Goal: Task Accomplishment & Management: Complete application form

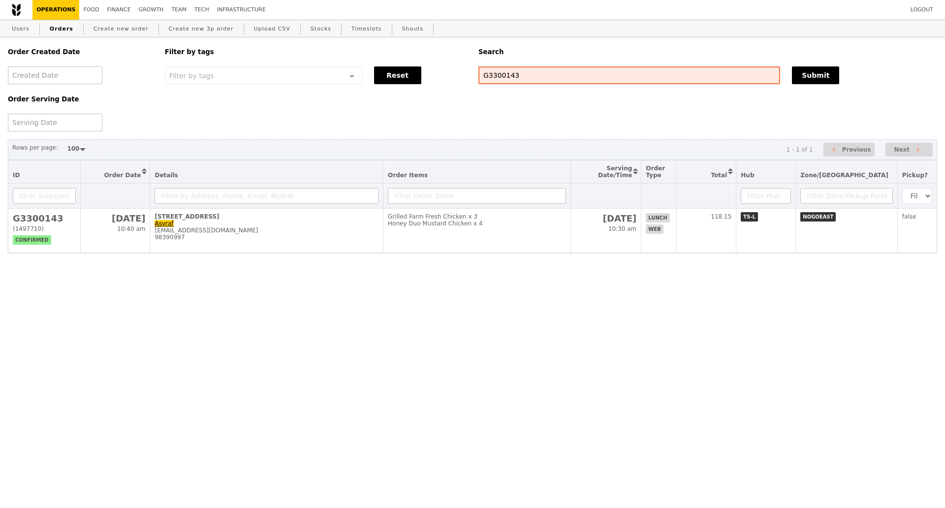
select select "100"
click at [116, 31] on link "Create new order" at bounding box center [121, 29] width 63 height 18
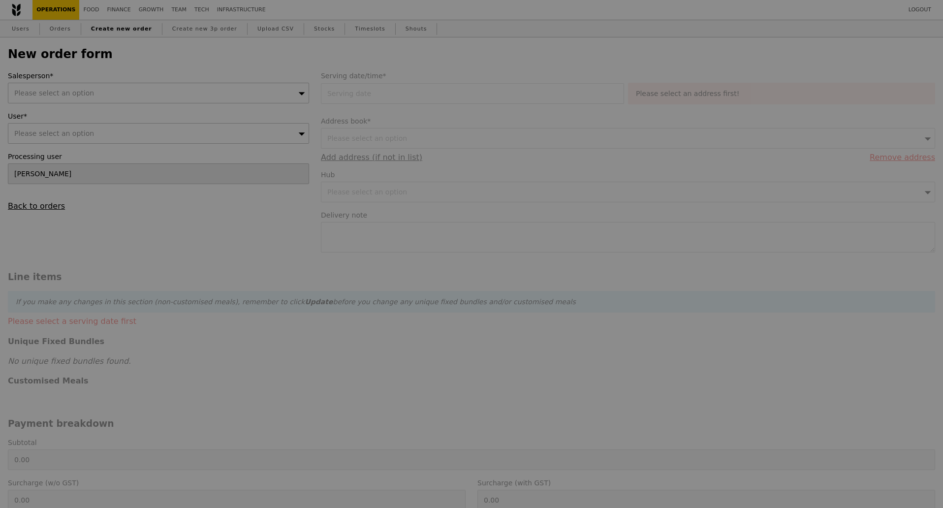
type input "Confirm"
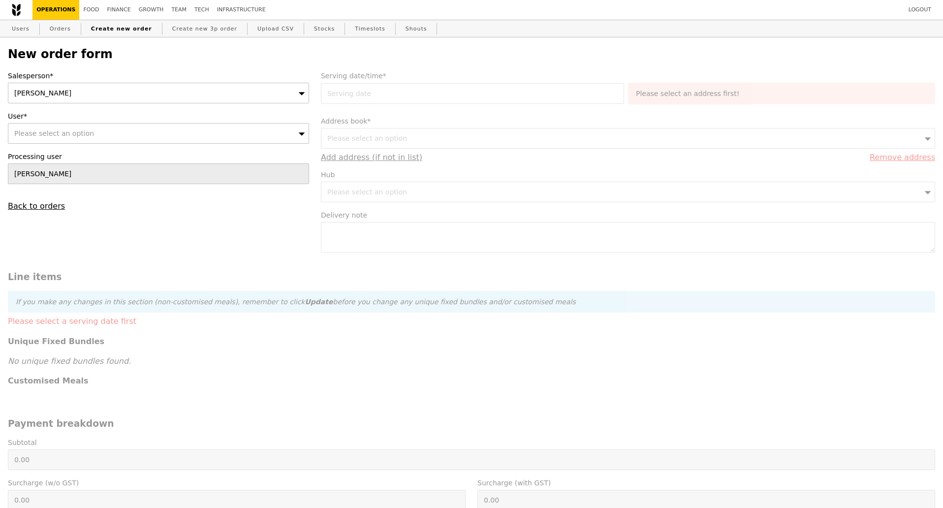
click at [119, 91] on div "Kathleen" at bounding box center [158, 93] width 301 height 21
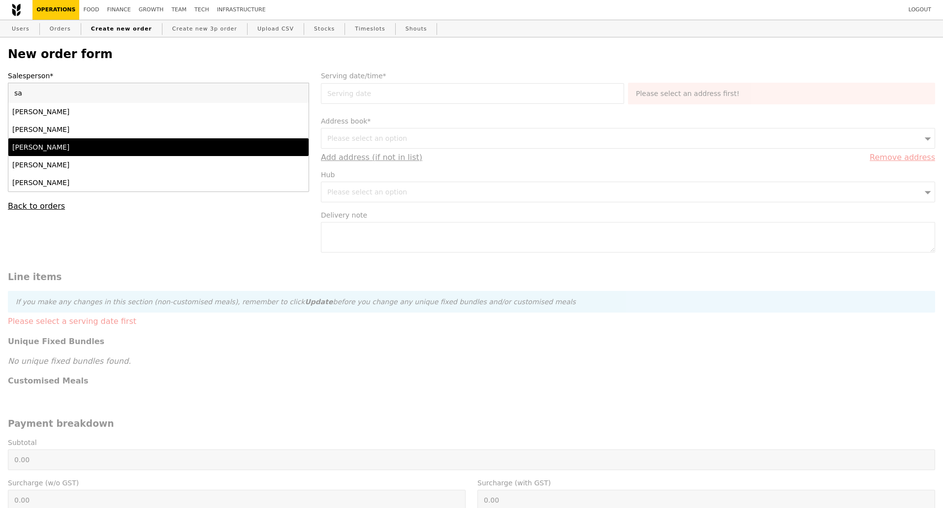
type input "sa"
click at [90, 149] on div "Samantha" at bounding box center [121, 147] width 219 height 10
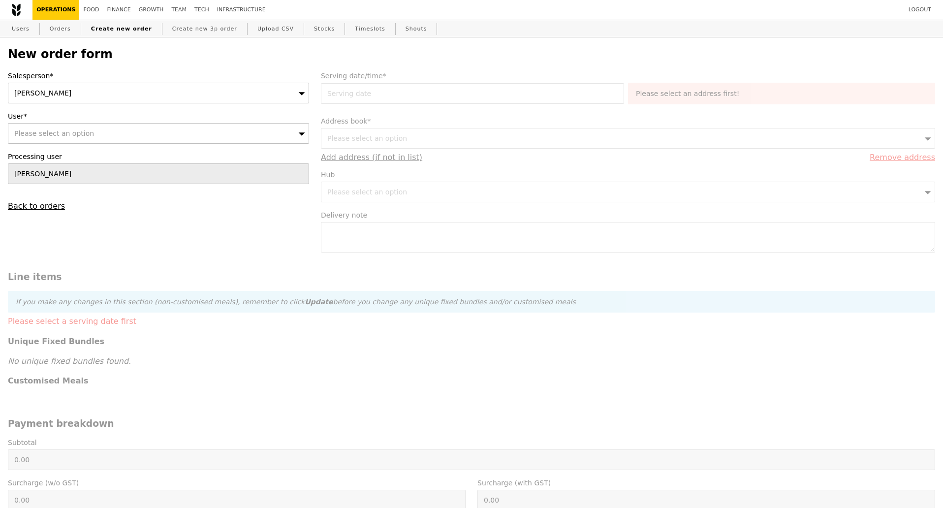
click at [95, 140] on div "Please select an option" at bounding box center [158, 133] width 301 height 21
type input "shirley.lam@bd.com"
type input "Confirm"
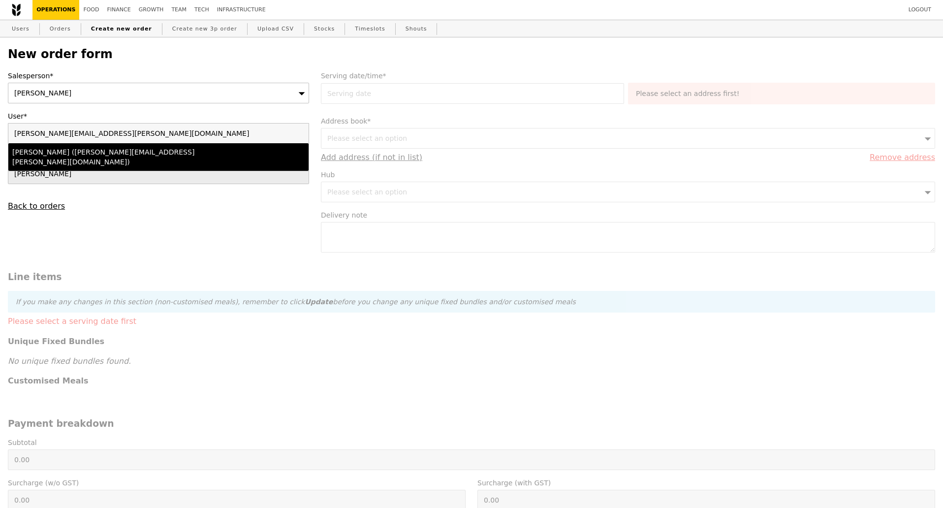
type input "shirley.lam@bd.com"
click at [91, 156] on div "Shirley Lam (shirley.lam@bd.com)" at bounding box center [121, 157] width 219 height 20
type input "Loading..."
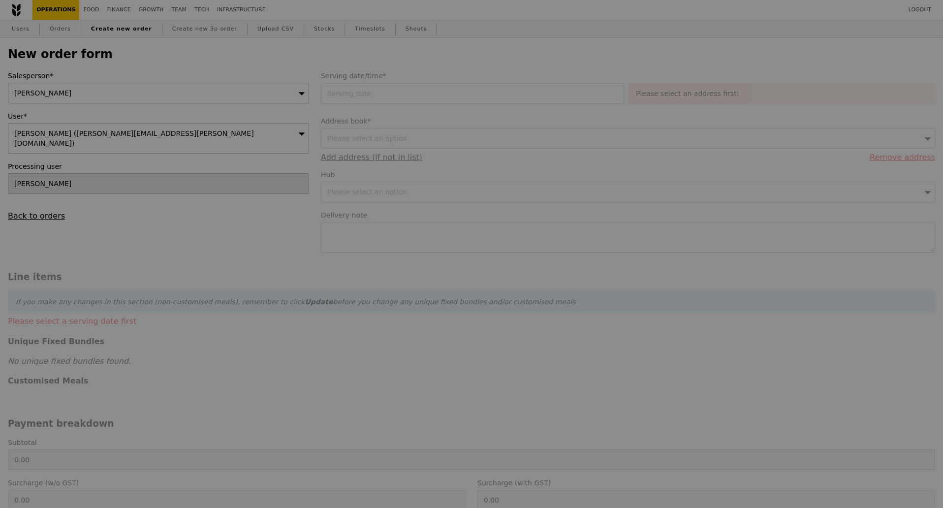
type input "13.76"
type input "15.00"
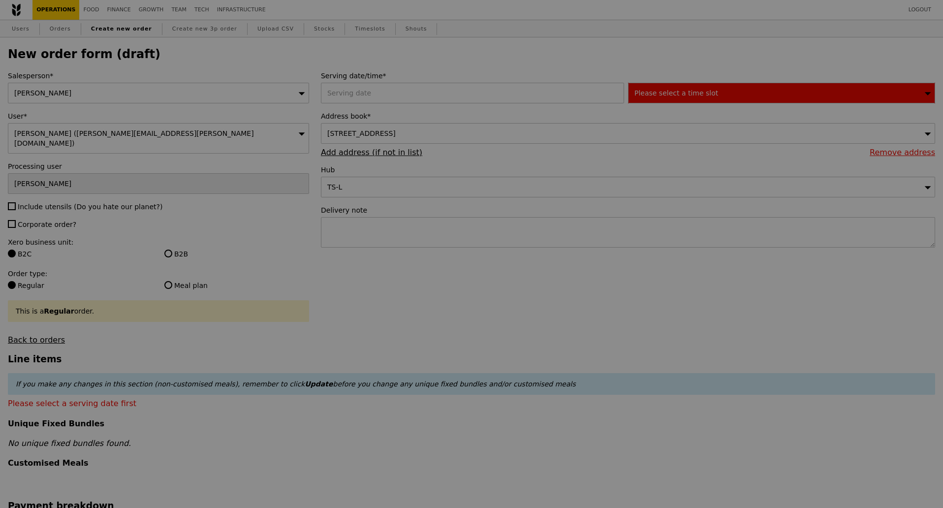
type input "Confirm"
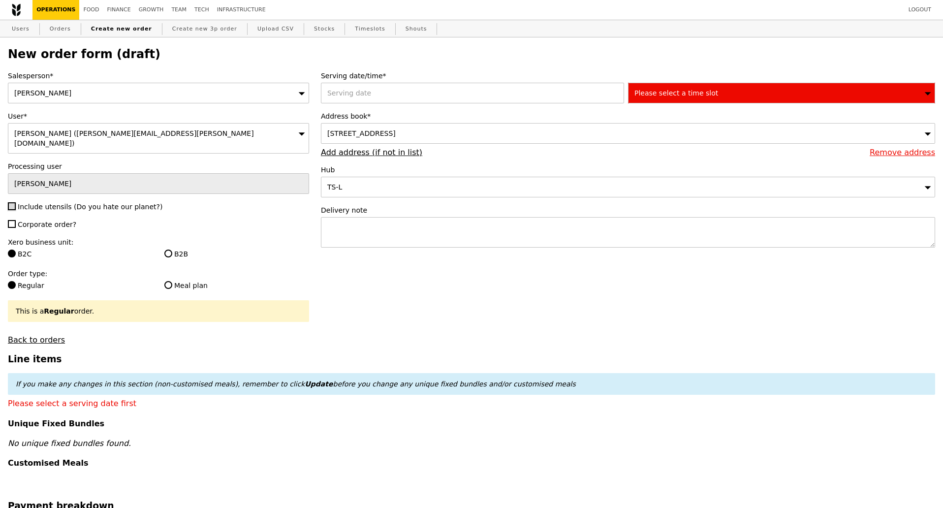
click at [12, 202] on input "Include utensils (Do you hate our planet?)" at bounding box center [12, 206] width 8 height 8
checkbox input "true"
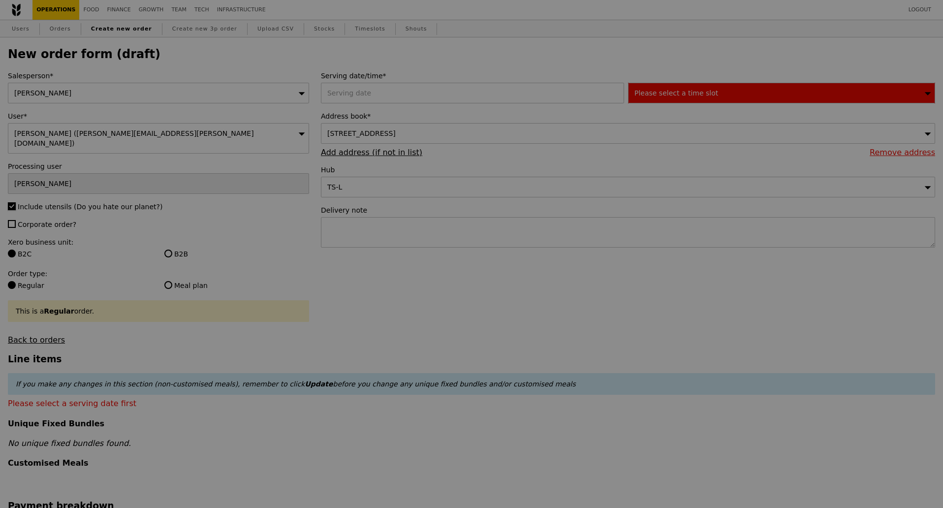
type input "Confirm"
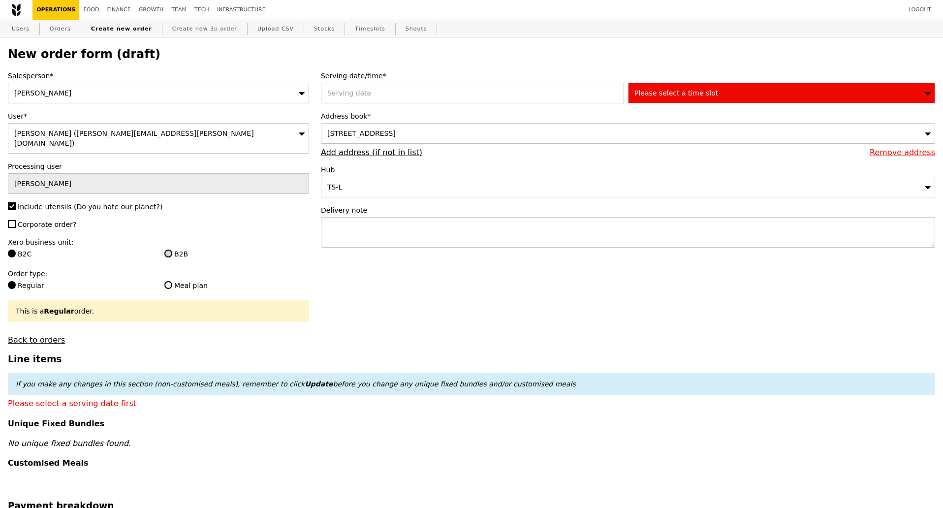
click at [171, 250] on input "B2B" at bounding box center [168, 254] width 8 height 8
radio input "true"
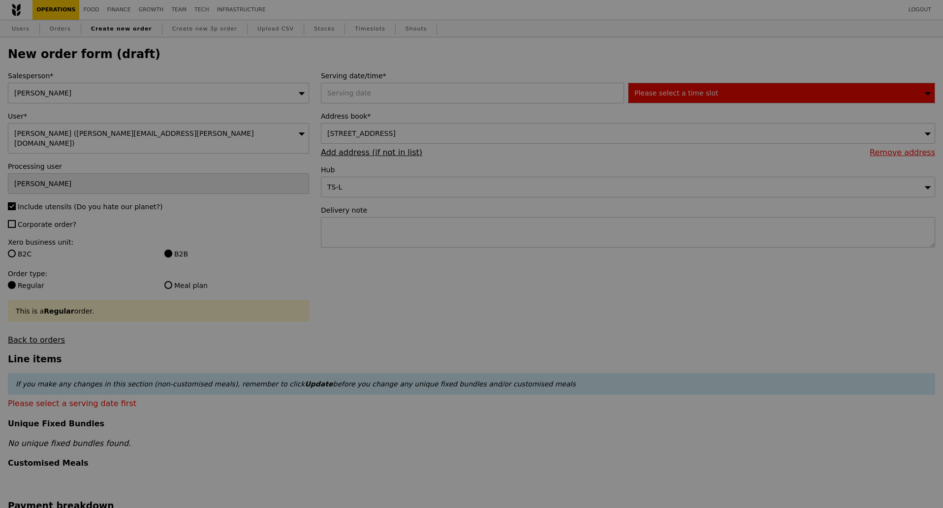
type input "Confirm"
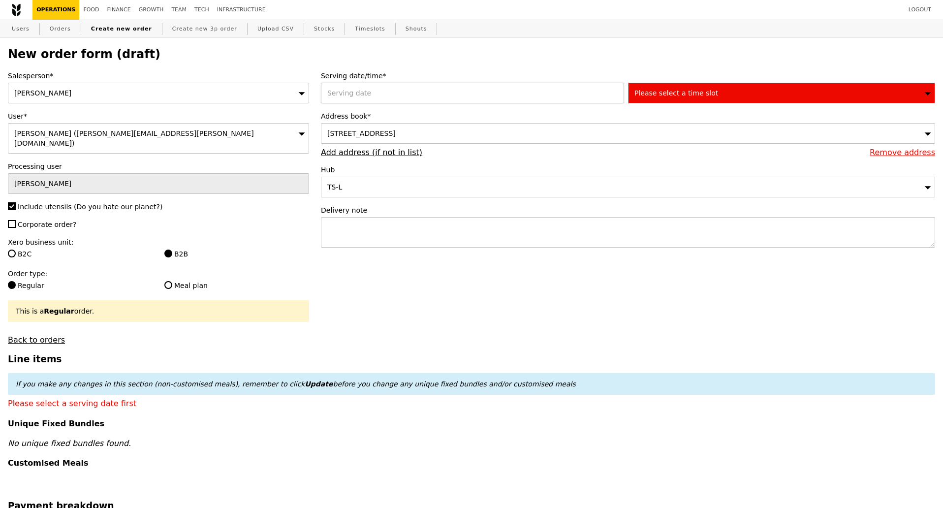
click at [395, 94] on div at bounding box center [474, 93] width 307 height 21
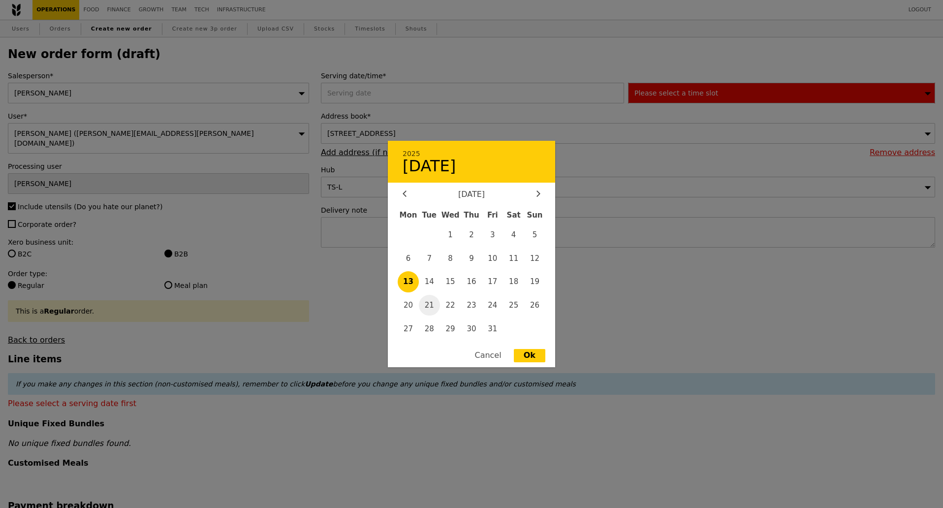
click at [432, 305] on span "21" at bounding box center [429, 305] width 21 height 21
type input "21 Oct 2025"
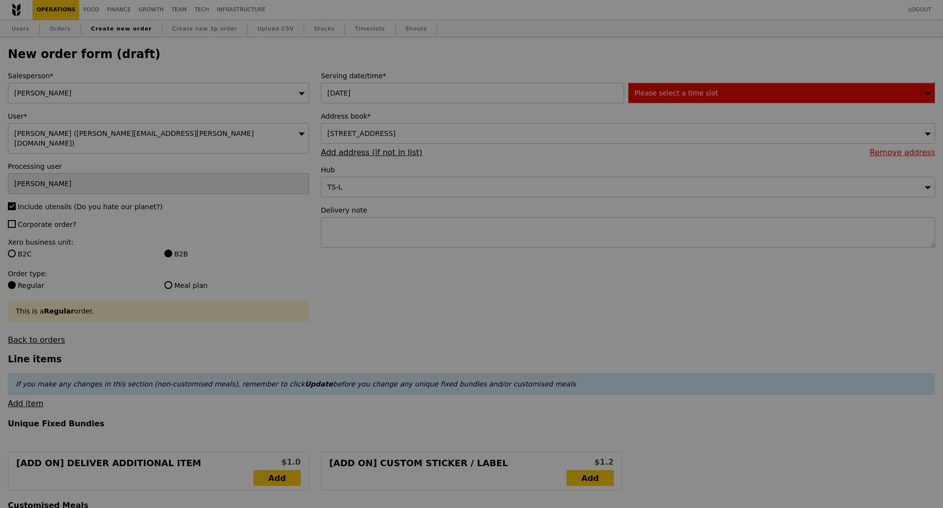
type input "Confirm"
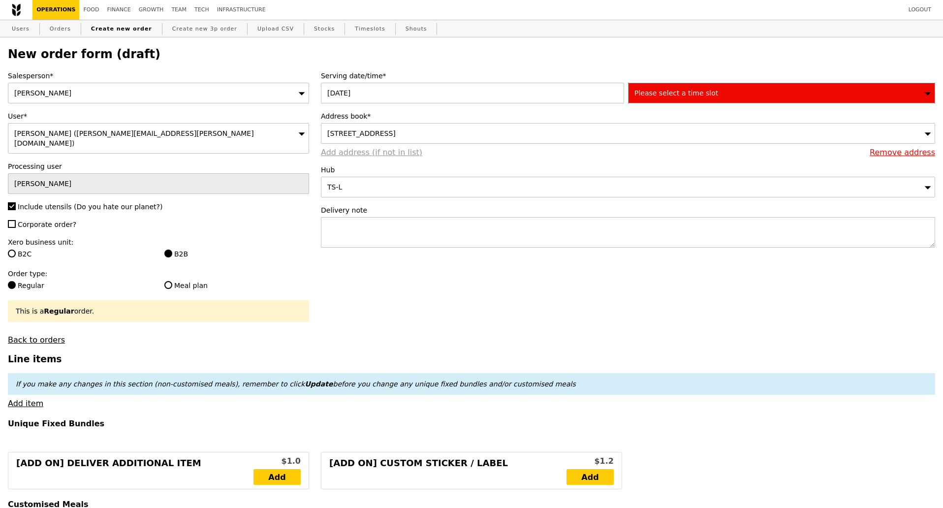
click at [402, 156] on link "Add address (if not in list)" at bounding box center [371, 152] width 101 height 9
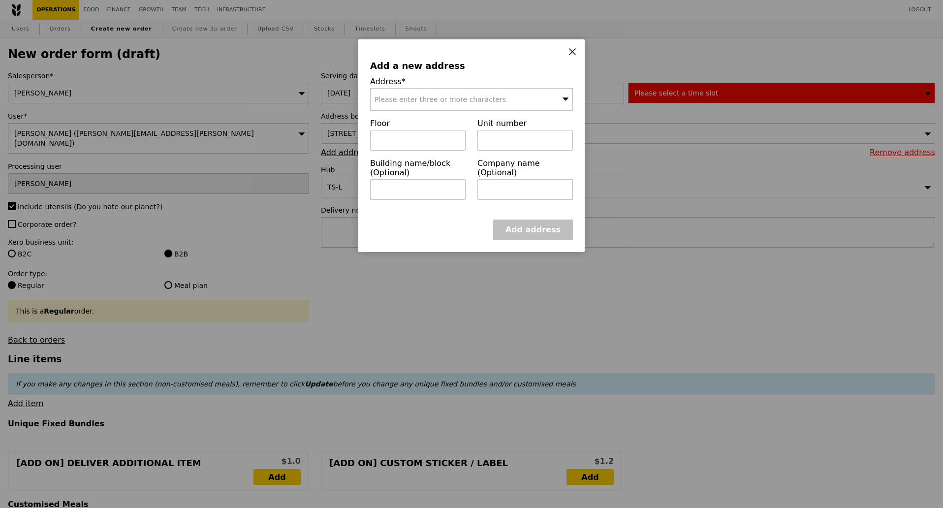
click at [423, 100] on span "Please enter three or more characters" at bounding box center [440, 99] width 131 height 8
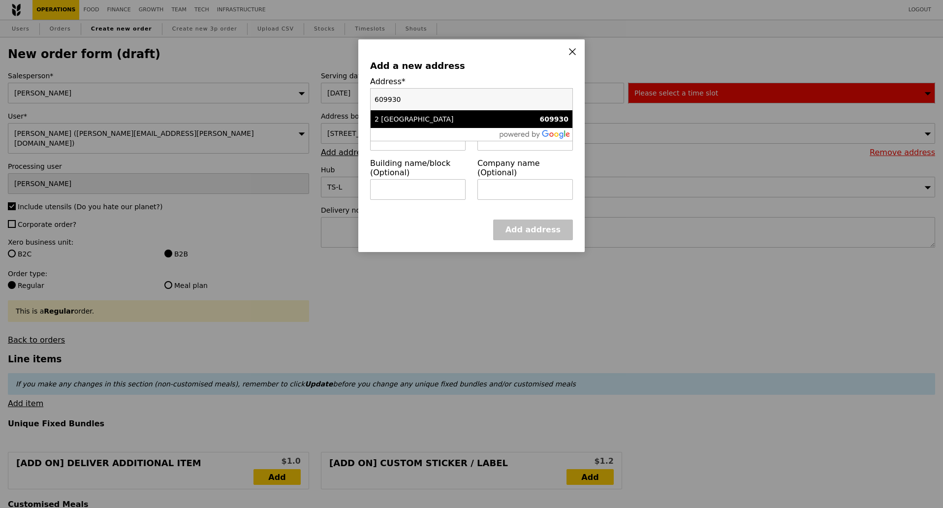
type input "609930"
click at [422, 119] on div "2 International Business Park" at bounding box center [448, 119] width 146 height 10
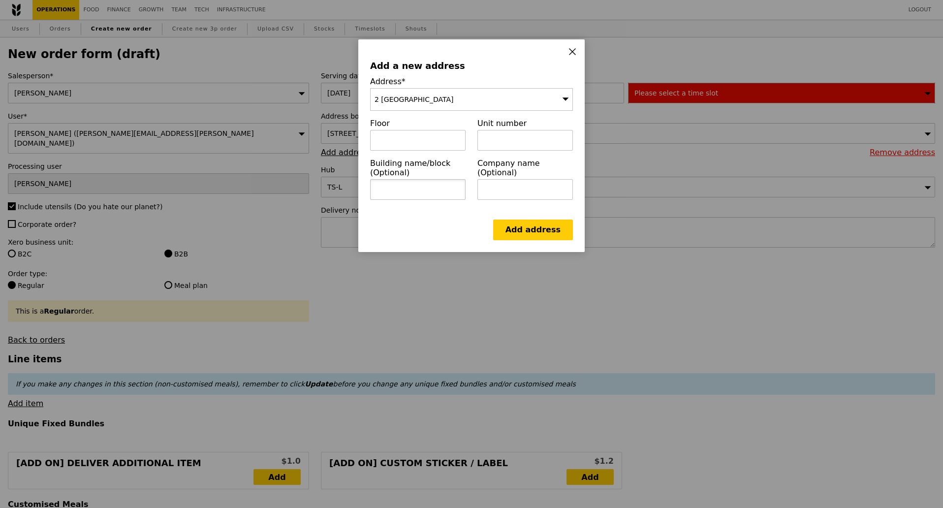
click at [419, 194] on input "text" at bounding box center [417, 189] width 95 height 21
paste input "The Strategy"
click at [379, 192] on input "The Strategy" at bounding box center [417, 189] width 95 height 21
click at [377, 195] on input "The Strategy" at bounding box center [417, 189] width 95 height 21
type input "The Strategy"
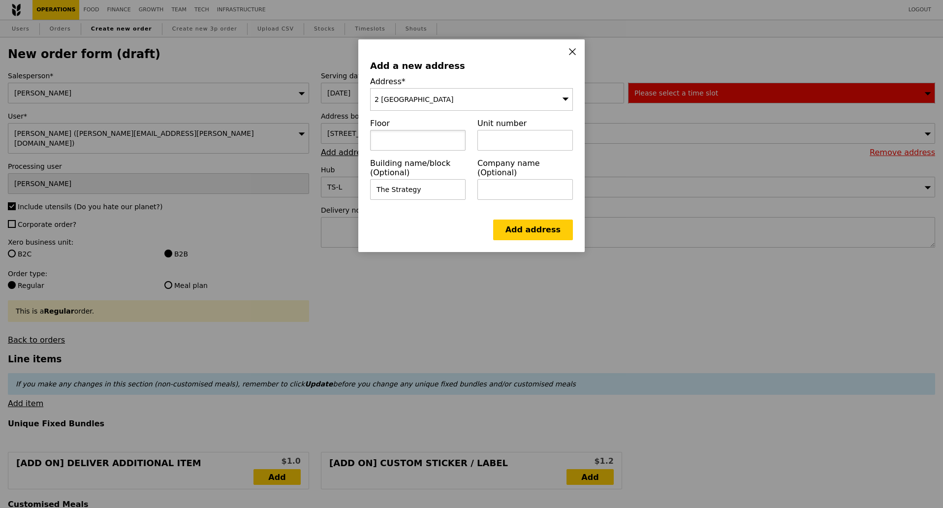
click at [404, 143] on input "text" at bounding box center [417, 140] width 95 height 21
type input "1"
click at [499, 141] on input "text" at bounding box center [524, 140] width 95 height 21
click at [506, 146] on input "text" at bounding box center [524, 140] width 95 height 21
type input "8"
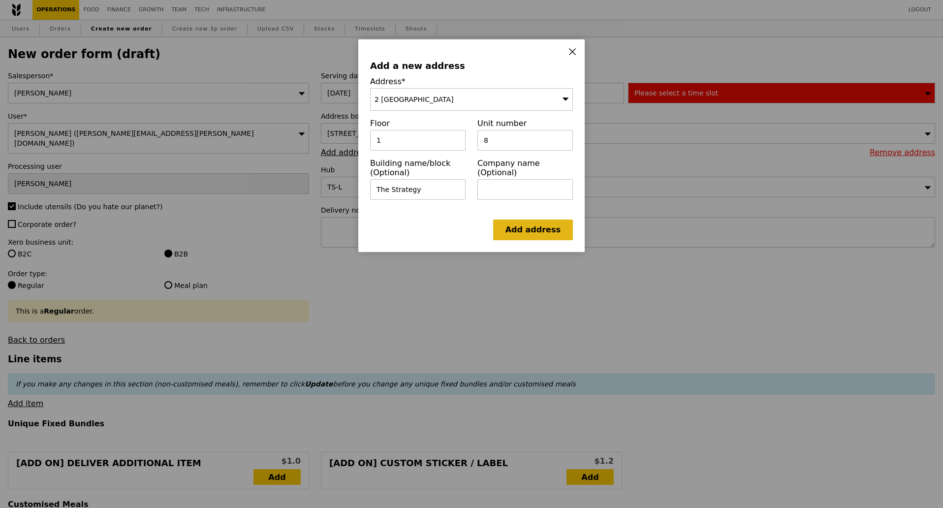
click at [539, 239] on link "Add address" at bounding box center [533, 229] width 80 height 21
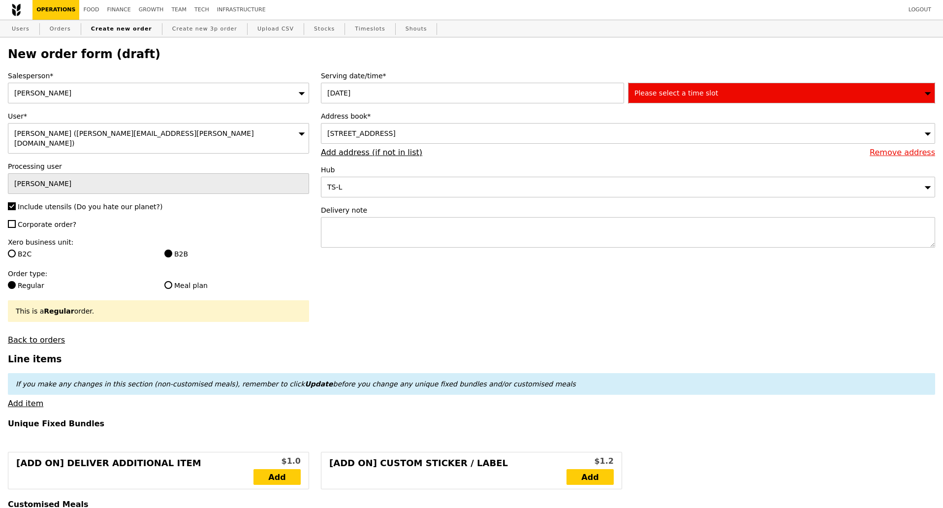
type input "Confirm"
click at [373, 238] on textarea at bounding box center [628, 232] width 614 height 31
paste textarea "Delivery Address: 2 International Business Park, The Strategy, Tower 1 Level 8,…"
click at [402, 233] on textarea "Delivery Address: 2 International Business Park, The Strategy, Tower 1 Level 8,…" at bounding box center [628, 232] width 614 height 31
type textarea "Delivery Address: 2 International Business Park, The Strategy, Tower 1 Level 8,…"
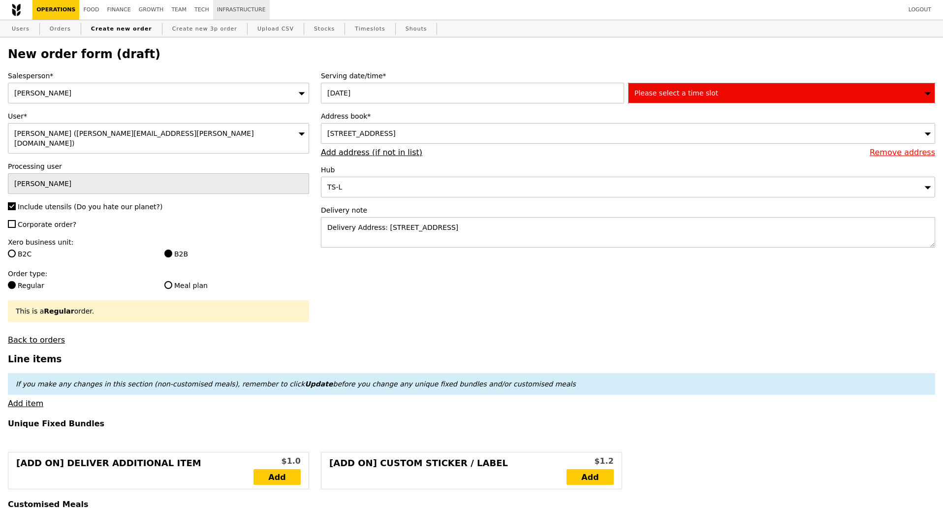
type input "Confirm"
click at [635, 231] on textarea "Delivery Address: 2 International Business Park, The Strategy, Tower 1 Level 8,…" at bounding box center [628, 232] width 614 height 31
paste textarea "Contact (Name & HP): Shirley Lam (+65 88281861)"
click at [392, 240] on textarea "Delivery Address: 2 International Business Park, The Strategy, Tower 1 Level 8,…" at bounding box center [628, 232] width 614 height 31
click at [361, 238] on textarea "Delivery Address: 2 International Business Park, The Strategy, Tower 1 Level 8,…" at bounding box center [628, 232] width 614 height 31
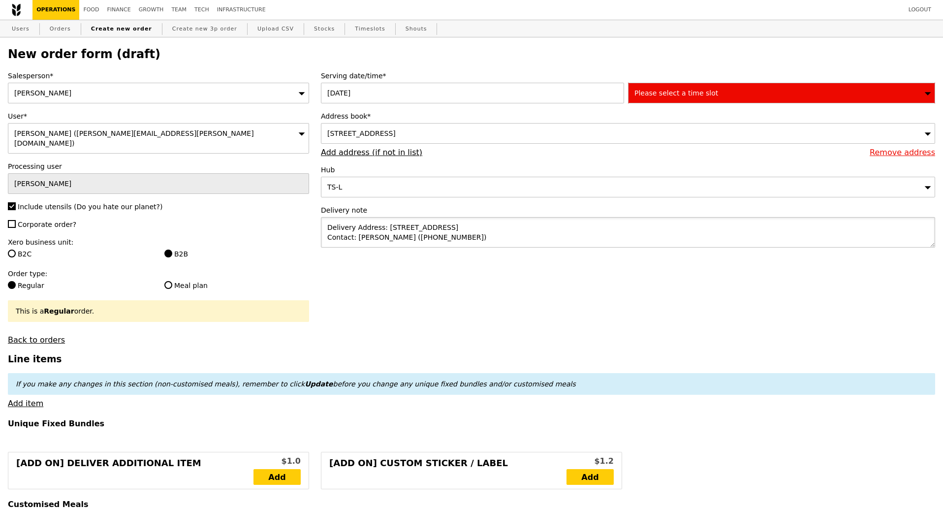
click at [408, 239] on textarea "Delivery Address: 2 International Business Park, The Strategy, Tower 1 Level 8,…" at bounding box center [628, 232] width 614 height 31
click at [433, 240] on textarea "Delivery Address: 2 International Business Park, The Strategy, Tower 1 Level 8,…" at bounding box center [628, 232] width 614 height 31
click at [391, 239] on textarea "Delivery Address: 2 International Business Park, The Strategy, Tower 1 Level 8,…" at bounding box center [628, 232] width 614 height 31
click at [433, 242] on textarea "Delivery Address: 2 International Business Park, The Strategy, Tower 1 Level 8,…" at bounding box center [628, 232] width 614 height 31
type textarea "Delivery Address: 2 International Business Park, The Strategy, Tower 1 Level 8,…"
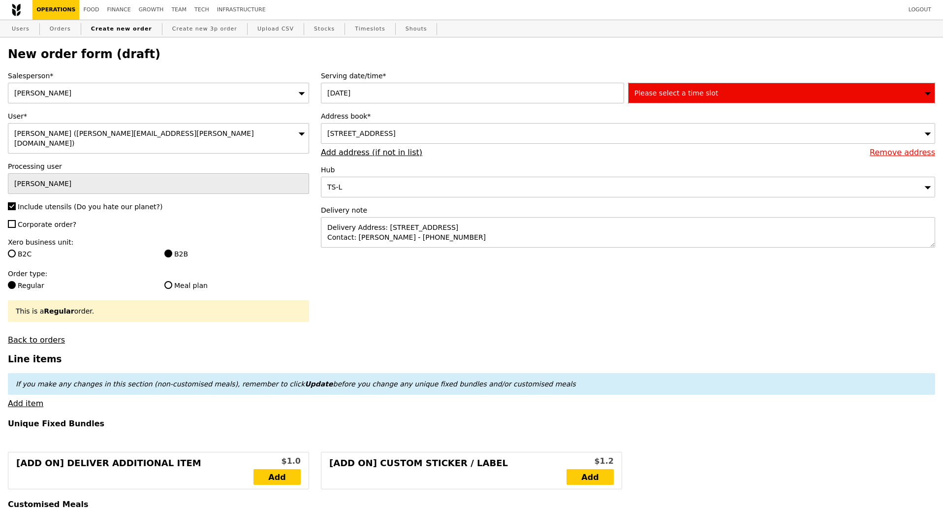
click at [701, 100] on div "Please select a time slot" at bounding box center [781, 93] width 307 height 21
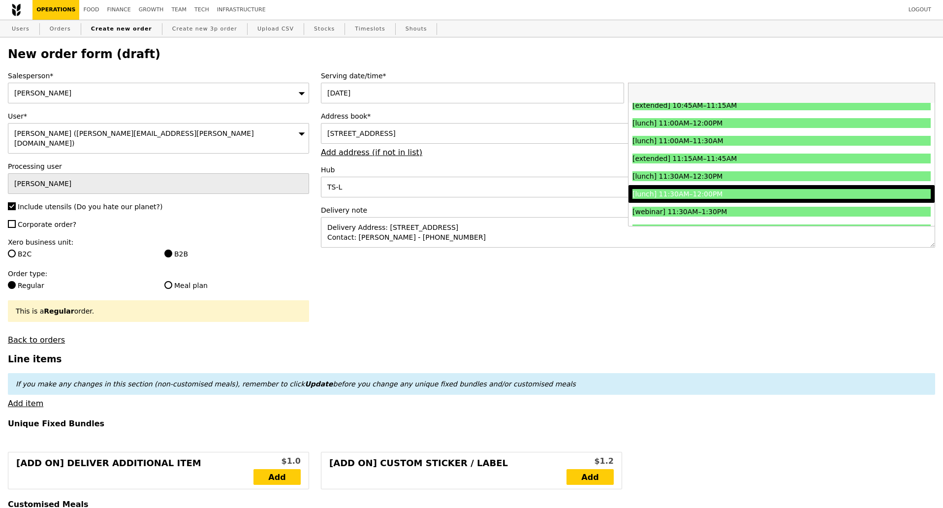
scroll to position [246, 0]
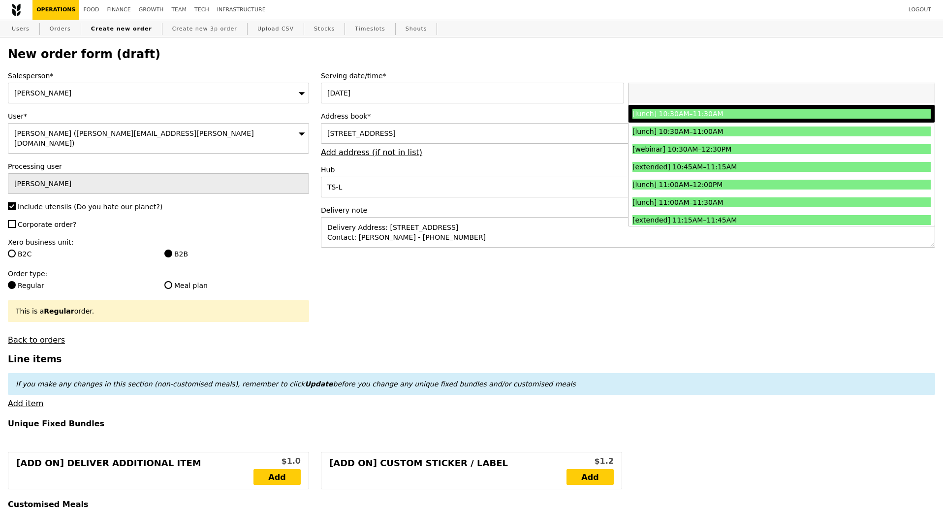
click at [727, 118] on div "[lunch] 10:30AM–11:30AM" at bounding box center [744, 114] width 224 height 10
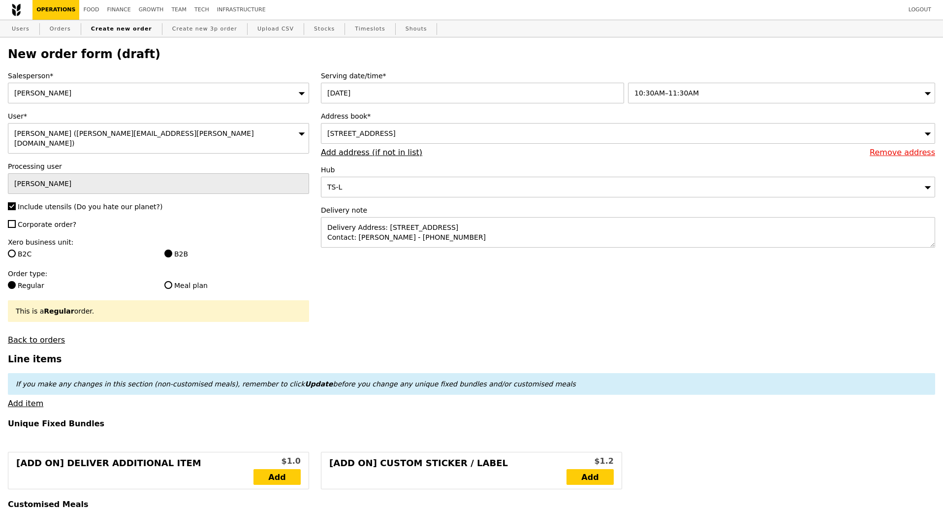
type input "Confirm"
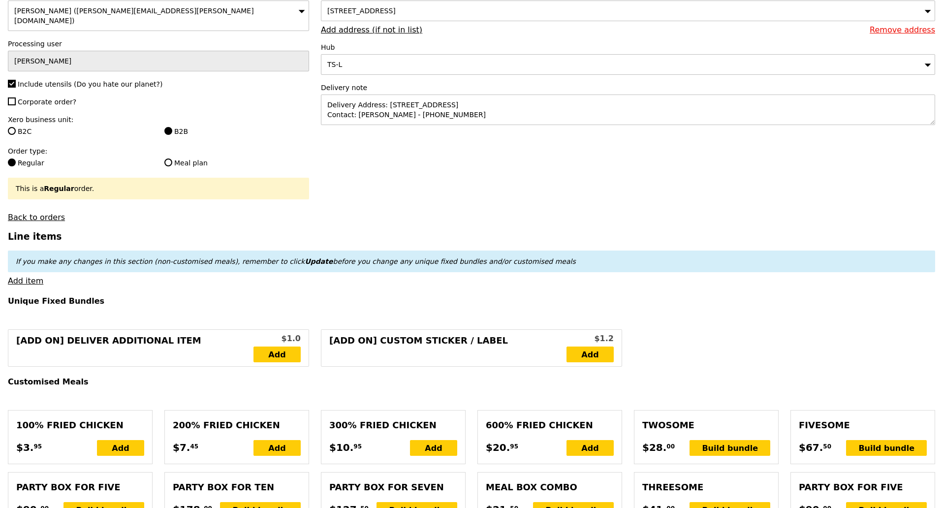
scroll to position [123, 0]
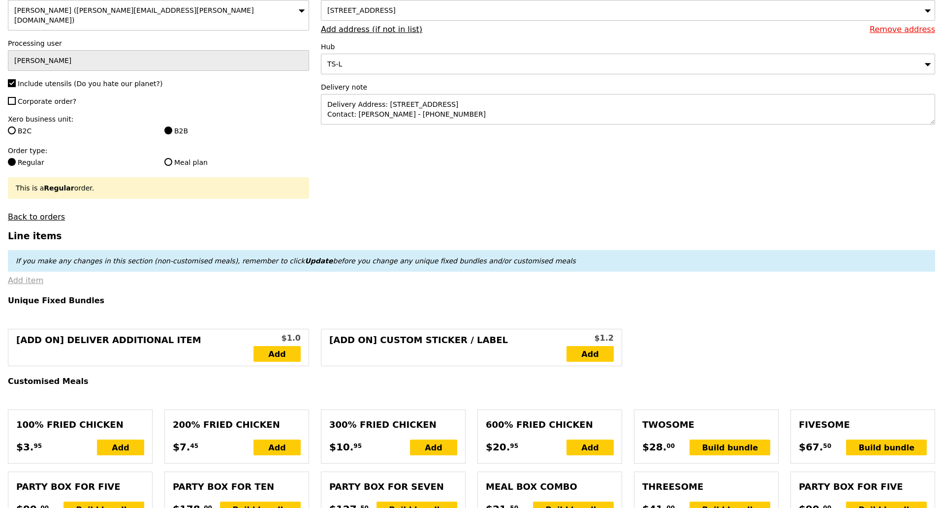
click at [31, 278] on link "Add item" at bounding box center [25, 280] width 35 height 9
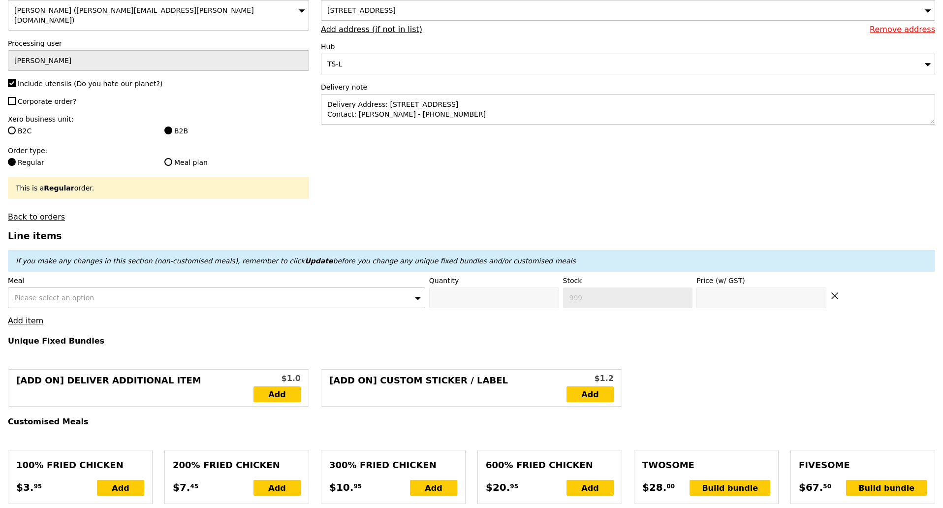
click at [88, 296] on div "Please select an option" at bounding box center [216, 297] width 417 height 21
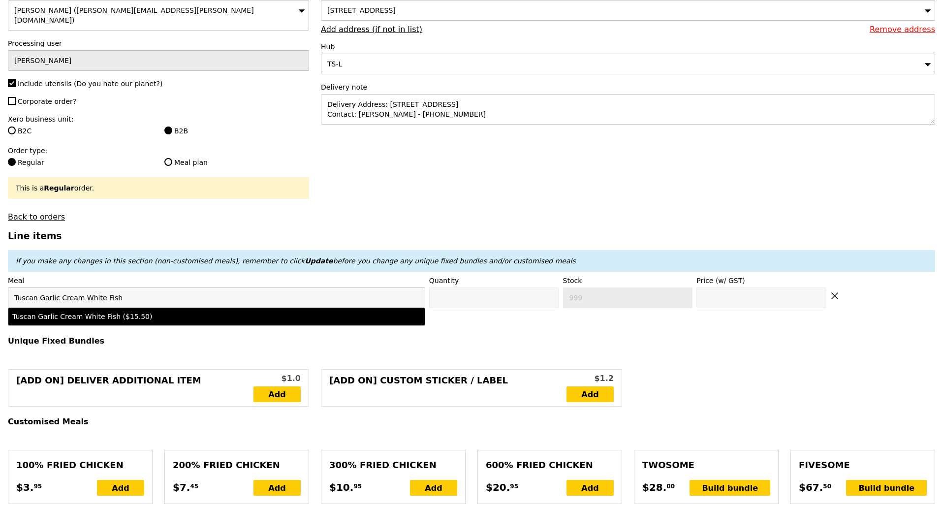
type input "Tuscan Garlic Cream White Fish"
click at [93, 308] on li "Tuscan Garlic Cream White Fish ($15.50)" at bounding box center [216, 317] width 416 height 18
type input "Confirm anyway"
type input "0"
type input "500"
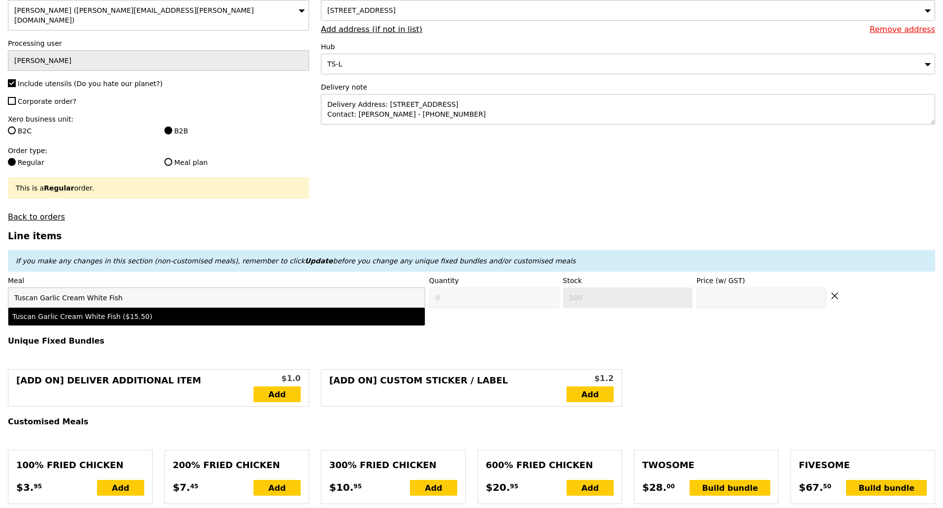
type input "15.5"
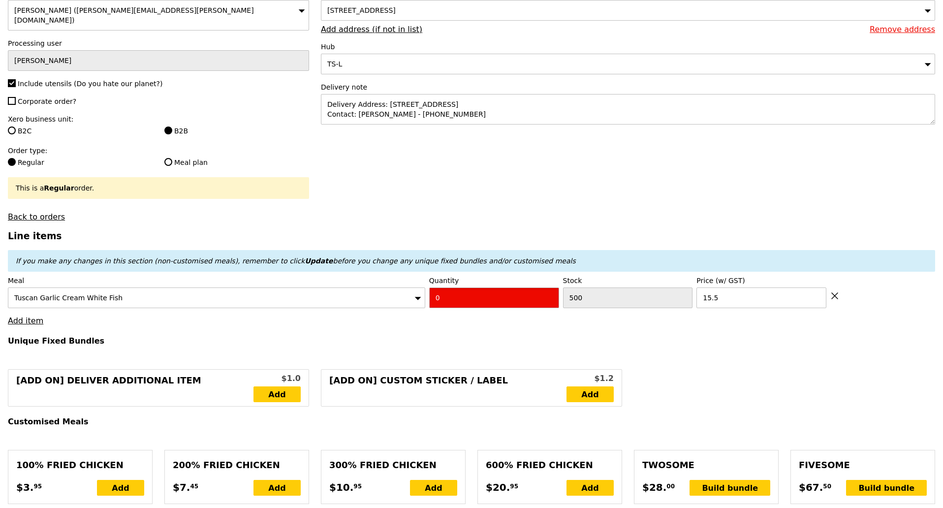
click at [479, 295] on input "0" at bounding box center [494, 297] width 130 height 21
type input "Confirm"
type input "2"
type input "Loading..."
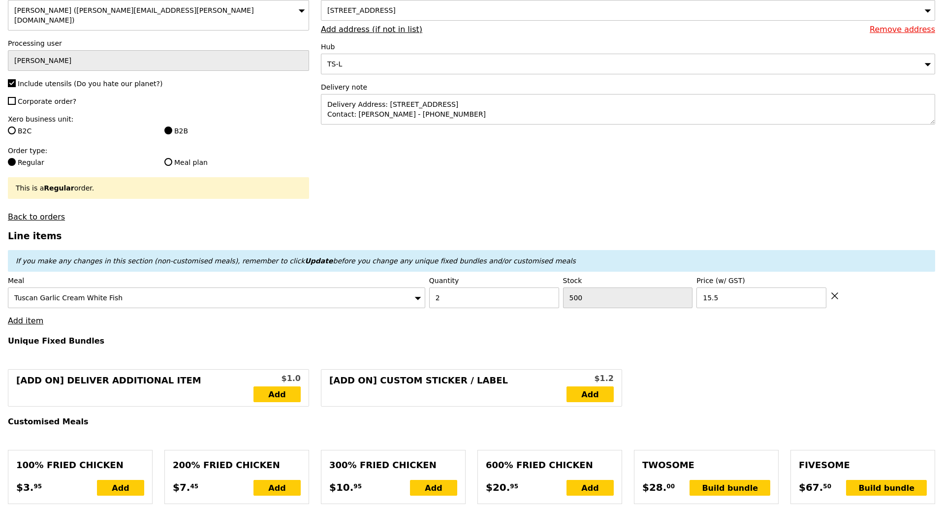
type input "31.00"
type input "46.00"
type input "Confirm"
click at [22, 316] on link "Add item" at bounding box center [25, 320] width 35 height 9
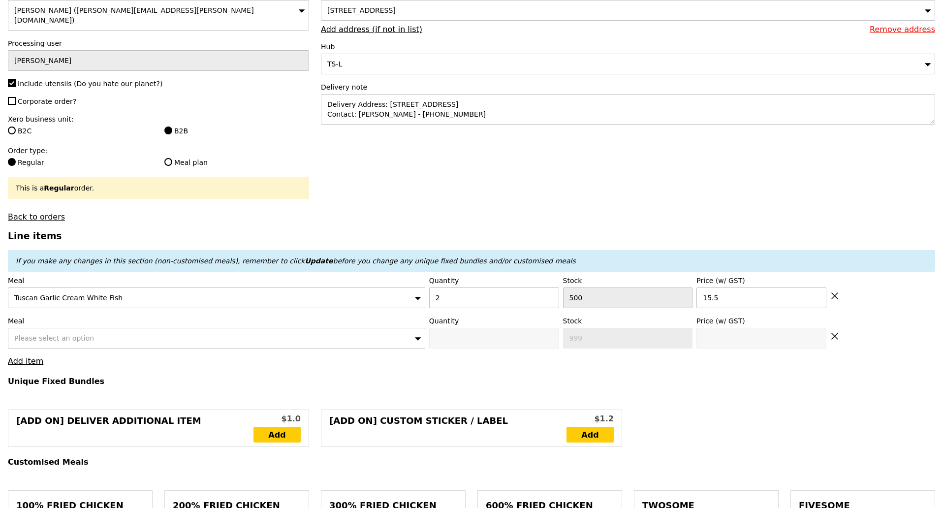
click at [69, 334] on span "Please select an option" at bounding box center [54, 338] width 80 height 8
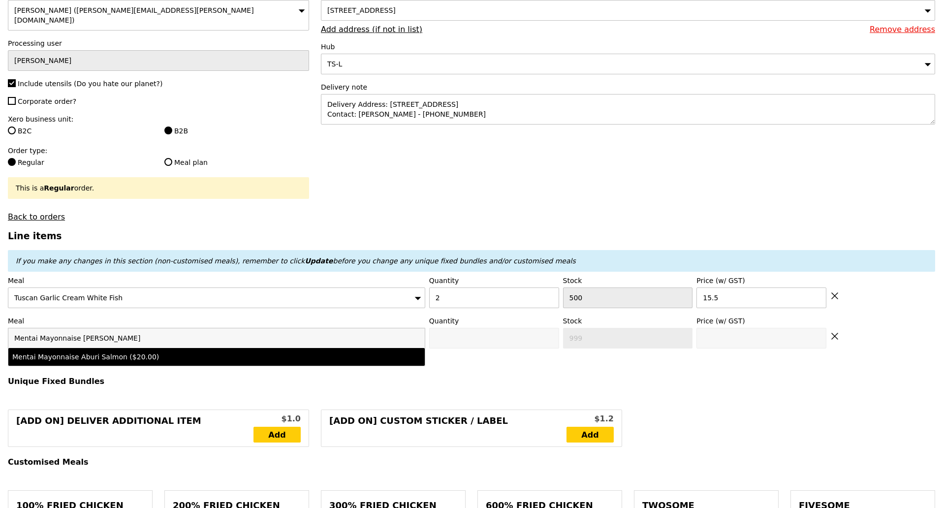
type input "Mentai Mayonnaise Aburi Salmon"
click at [94, 352] on div "Mentai Mayonnaise Aburi Salmon ($20.00)" at bounding box center [165, 357] width 306 height 10
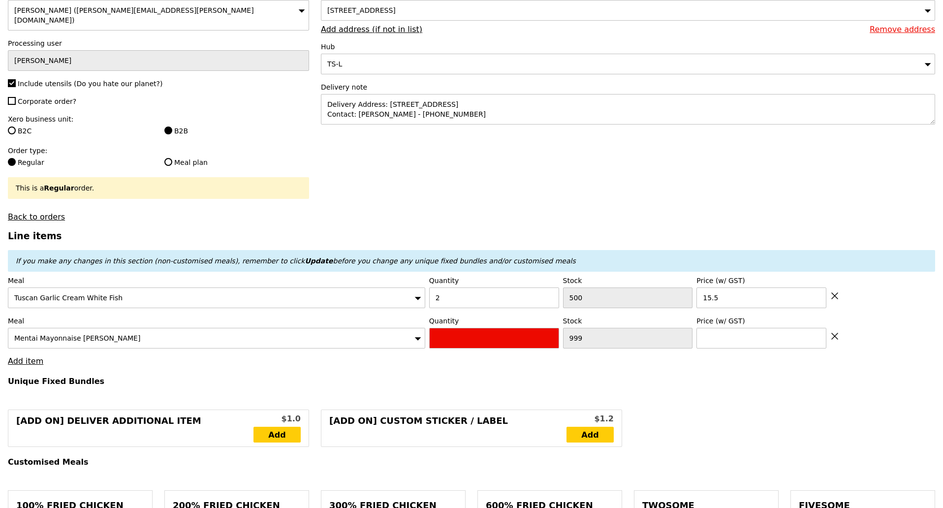
type input "Confirm anyway"
type input "0"
type input "479"
type input "20.0"
click at [456, 340] on input "0" at bounding box center [494, 338] width 130 height 21
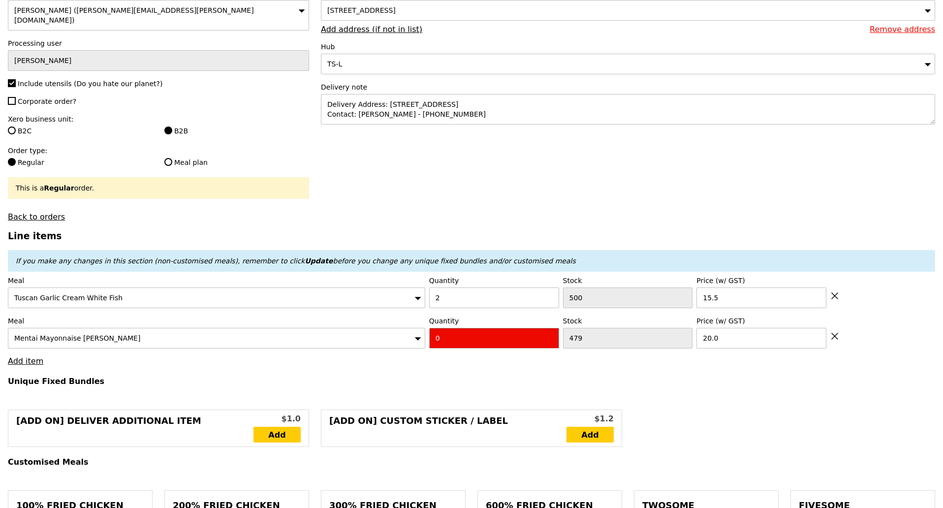
type input "Confirm"
type input "2"
type input "Loading..."
type input "71.00"
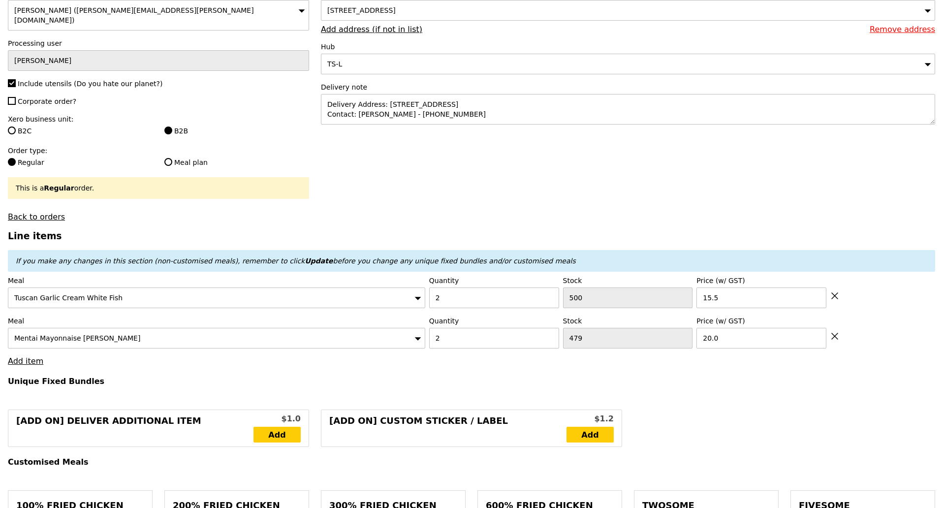
type input "11.10"
type input "12.10"
type input "83.10"
type input "Confirm"
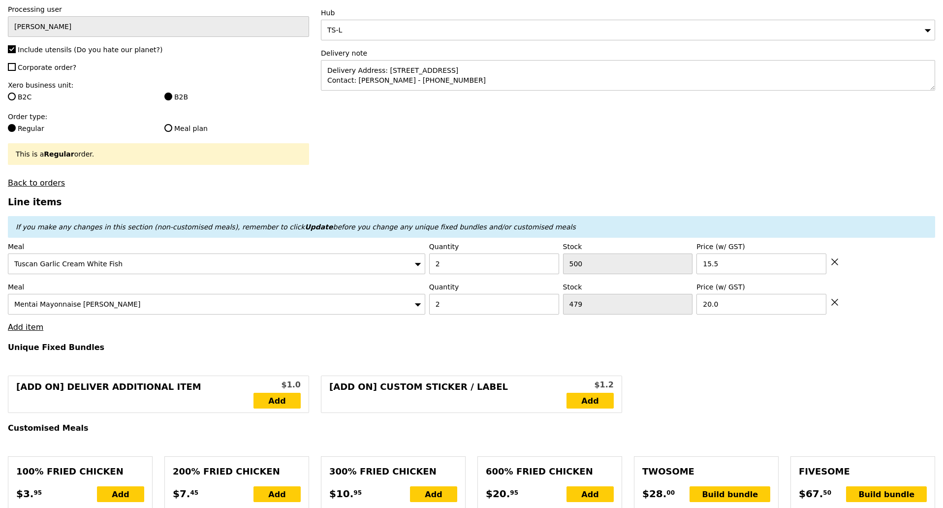
scroll to position [185, 0]
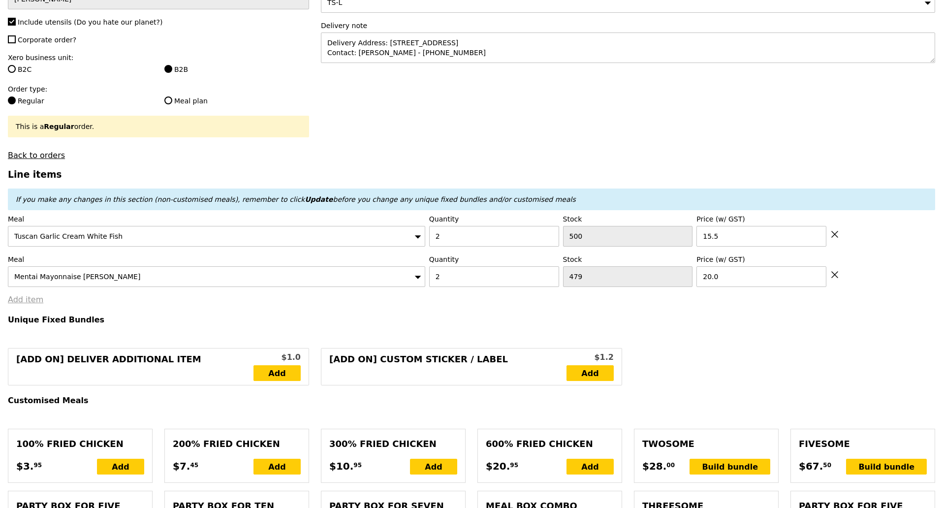
click at [28, 295] on link "Add item" at bounding box center [25, 299] width 35 height 9
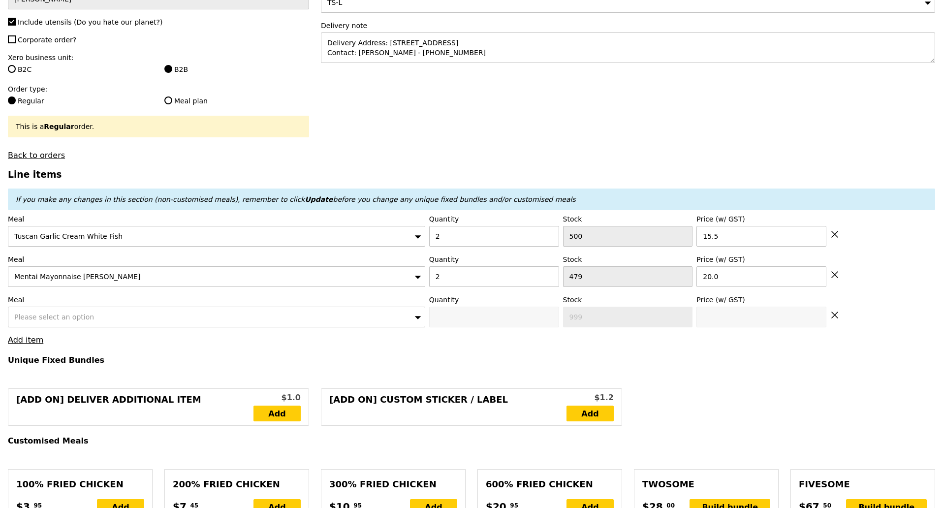
click at [81, 313] on span "Please select an option" at bounding box center [54, 317] width 80 height 8
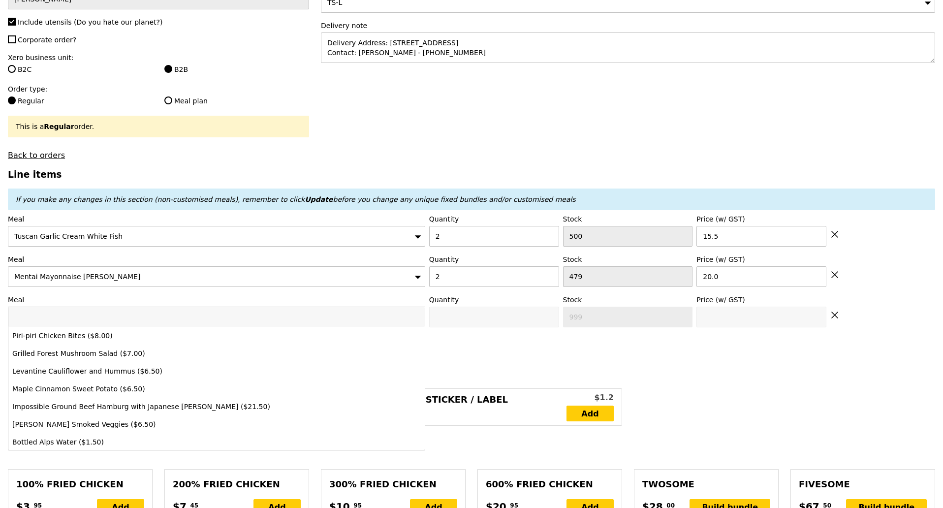
type input "Basil Thunder Tea Rice"
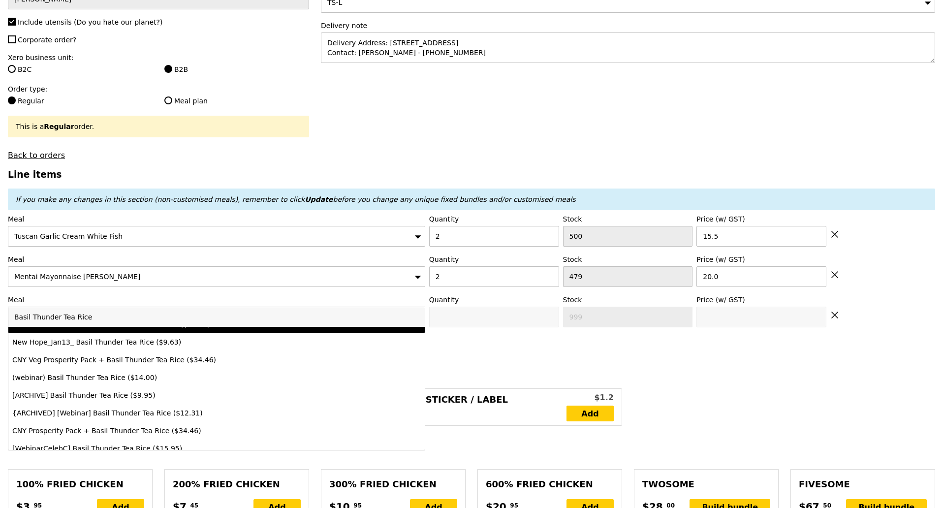
scroll to position [54, 0]
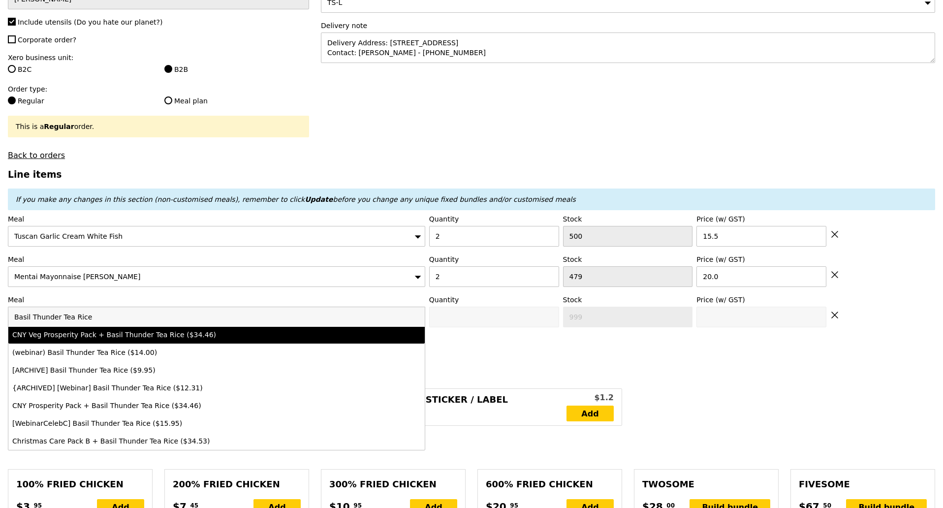
drag, startPoint x: 32, startPoint y: 311, endPoint x: 0, endPoint y: 311, distance: 32.5
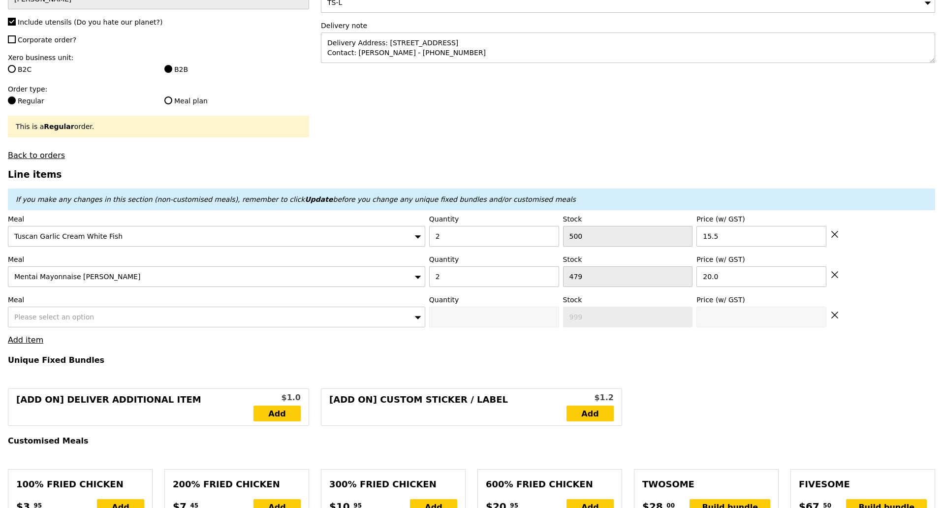
click at [28, 313] on span "Please select an option" at bounding box center [54, 317] width 80 height 8
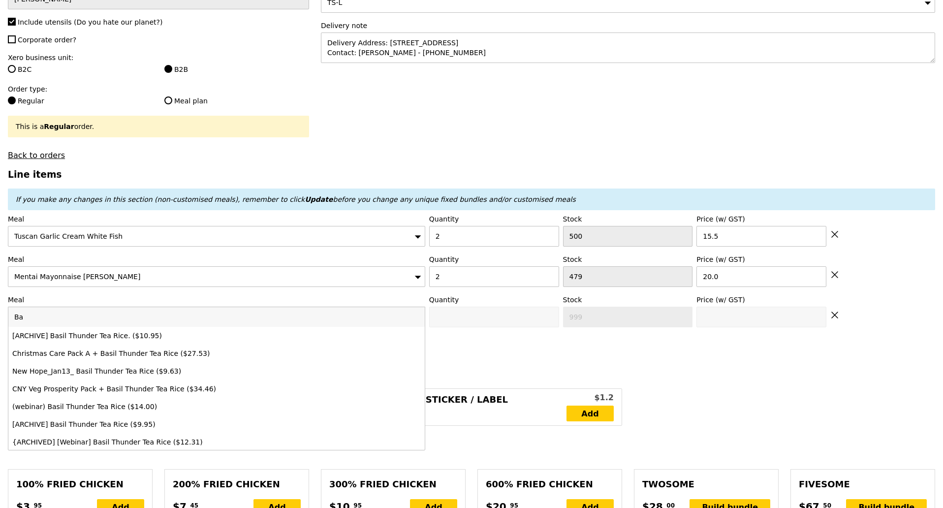
type input "B"
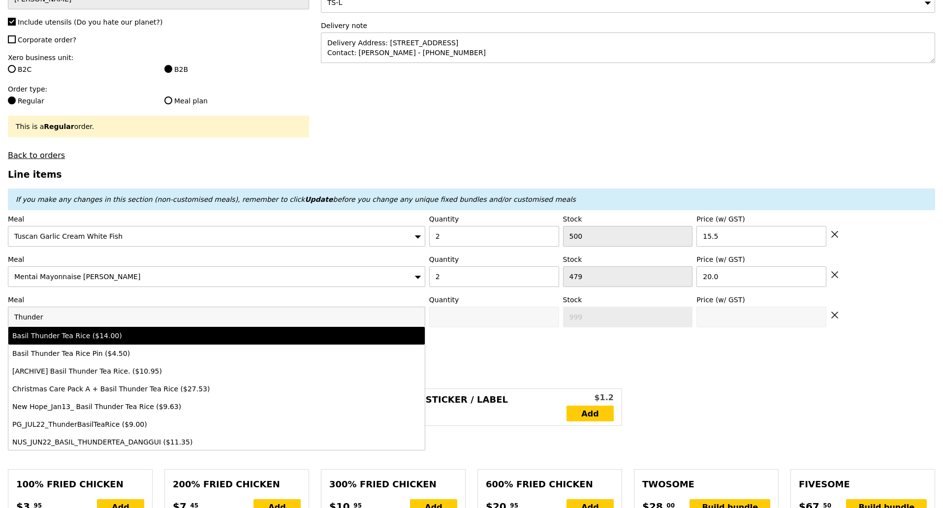
type input "Thunder"
click at [76, 335] on div "Basil Thunder Tea Rice ($14.00)" at bounding box center [165, 336] width 306 height 10
type input "Confirm anyway"
type input "0"
type input "496"
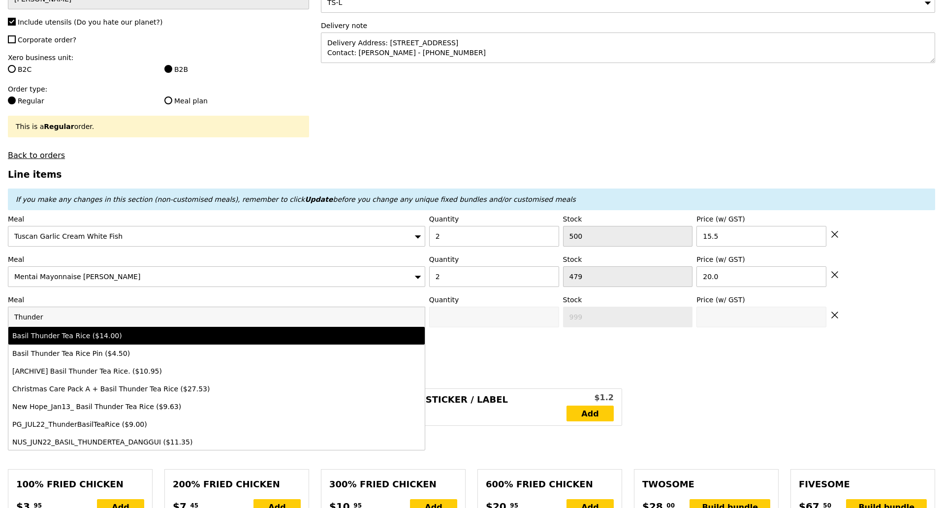
type input "14.0"
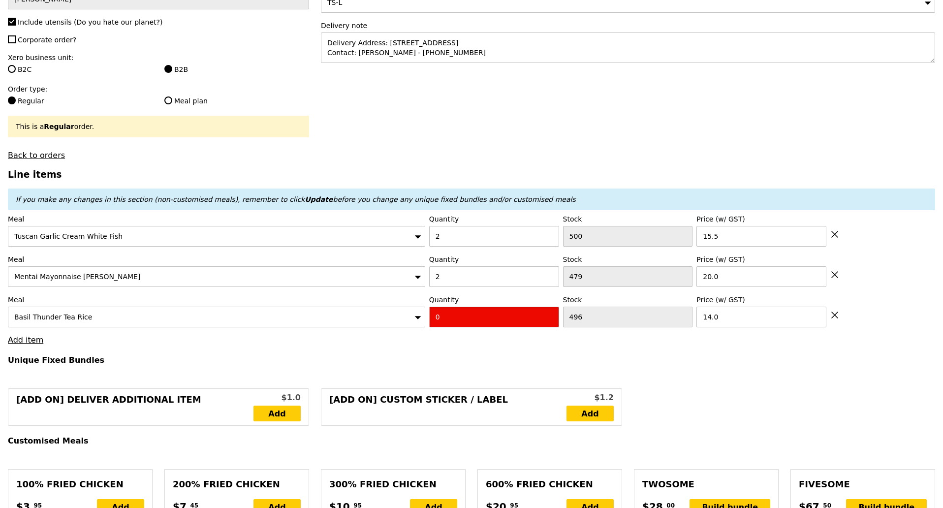
click at [469, 313] on input "0" at bounding box center [494, 317] width 130 height 21
type input "Confirm"
type input "2"
type input "Loading..."
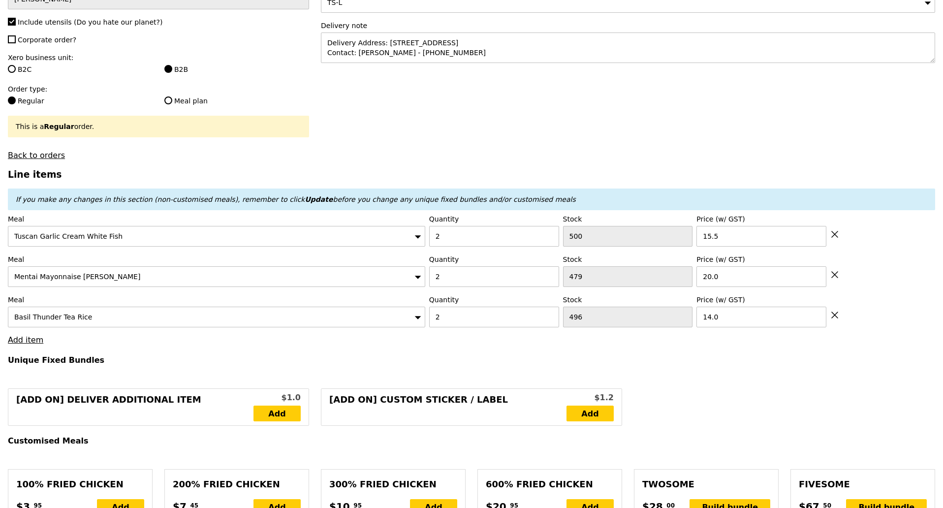
type input "99.00"
type input "8.53"
type input "9.30"
type input "108.30"
type input "Confirm"
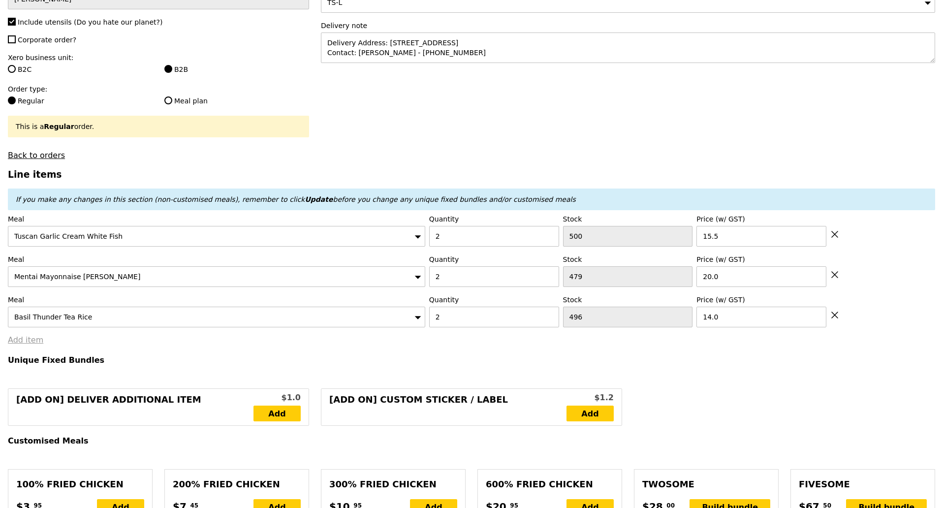
click at [26, 340] on link "Add item" at bounding box center [25, 339] width 35 height 9
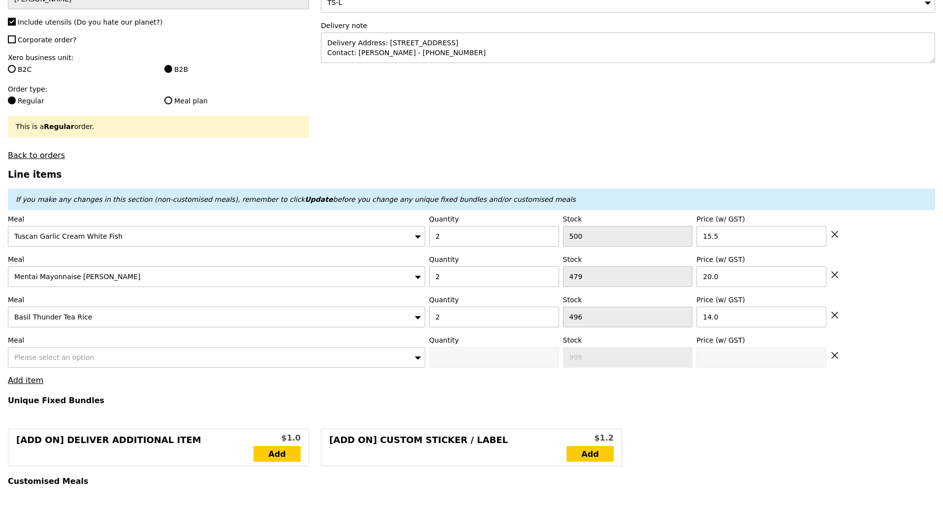
click at [40, 353] on span "Please select an option" at bounding box center [54, 357] width 80 height 8
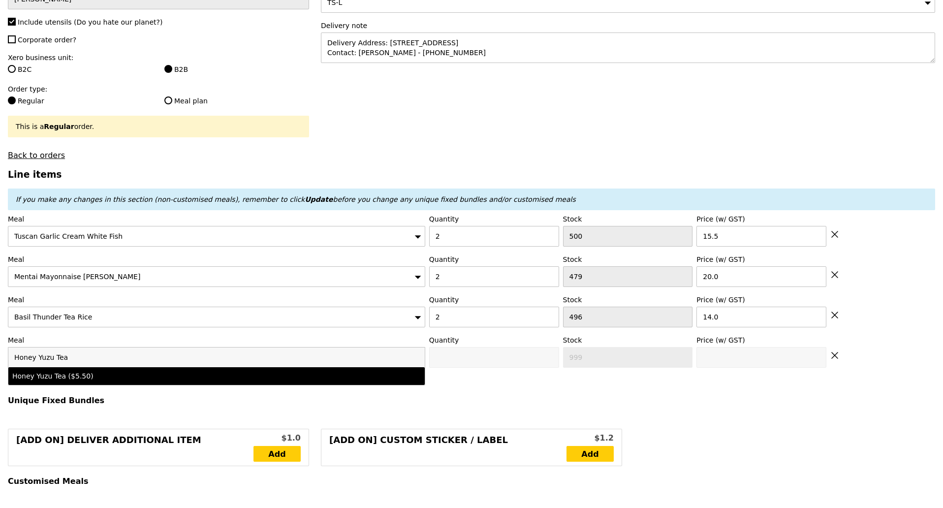
type input "Honey Yuzu Tea"
click at [62, 375] on div "Honey Yuzu Tea ($5.50)" at bounding box center [165, 376] width 306 height 10
type input "Confirm anyway"
type input "0"
type input "500"
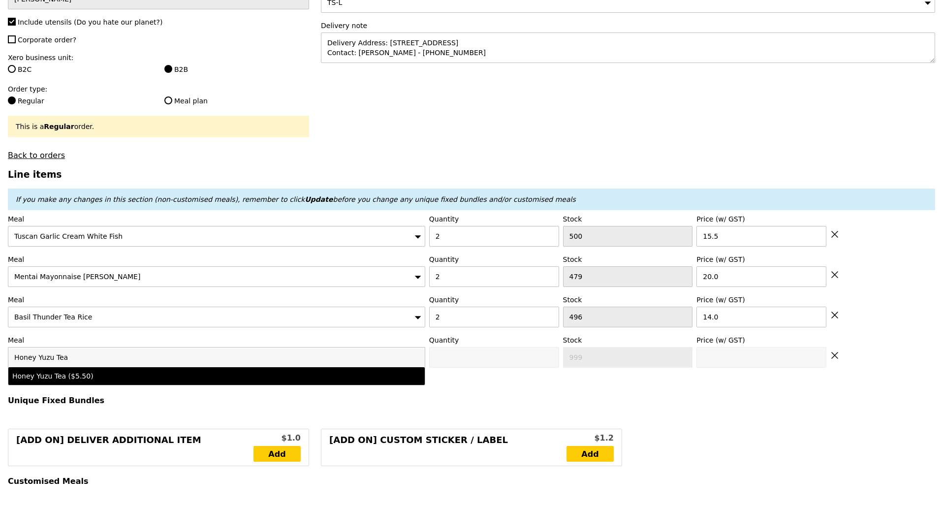
type input "5.5"
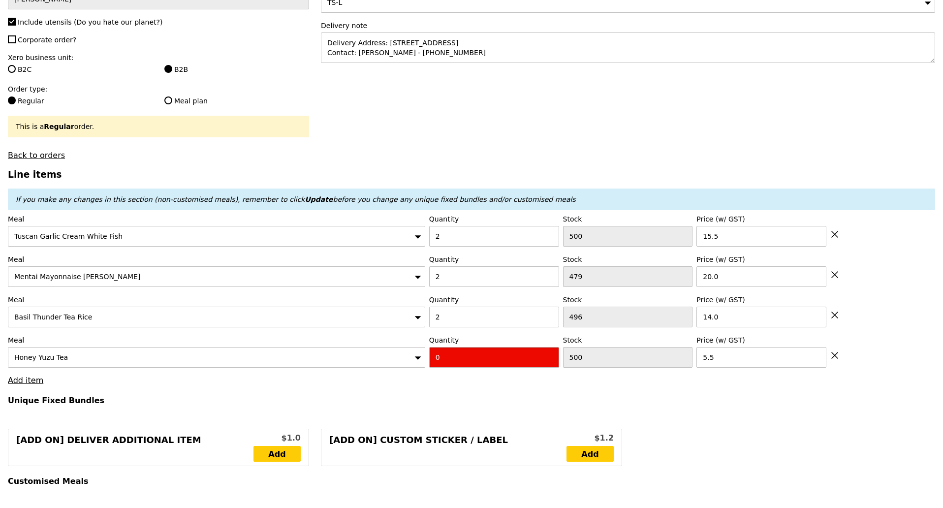
click at [466, 358] on input "0" at bounding box center [494, 357] width 130 height 21
type input "Confirm"
type input "6"
type input "Loading..."
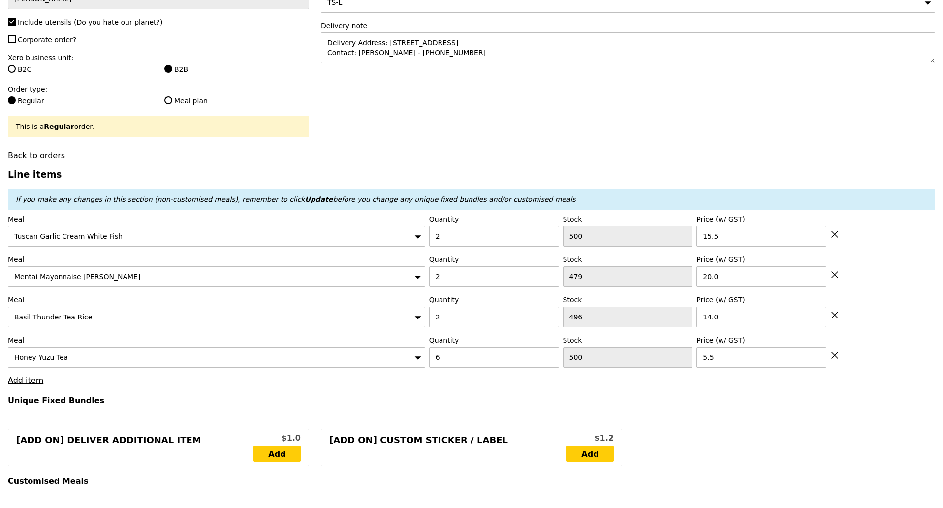
type input "132.00"
type input "5.50"
type input "6.00"
type input "138.00"
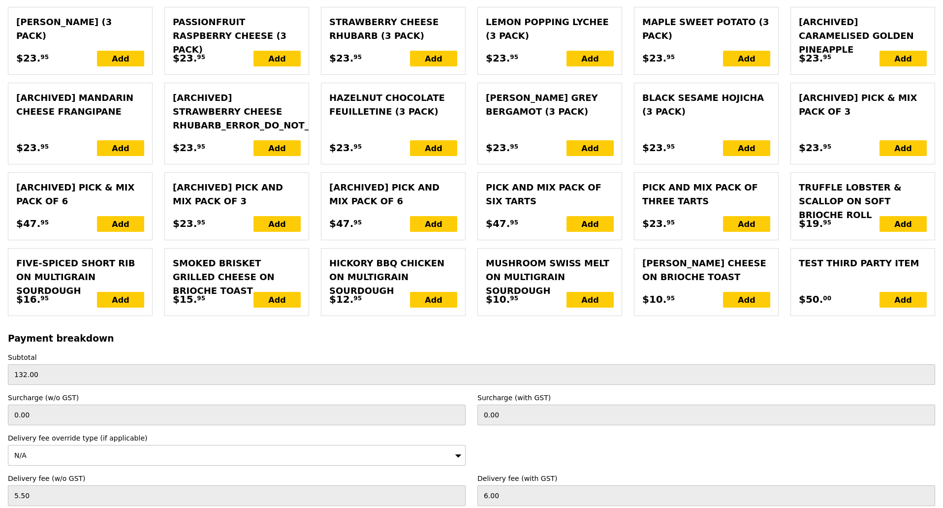
scroll to position [2215, 0]
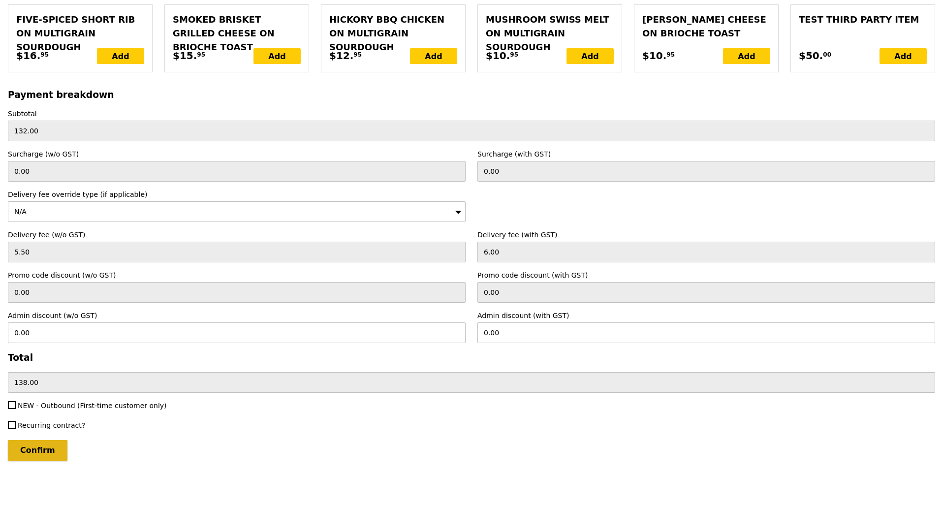
click at [36, 454] on input "Confirm" at bounding box center [38, 450] width 60 height 21
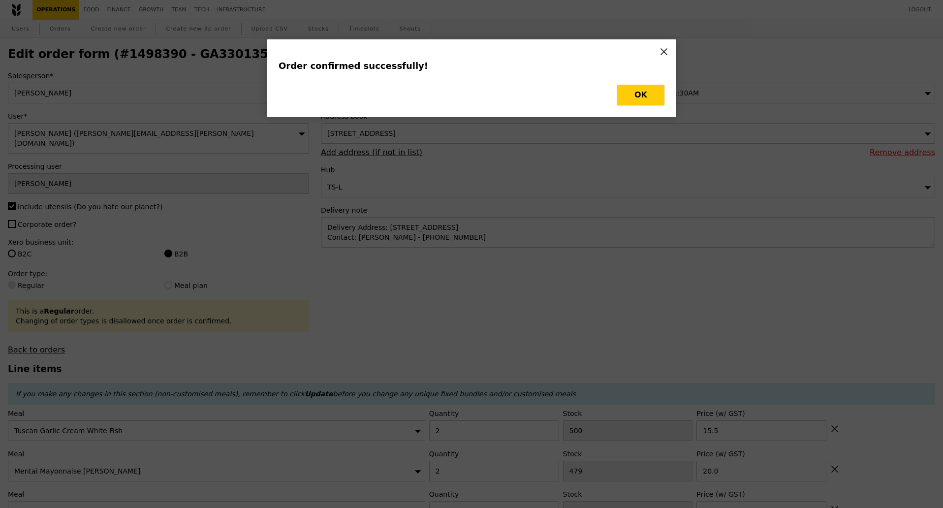
click at [645, 99] on button "OK" at bounding box center [640, 95] width 47 height 21
type input "Loading..."
type input "6"
type input "5.50"
type input "496"
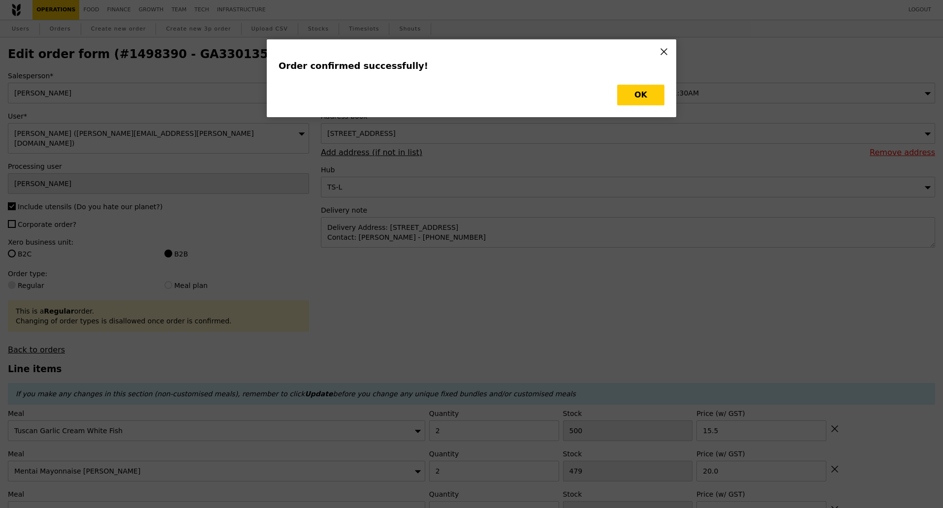
type input "14.00"
type input "479"
type input "20.00"
type input "2"
type input "15.50"
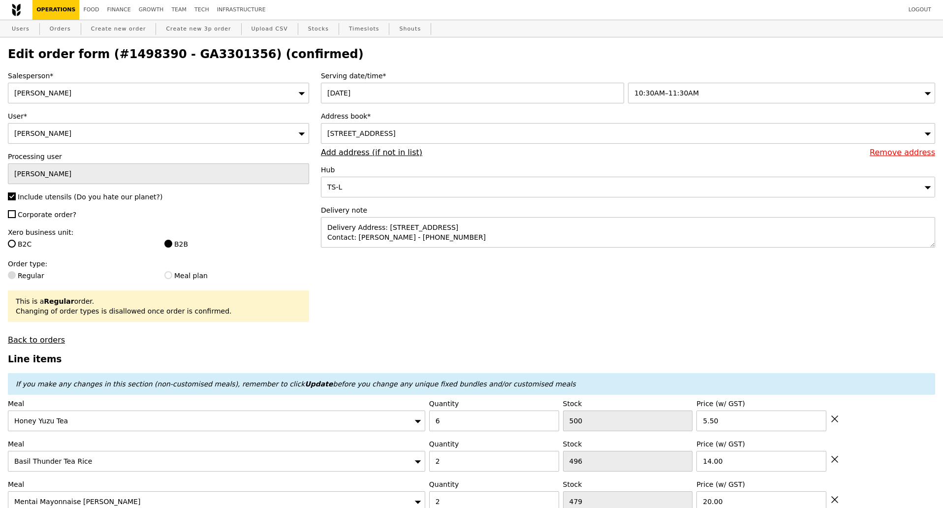
type input "Update"
type input "494"
type input "477"
type input "498"
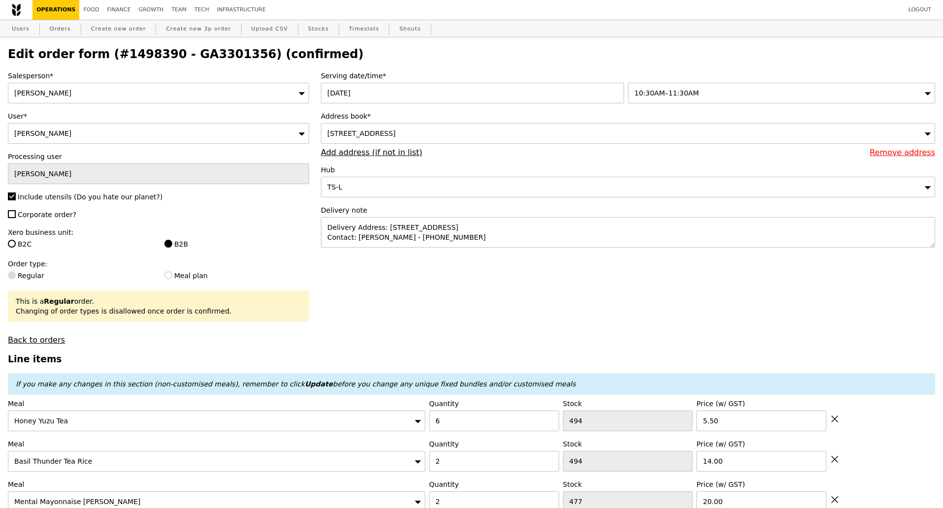
click at [201, 57] on h2 "Edit order form (#1498390 - GA3301356) (confirmed)" at bounding box center [471, 54] width 927 height 14
copy h2 "GA3301356"
click at [56, 30] on link "Orders" at bounding box center [60, 29] width 29 height 18
select select "100"
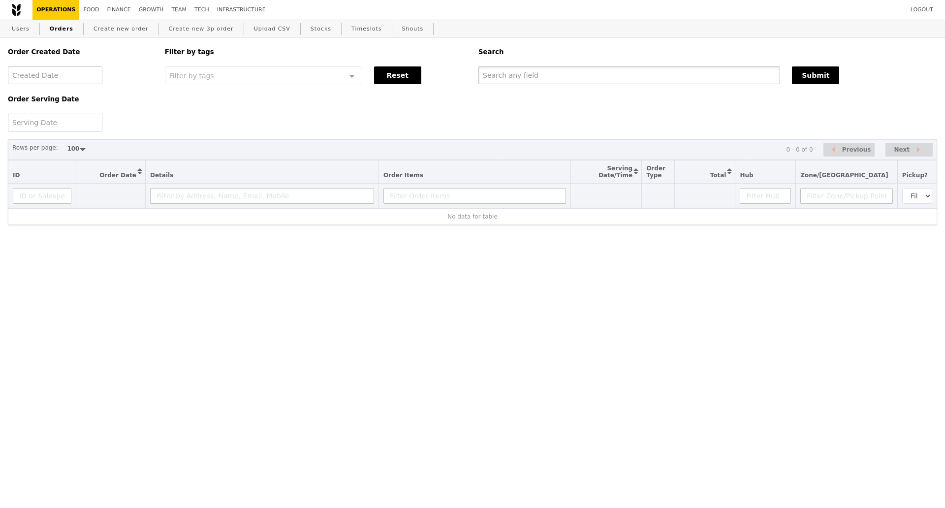
click at [553, 80] on input "text" at bounding box center [629, 75] width 302 height 18
paste input "GA3301356"
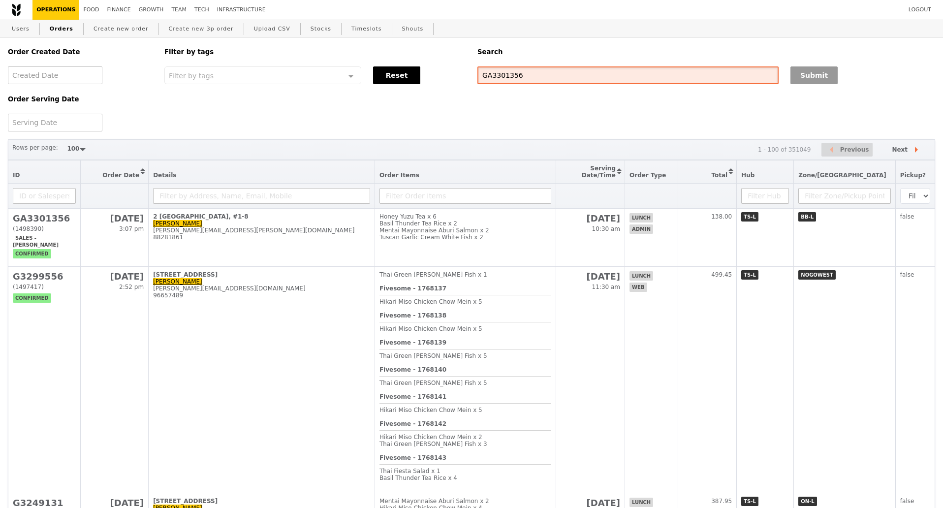
type input "GA3301356"
click at [824, 77] on button "Submit" at bounding box center [813, 75] width 47 height 18
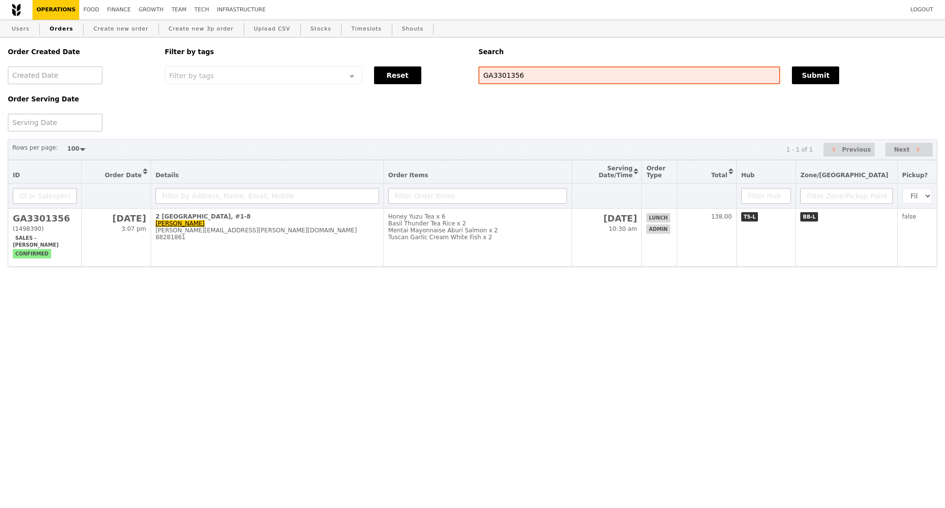
drag, startPoint x: 155, startPoint y: 347, endPoint x: 169, endPoint y: 319, distance: 31.7
click at [155, 306] on html "Logout Operations Food Finance Growth Team Tech Infrastructure Users Orders Cre…" at bounding box center [472, 153] width 945 height 306
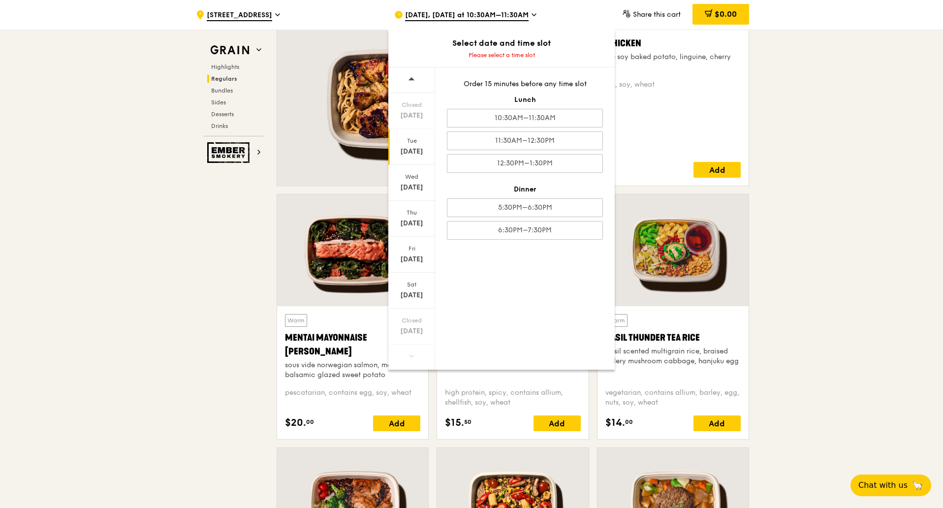
click at [342, 18] on div ".cls-1 { fill: none; stroke: #fff; stroke-linecap: round; stroke-linejoin: roun…" at bounding box center [287, 15] width 183 height 30
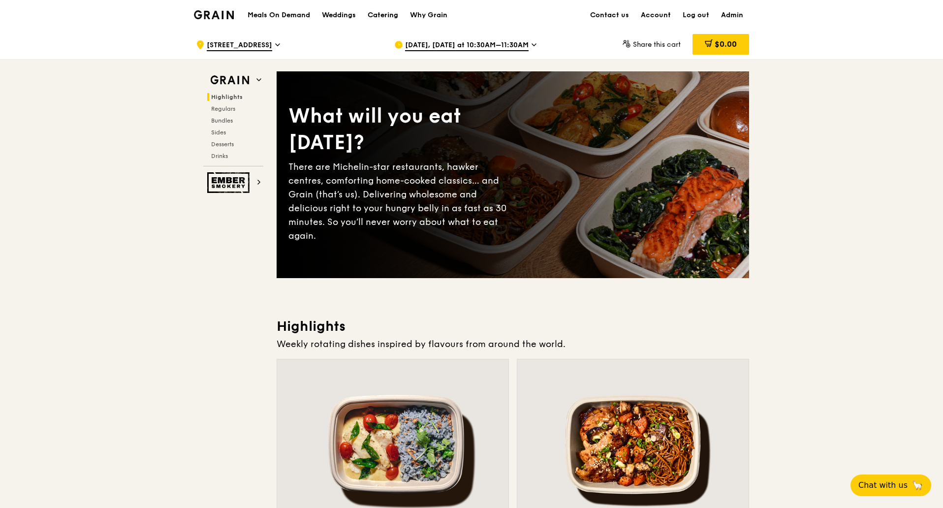
click at [376, 12] on div "Catering" at bounding box center [383, 15] width 31 height 30
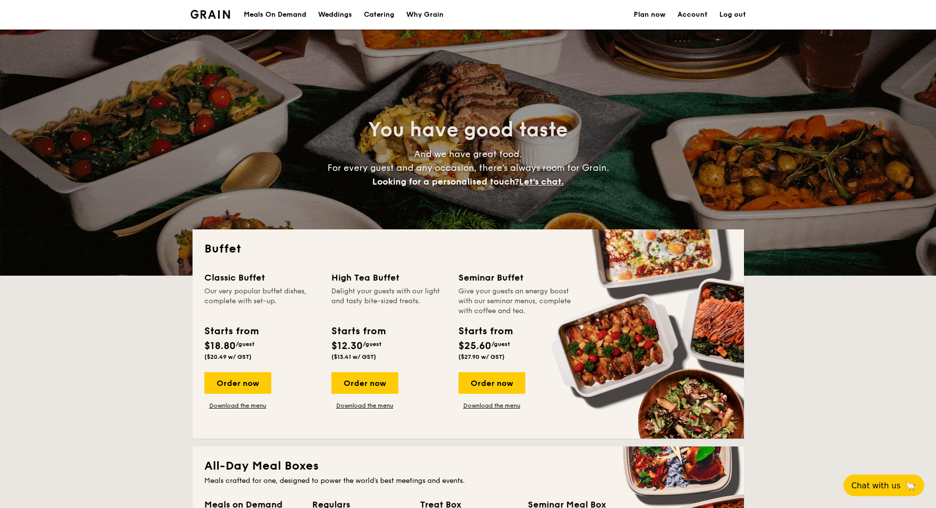
select select
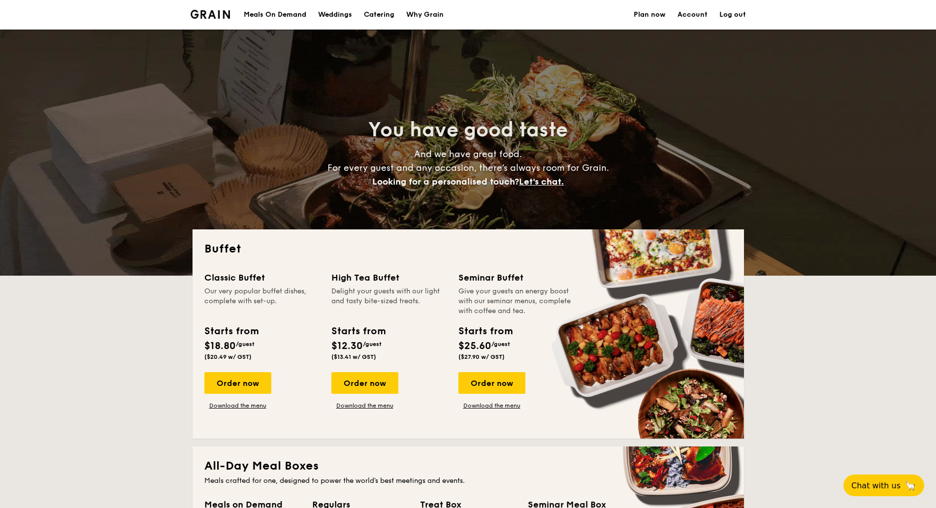
click at [251, 405] on link "Download the menu" at bounding box center [237, 406] width 67 height 8
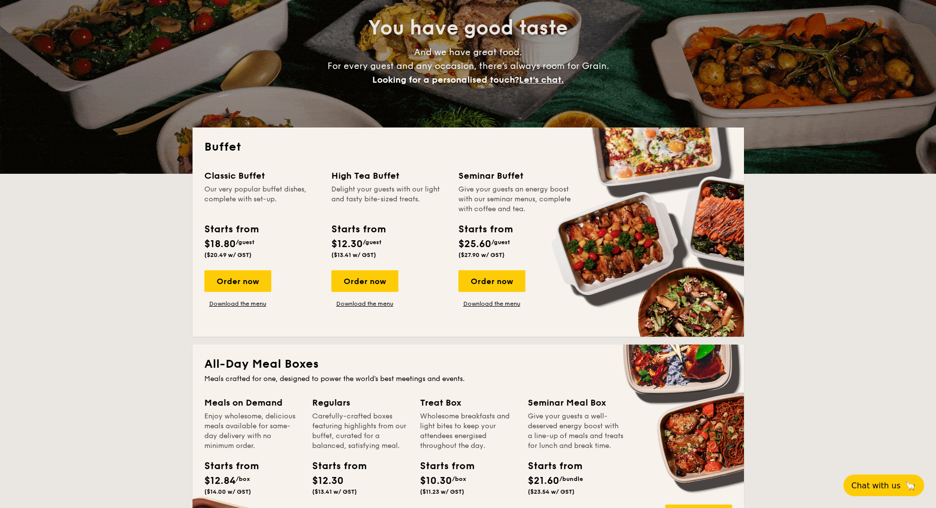
scroll to position [123, 0]
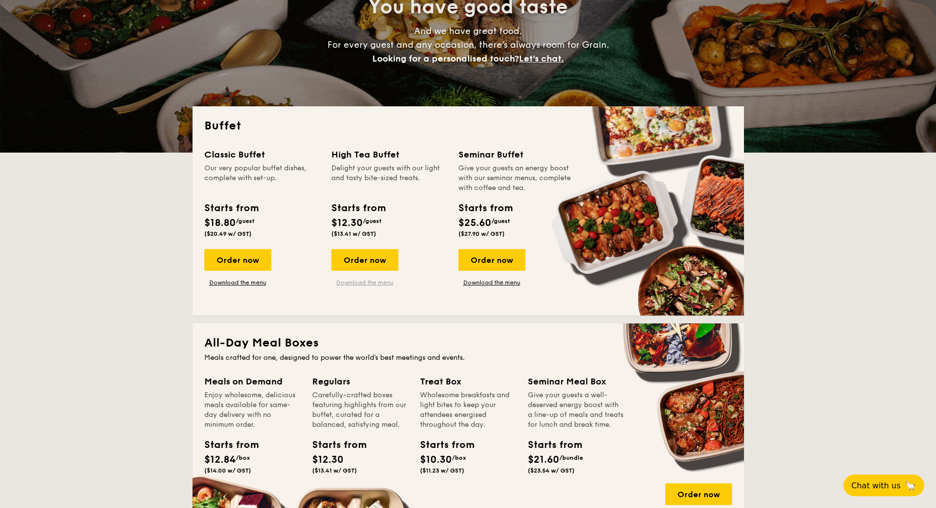
click at [368, 282] on link "Download the menu" at bounding box center [364, 283] width 67 height 8
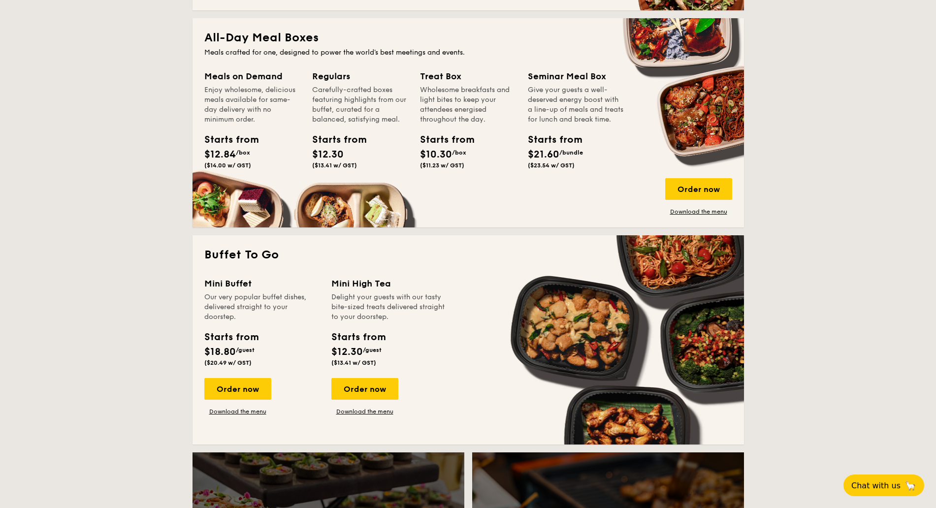
scroll to position [492, 0]
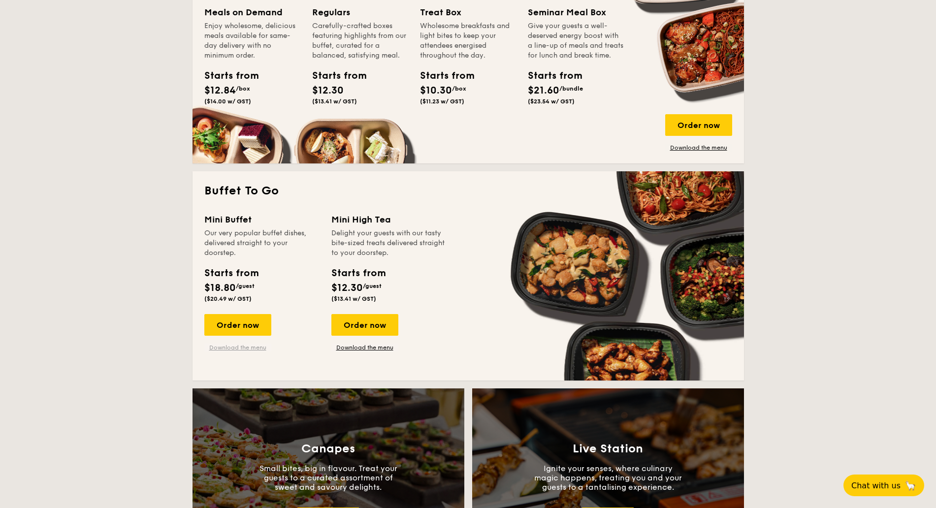
click at [232, 349] on link "Download the menu" at bounding box center [237, 348] width 67 height 8
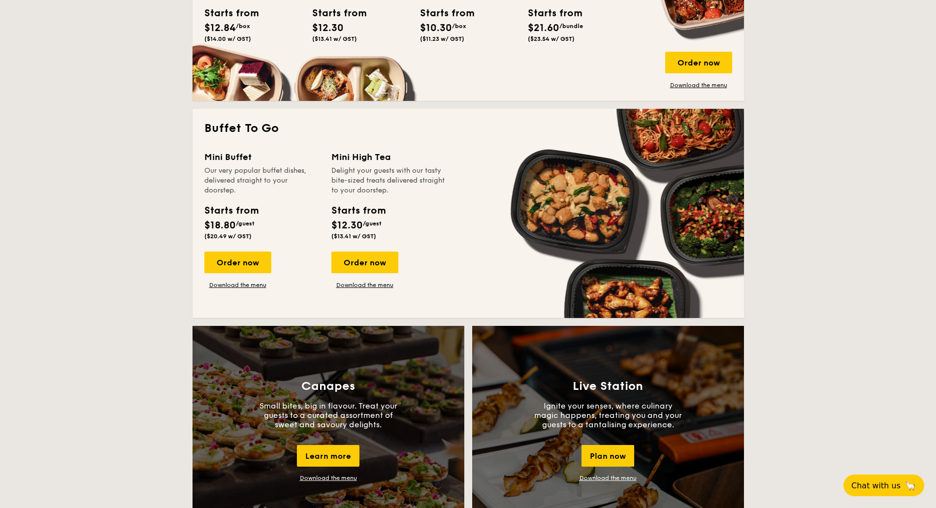
scroll to position [615, 0]
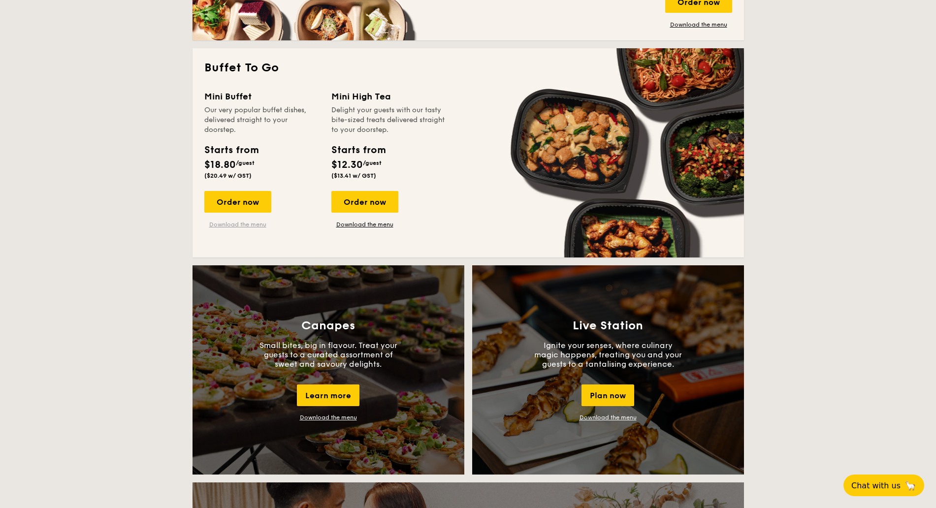
click at [245, 226] on link "Download the menu" at bounding box center [237, 224] width 67 height 8
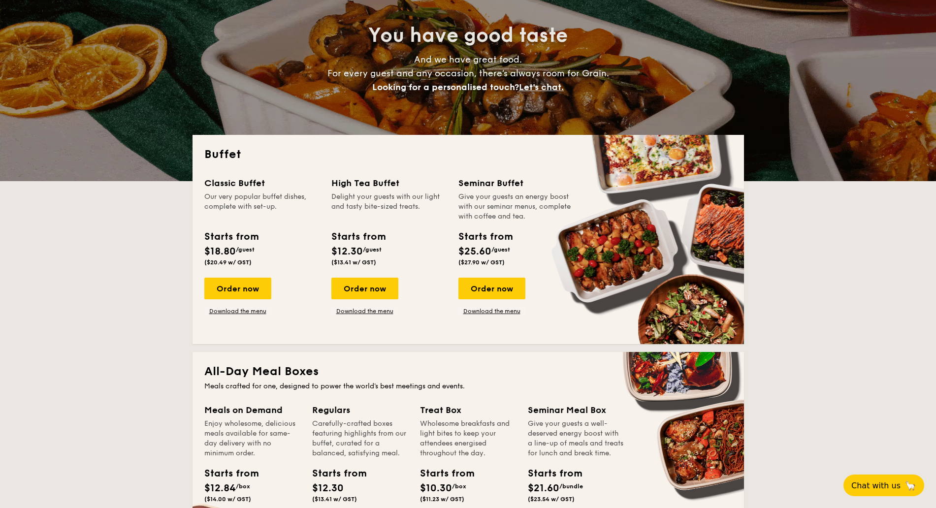
scroll to position [185, 0]
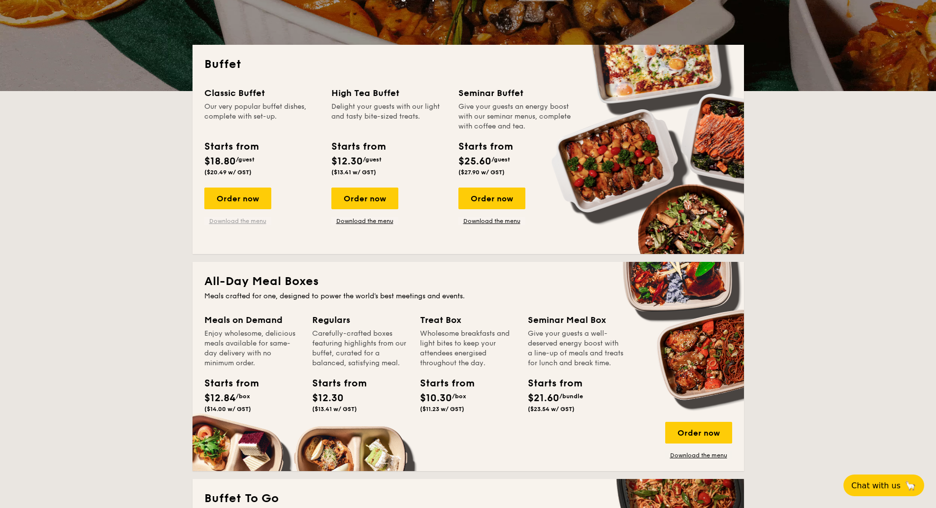
click at [237, 221] on link "Download the menu" at bounding box center [237, 221] width 67 height 8
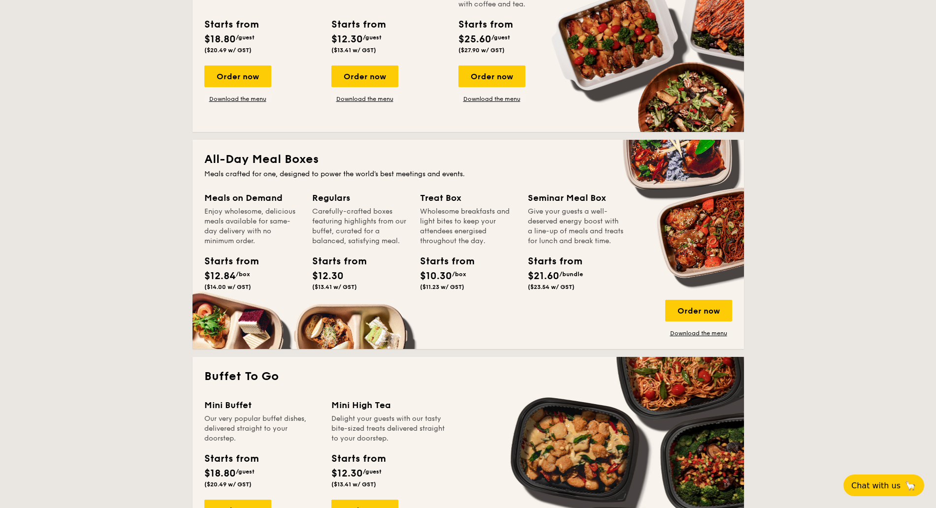
scroll to position [123, 0]
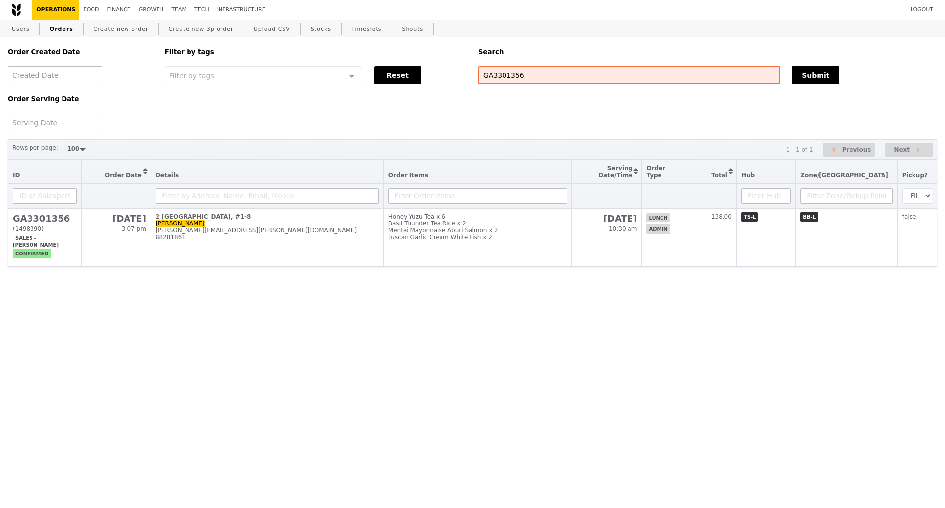
select select "100"
click at [114, 31] on link "Create new order" at bounding box center [121, 29] width 63 height 18
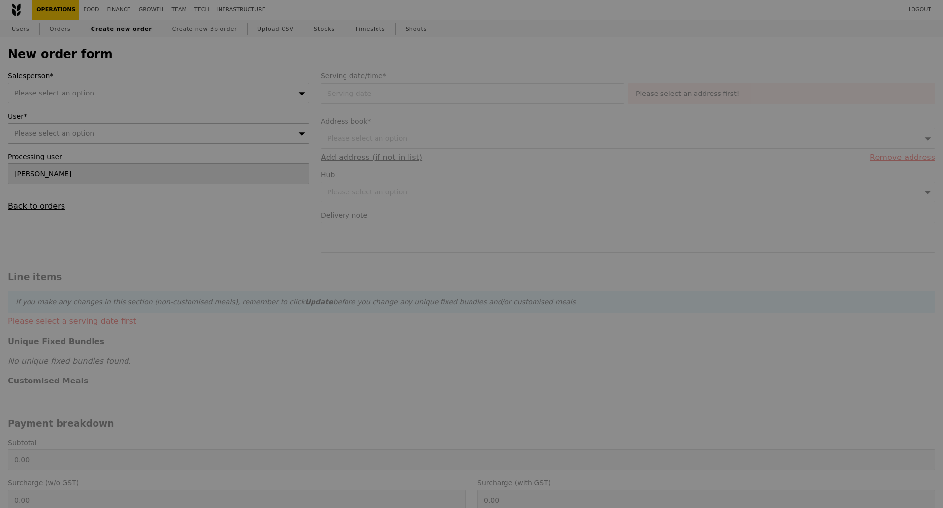
type input "Confirm"
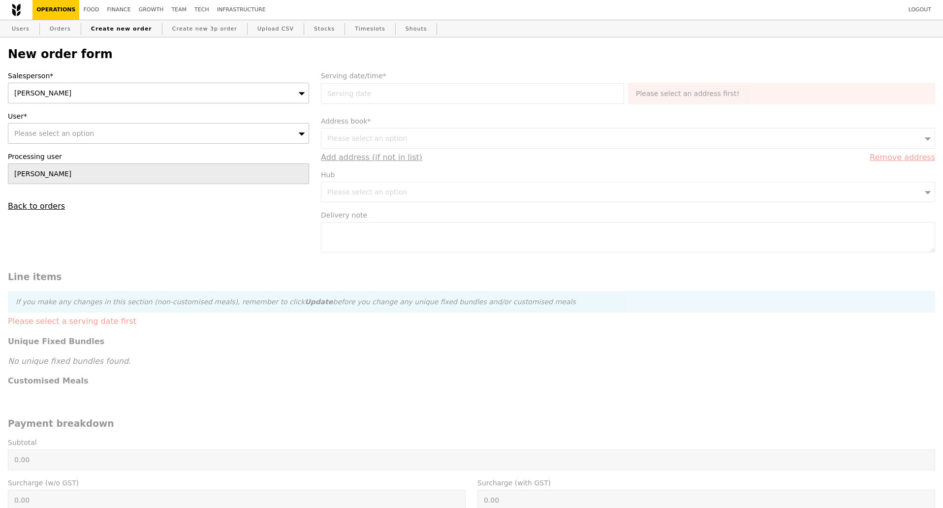
click at [145, 97] on div "Kathleen" at bounding box center [158, 93] width 301 height 21
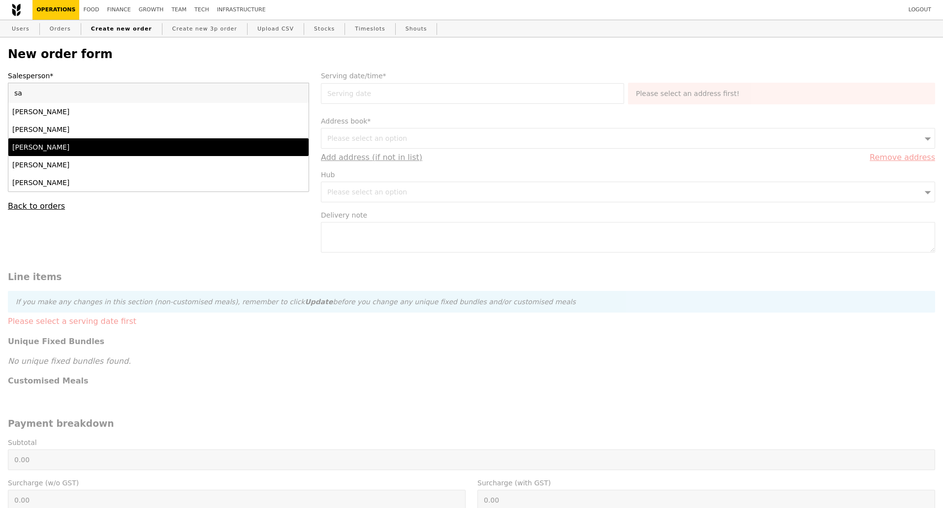
type input "sa"
click at [140, 152] on div "Samantha" at bounding box center [121, 147] width 219 height 10
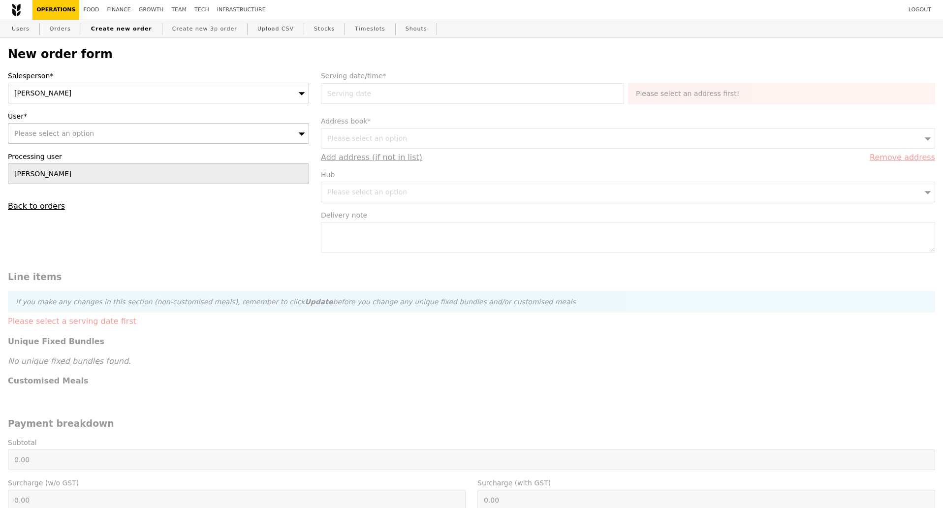
click at [132, 134] on div "Please select an option" at bounding box center [158, 133] width 301 height 21
type input "Confirm"
type input "lim.g.1@pg.com"
drag, startPoint x: 78, startPoint y: 138, endPoint x: 10, endPoint y: 137, distance: 67.9
click at [5, 136] on div "Salesperson* Samantha User* Please select an option lim.g.1@pg.com No results f…" at bounding box center [158, 141] width 313 height 140
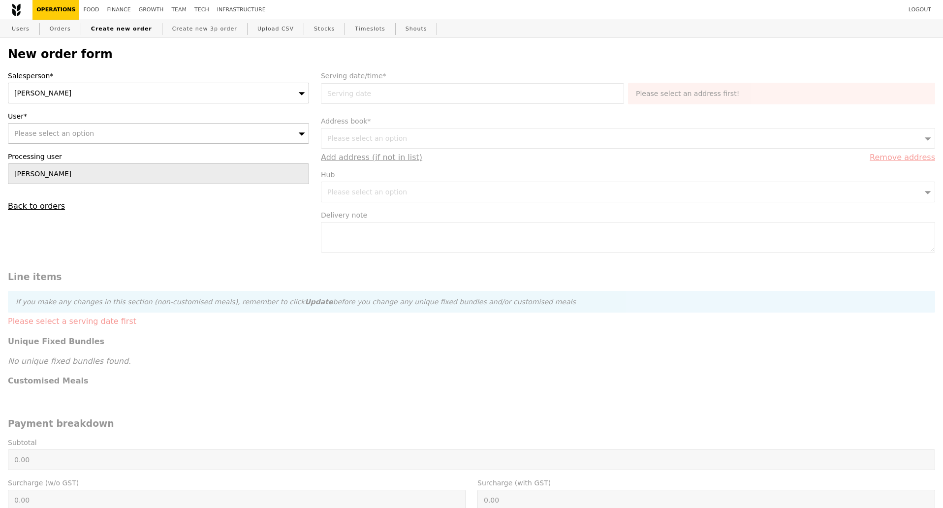
click at [88, 139] on div "Please select an option" at bounding box center [158, 133] width 301 height 21
click at [299, 136] on input "[EMAIL_ADDRESS][DOMAIN_NAME]" at bounding box center [158, 134] width 300 height 20
type input "[PERSON_NAME]"
type input "Confirm"
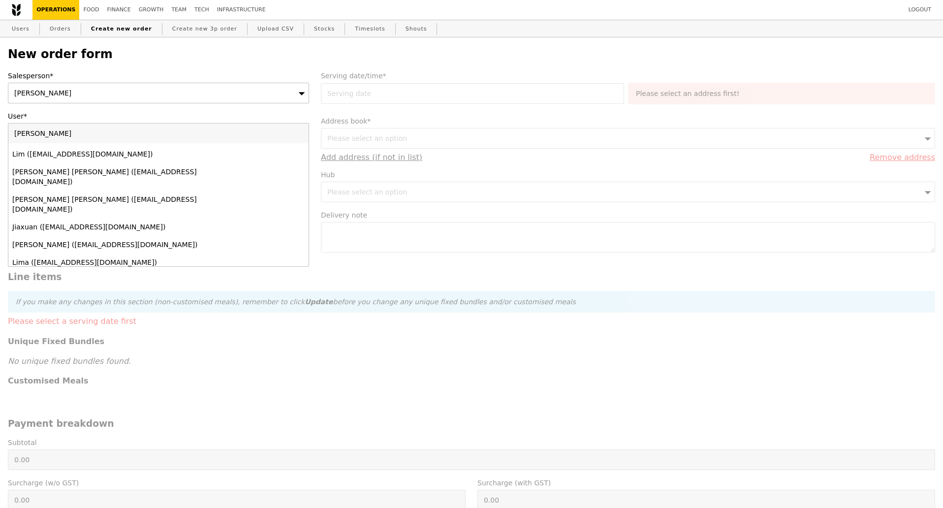
scroll to position [369, 0]
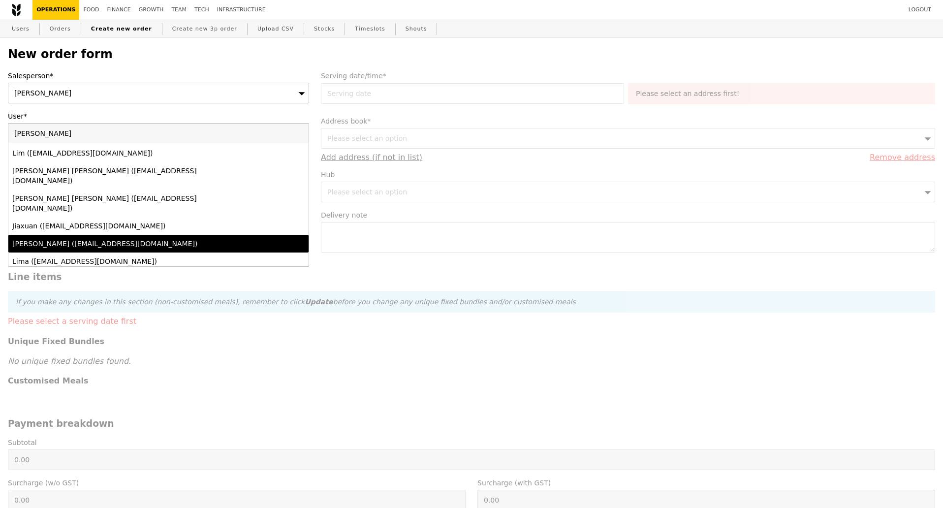
type input "[PERSON_NAME]"
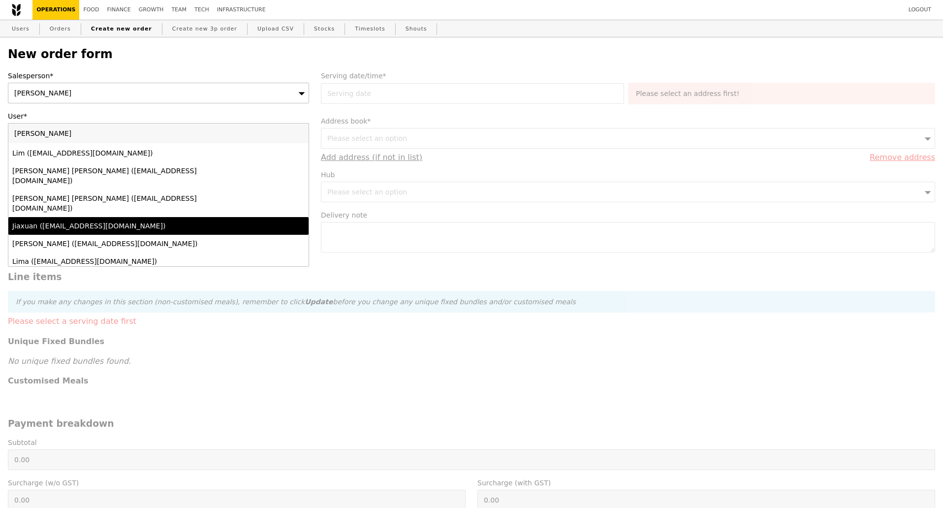
drag, startPoint x: 74, startPoint y: 137, endPoint x: 0, endPoint y: 139, distance: 74.3
click at [0, 139] on div "New order form Salesperson* Samantha User* Please select an option Grace Lim Je…" at bounding box center [471, 417] width 943 height 760
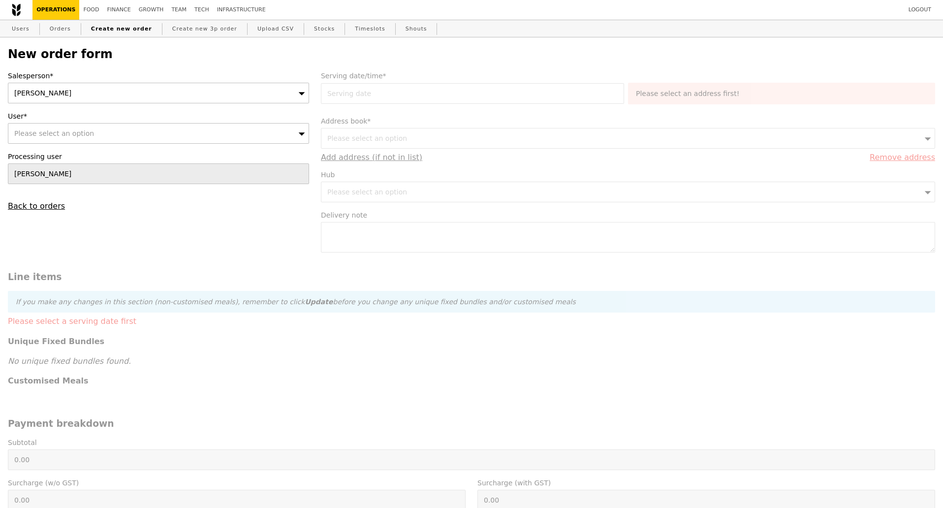
click at [36, 137] on span "Please select an option" at bounding box center [54, 133] width 80 height 8
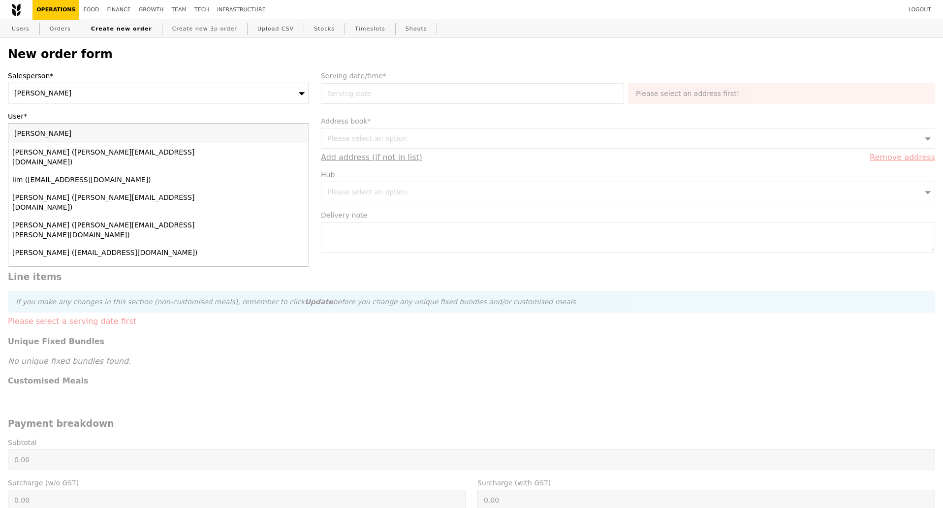
type input "Grace Limho.jl@pg.com"
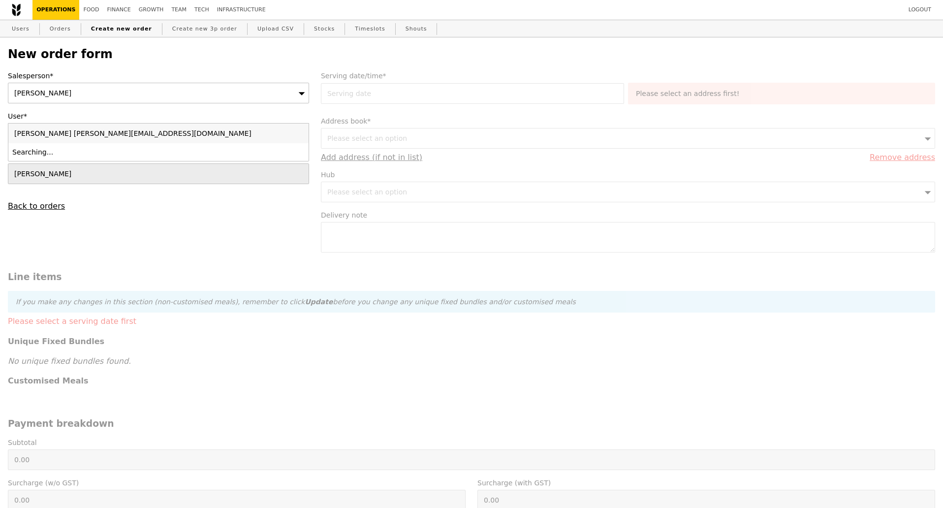
type input "Confirm"
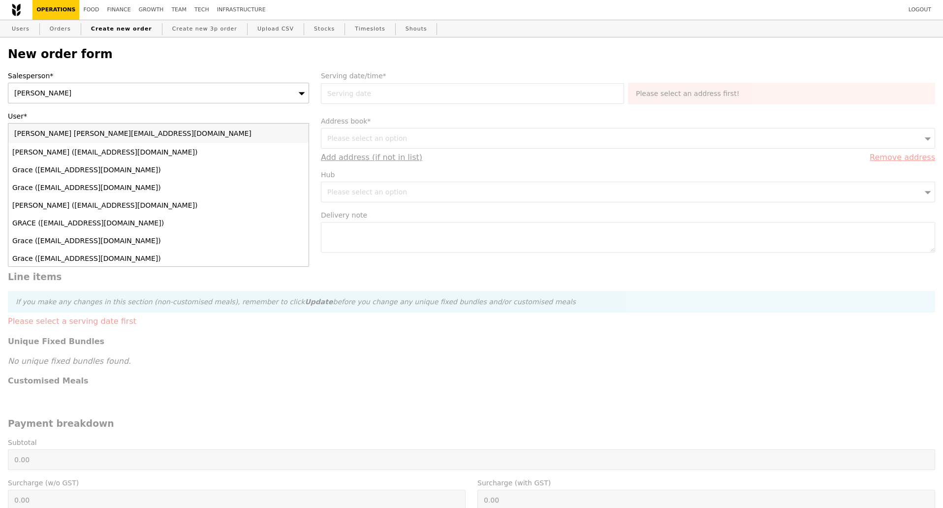
click at [300, 135] on input "Grace Limho.jl@pg.com" at bounding box center [158, 134] width 300 height 20
type input "ho.jl@pg.com"
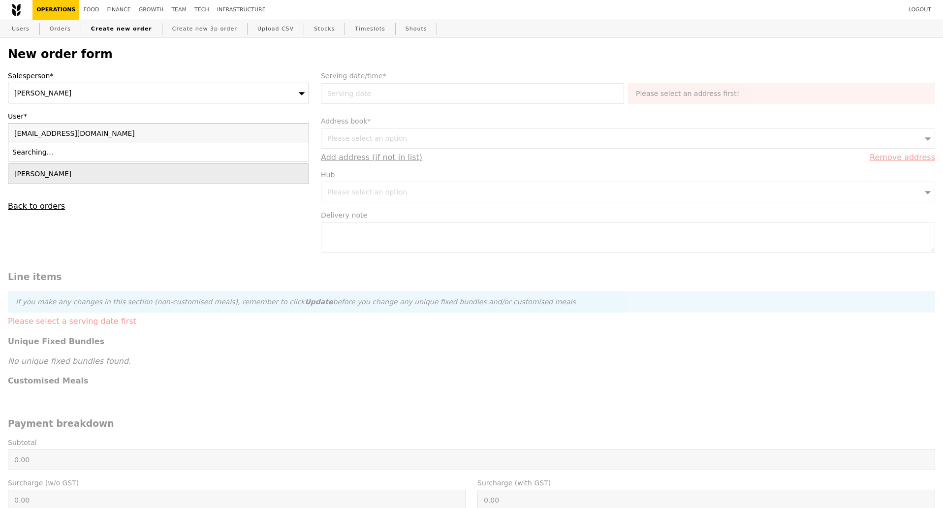
type input "Confirm"
type input "ho.jl@pg.com"
click at [20, 32] on link "Users" at bounding box center [21, 29] width 26 height 18
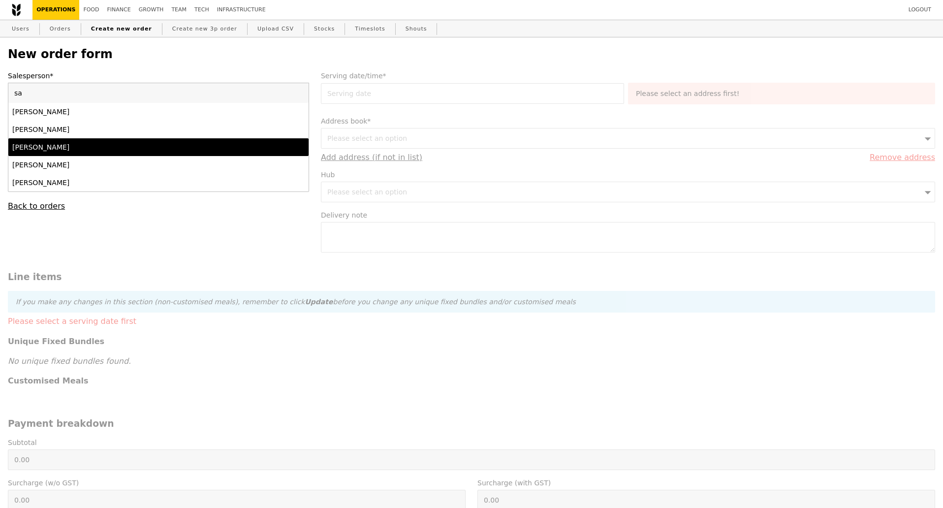
type input "sa"
click at [89, 145] on div "[PERSON_NAME]" at bounding box center [121, 147] width 219 height 10
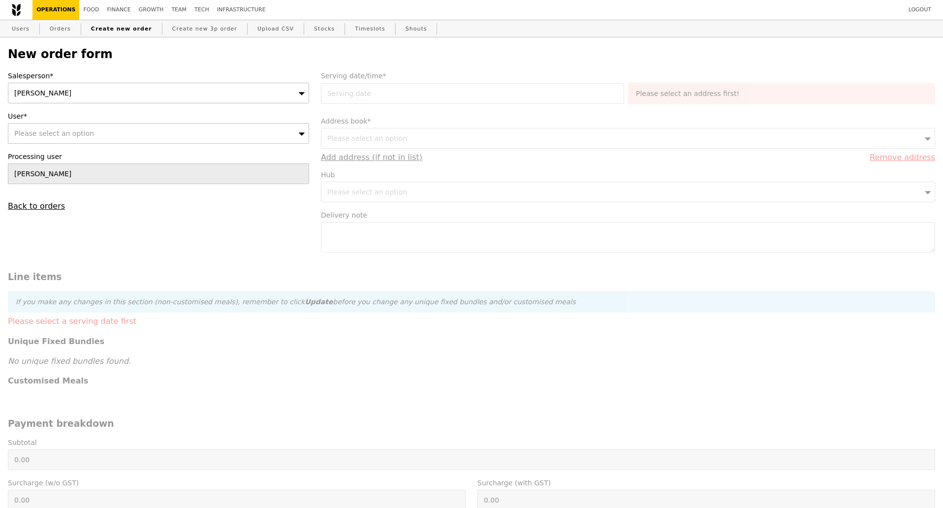
click at [91, 135] on div "Please select an option" at bounding box center [158, 133] width 301 height 21
type input "[EMAIL_ADDRESS][DOMAIN_NAME]"
type input "Confirm"
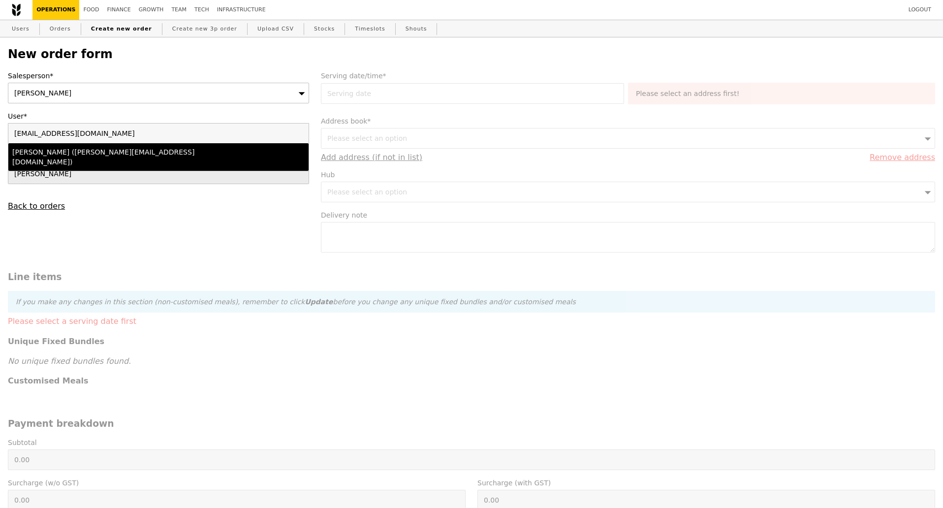
type input "[EMAIL_ADDRESS][DOMAIN_NAME]"
click at [94, 155] on div "[PERSON_NAME] ([PERSON_NAME][EMAIL_ADDRESS][DOMAIN_NAME])" at bounding box center [121, 157] width 219 height 20
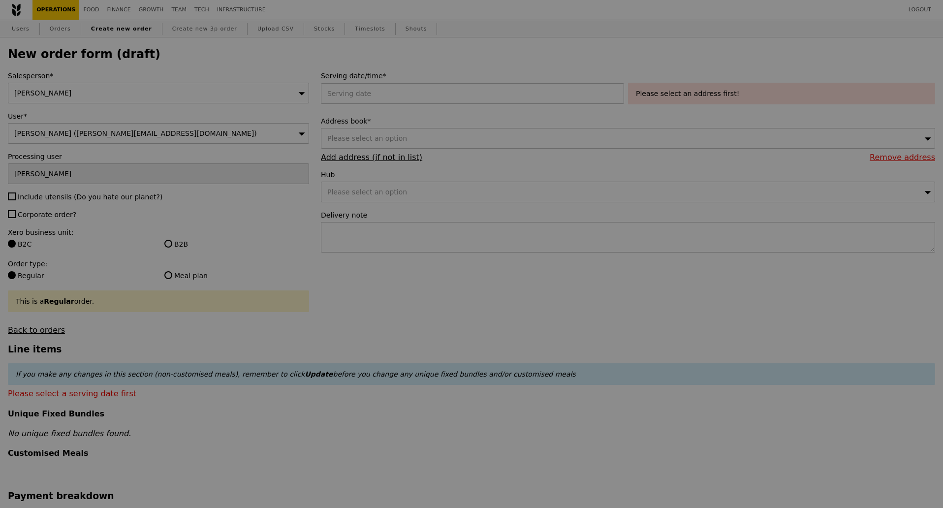
type input "Confirm"
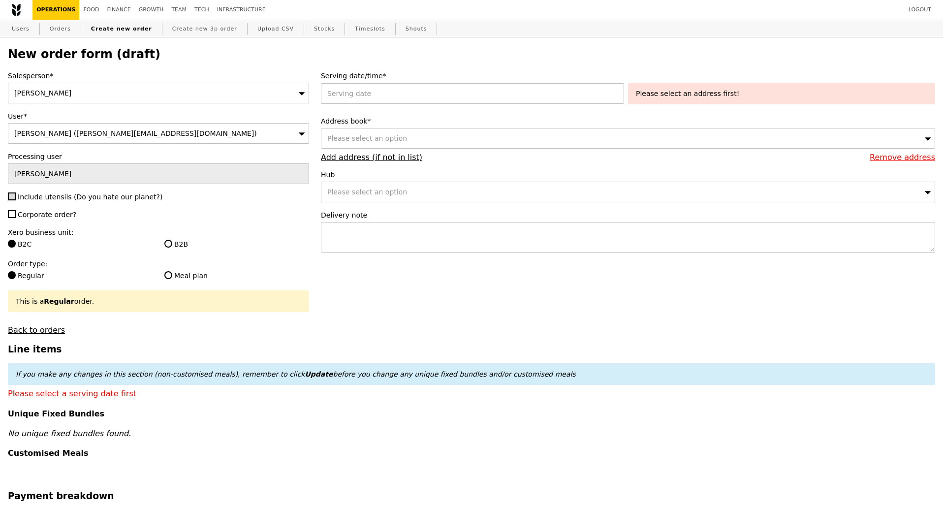
click at [8, 200] on input "Include utensils (Do you hate our planet?)" at bounding box center [12, 196] width 8 height 8
checkbox input "true"
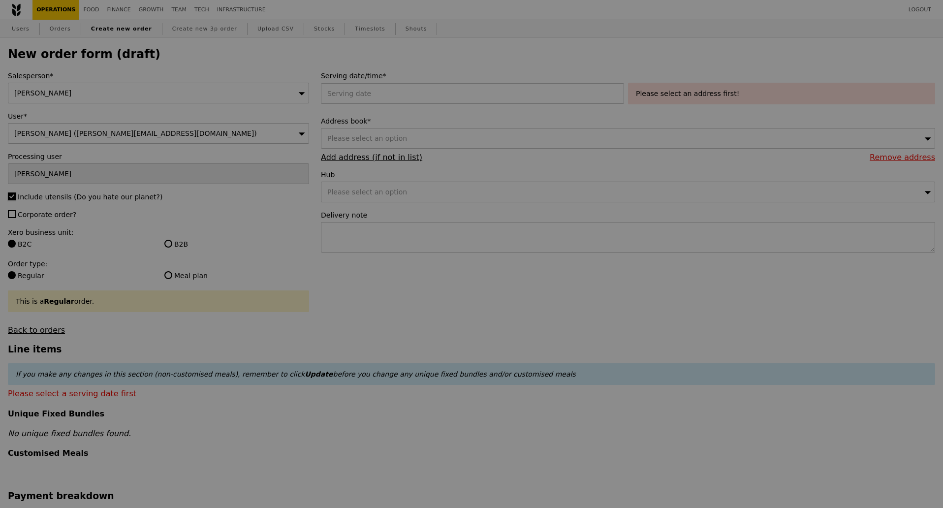
type input "Confirm"
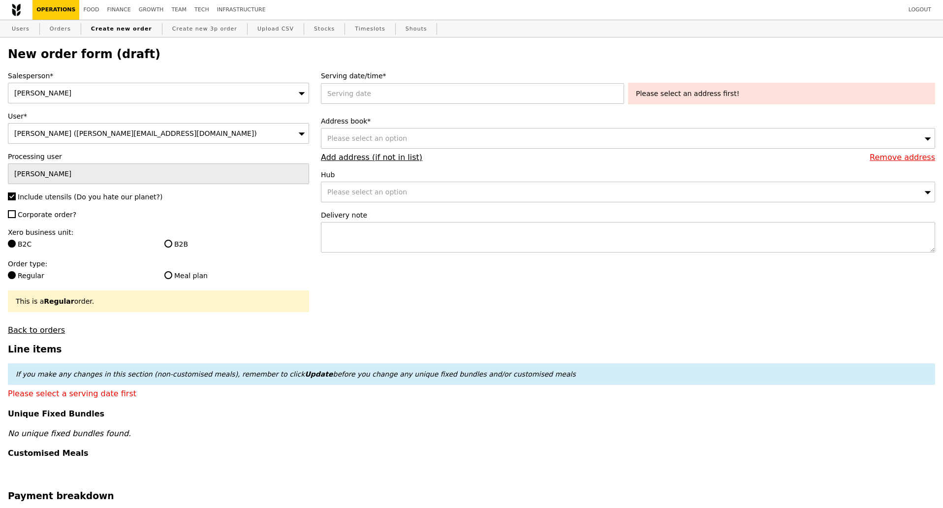
click at [164, 248] on label "B2B" at bounding box center [236, 244] width 145 height 10
click at [164, 248] on input "B2B" at bounding box center [168, 244] width 8 height 8
radio input "true"
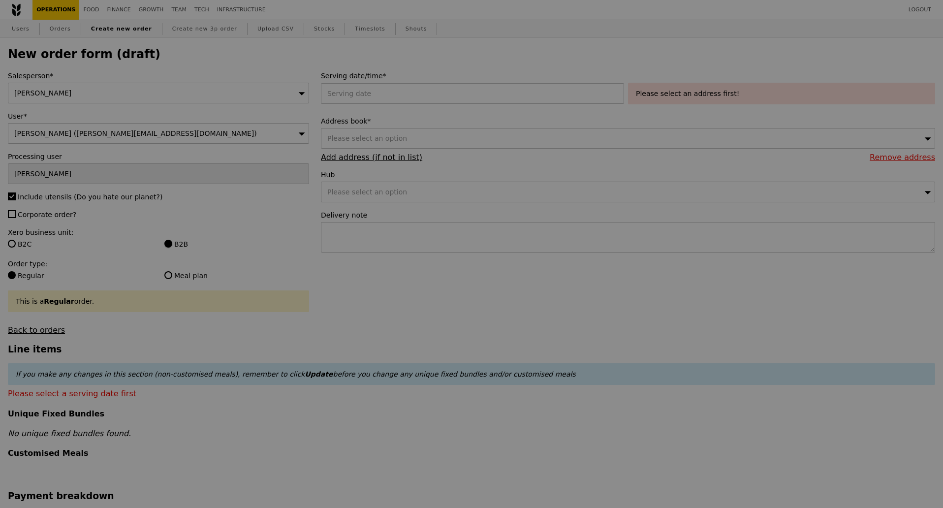
type input "Confirm"
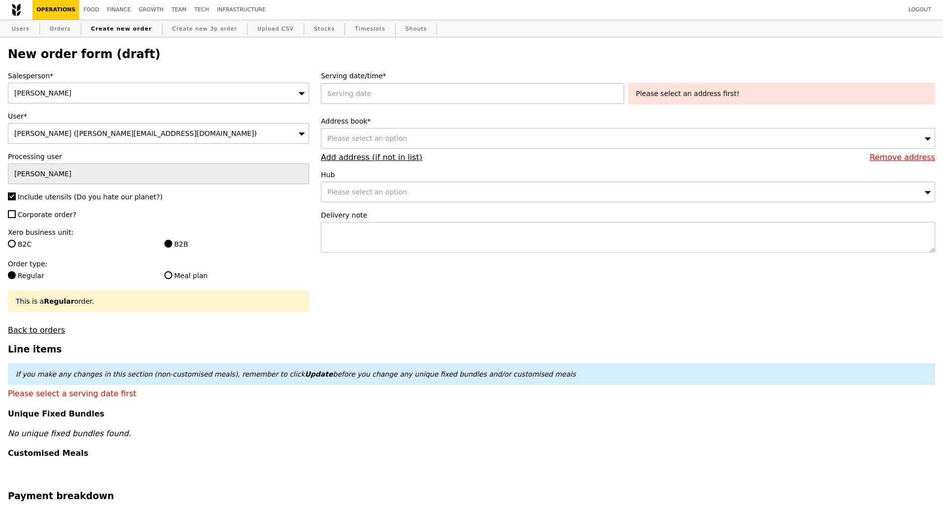
click at [426, 96] on div at bounding box center [474, 93] width 307 height 21
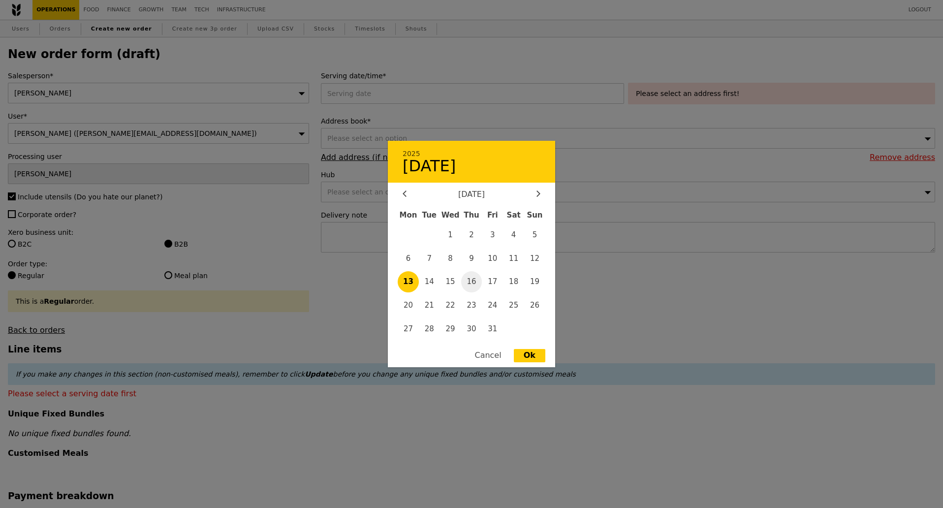
click at [472, 285] on span "16" at bounding box center [471, 281] width 21 height 21
type input "[DATE]"
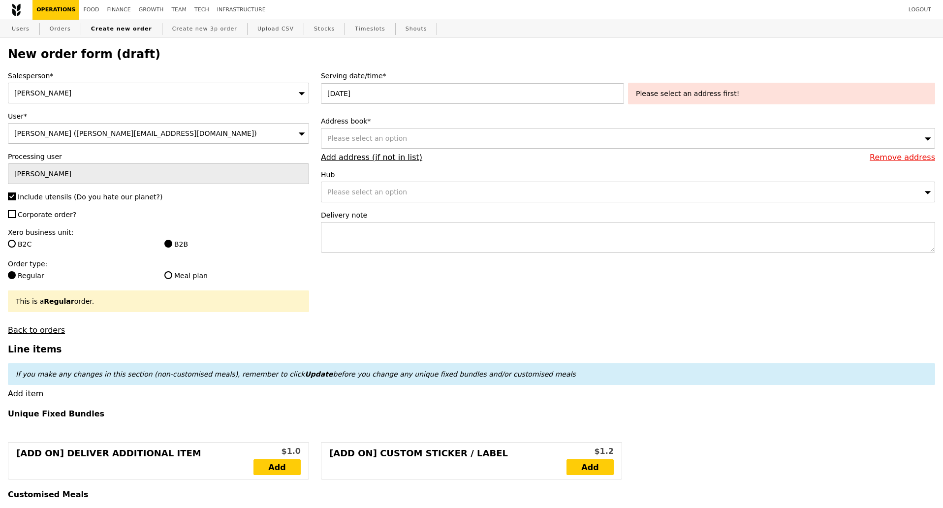
click at [673, 101] on div "Please select an address first!" at bounding box center [781, 94] width 307 height 22
click at [413, 140] on div "Please select an option" at bounding box center [628, 138] width 614 height 21
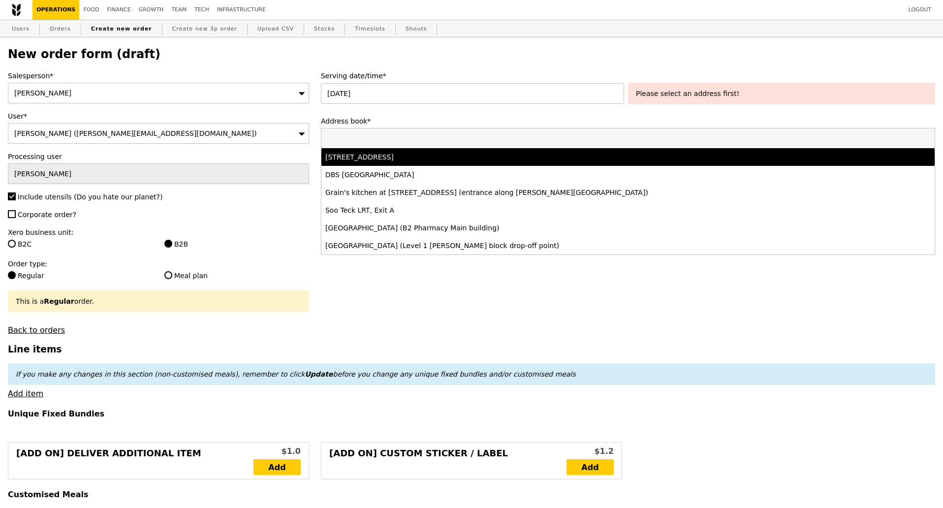
click at [430, 156] on div "[STREET_ADDRESS]" at bounding box center [552, 157] width 454 height 10
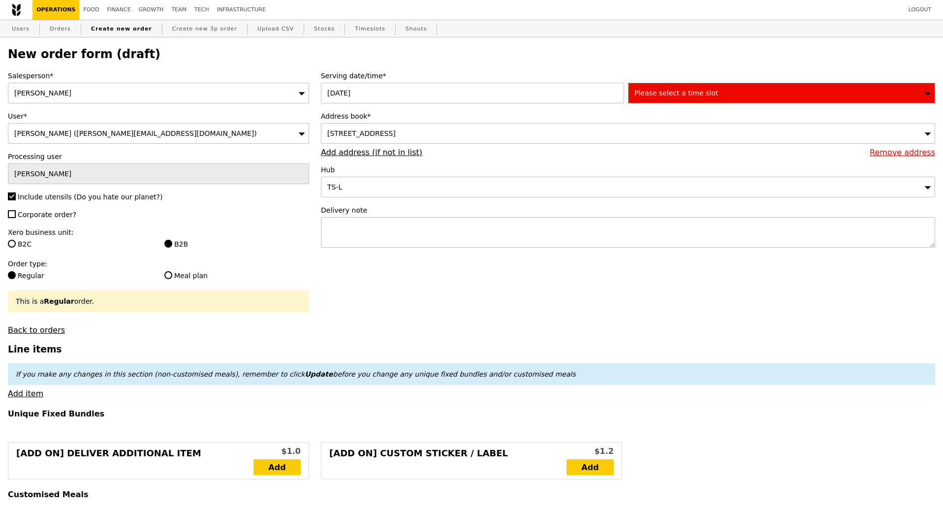
click at [699, 97] on span "Please select a time slot" at bounding box center [676, 93] width 84 height 8
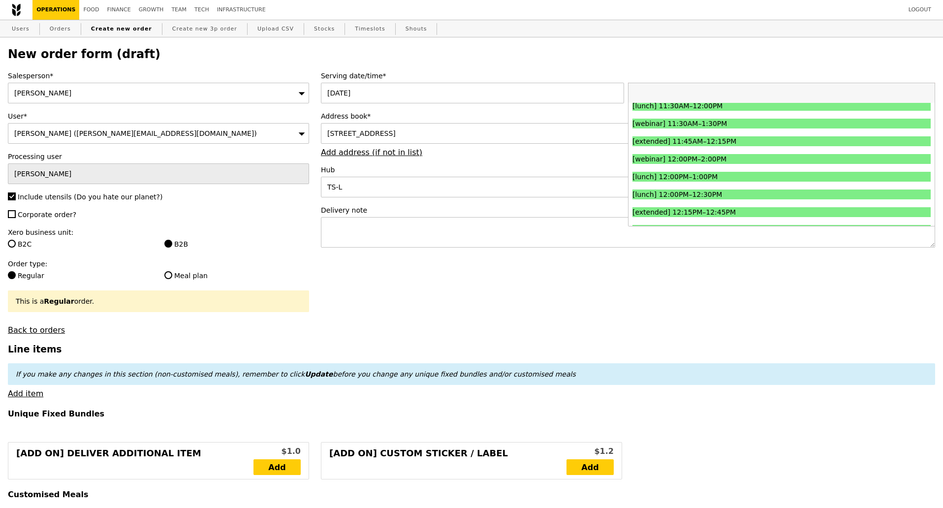
scroll to position [369, 0]
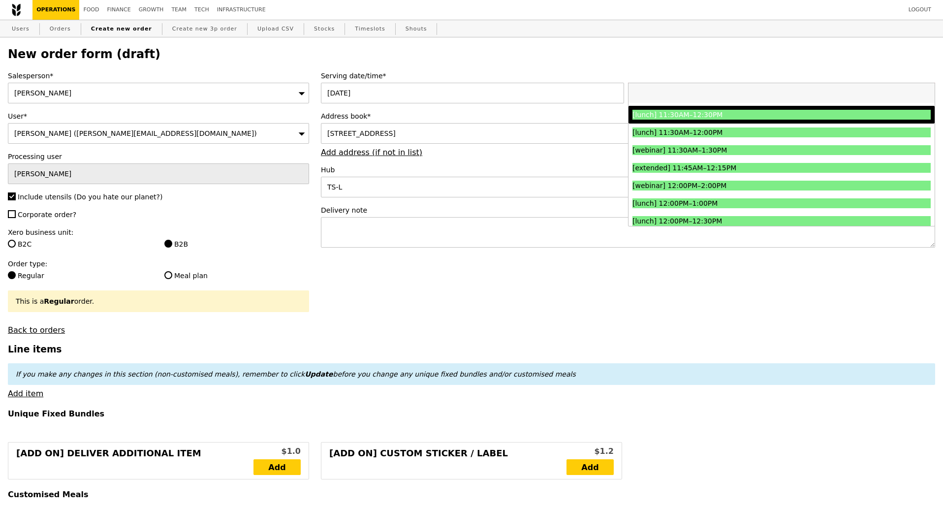
click at [724, 117] on div "[lunch] 11:30AM–12:30PM" at bounding box center [744, 115] width 224 height 10
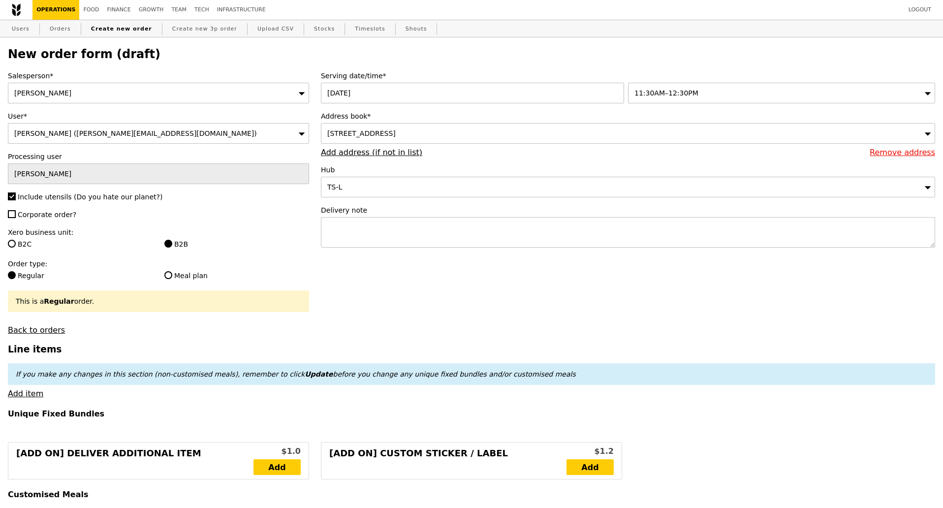
scroll to position [123, 0]
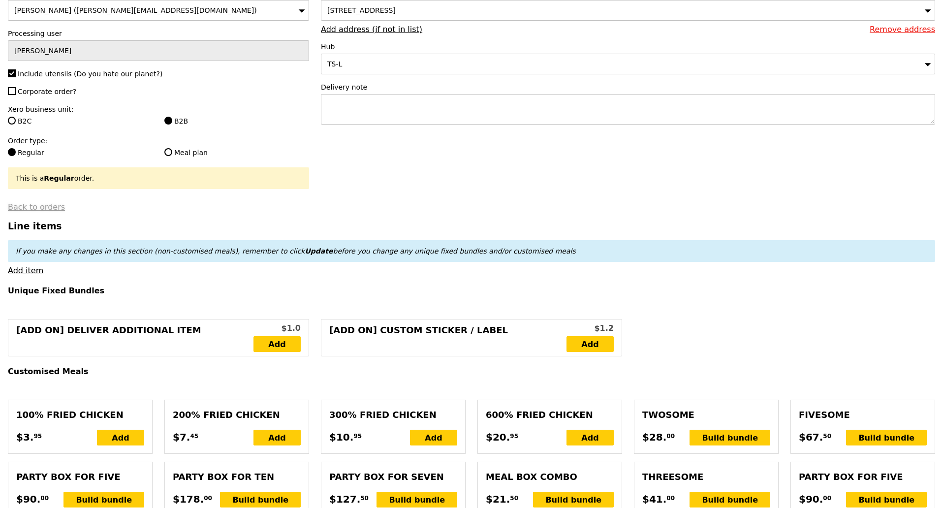
click at [28, 207] on link "Back to orders" at bounding box center [36, 206] width 57 height 9
type input "Loading..."
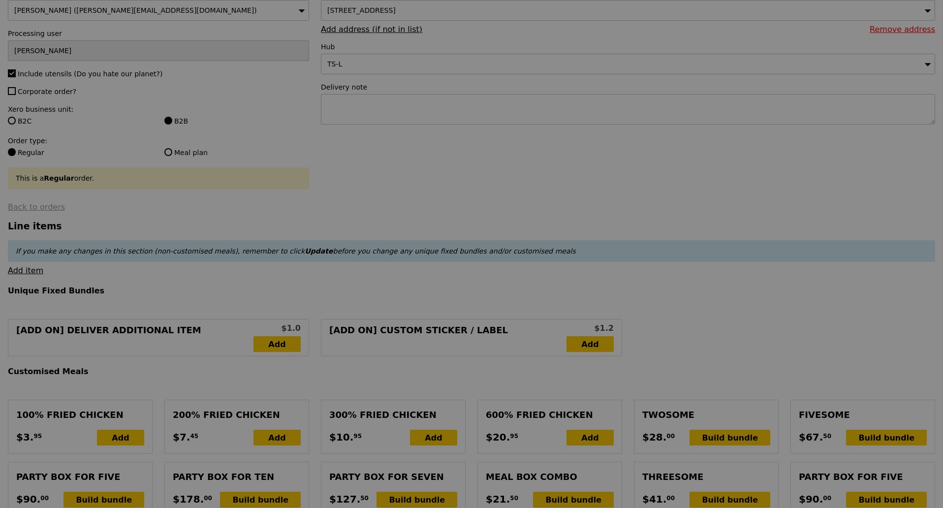
select select "100"
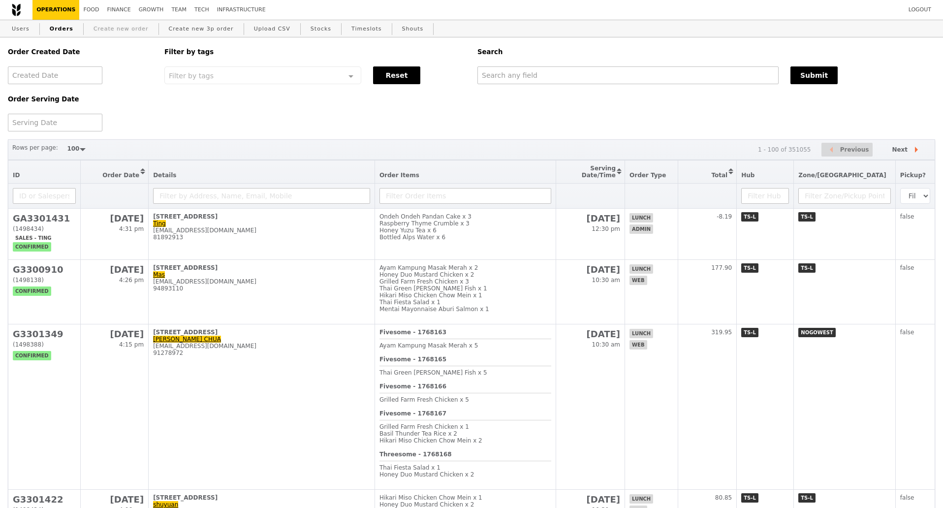
click at [109, 33] on link "Create new order" at bounding box center [121, 29] width 63 height 18
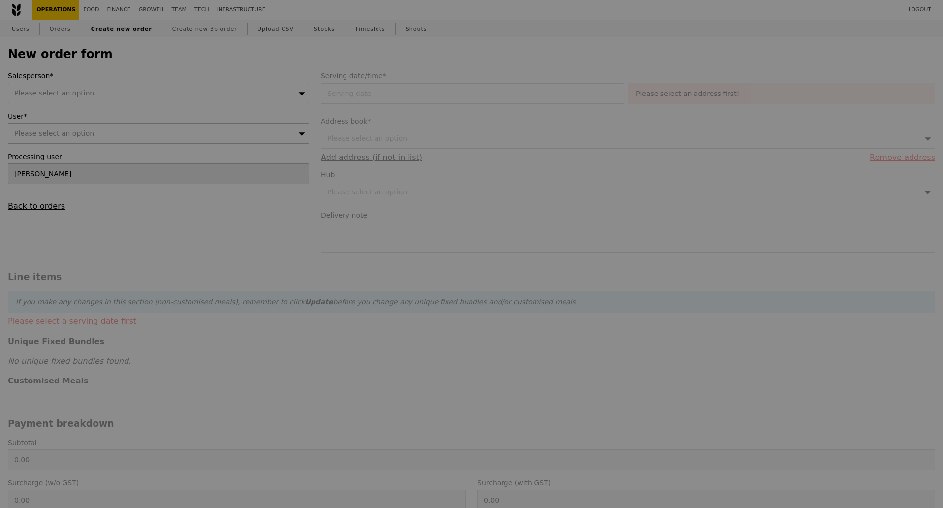
type input "Confirm"
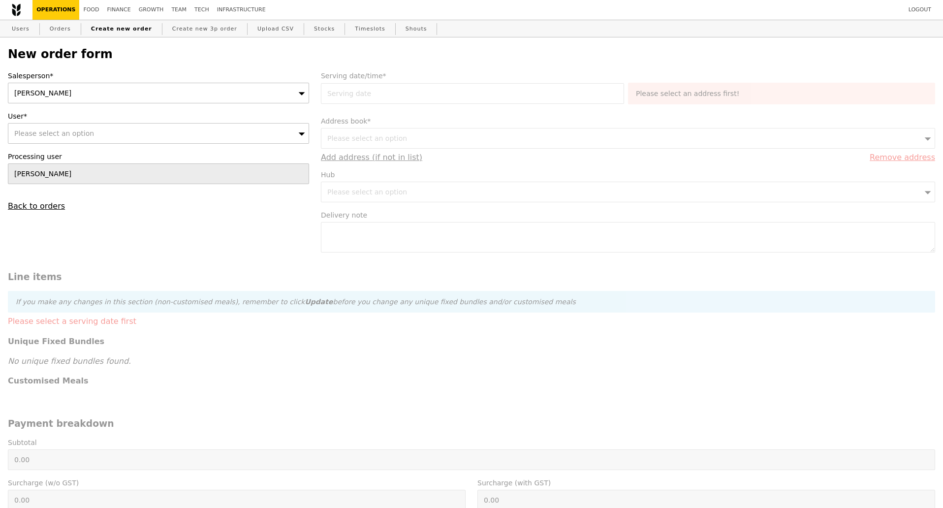
click at [118, 99] on div "Kathleen" at bounding box center [158, 93] width 301 height 21
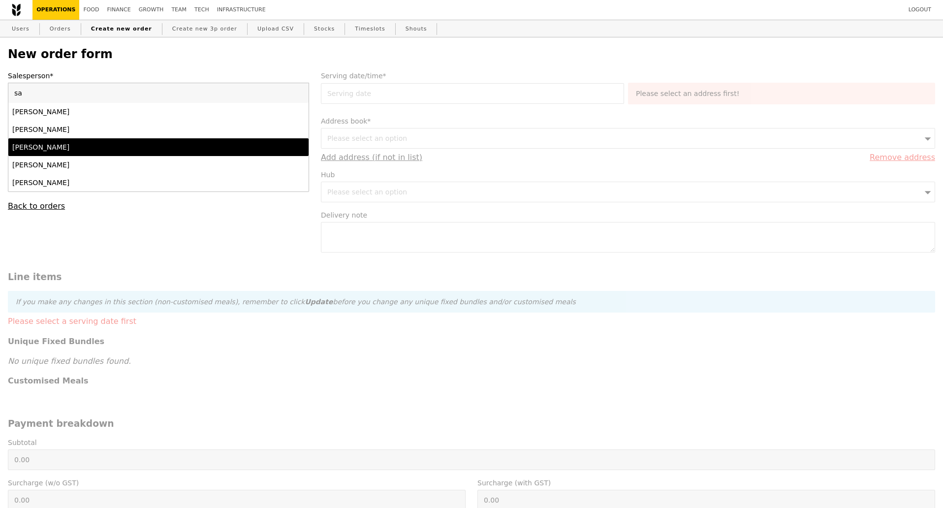
type input "sa"
click at [83, 147] on div "Samantha" at bounding box center [121, 147] width 219 height 10
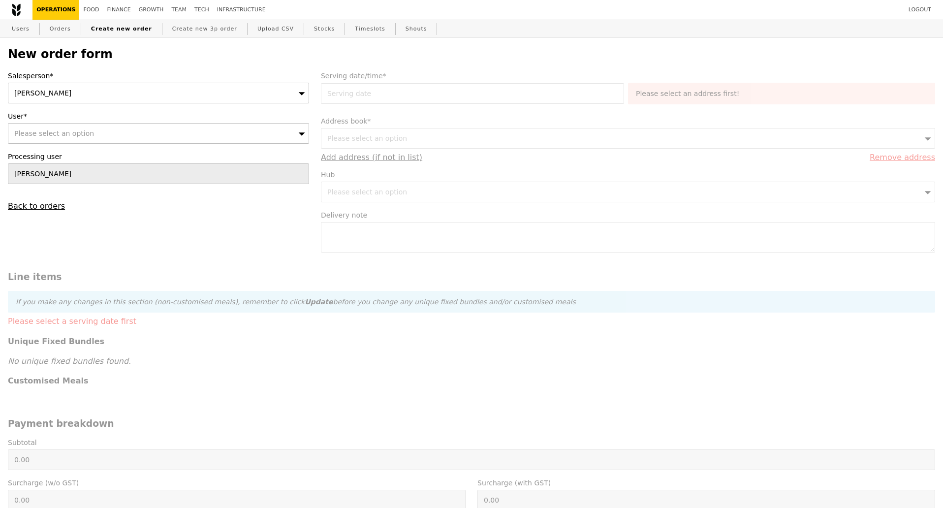
click at [85, 134] on div "Please select an option" at bounding box center [158, 133] width 301 height 21
click at [104, 138] on input "User*" at bounding box center [158, 134] width 300 height 20
paste input "lim.g.1@pg.com"
type input "lim.g.1@pg.com"
type input "Confirm"
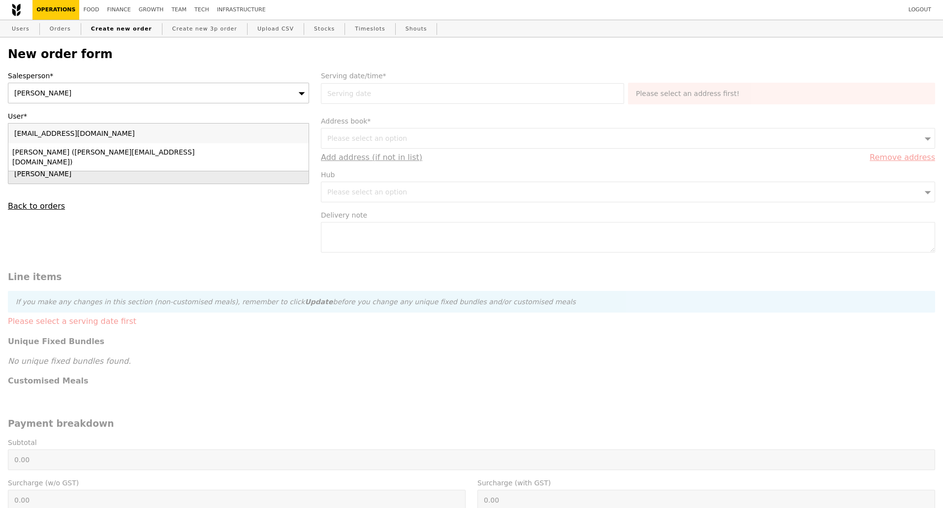
type input "lim.g.1@pg.com"
click at [64, 156] on div "Grace Lim (lim.g.1@pg.com)" at bounding box center [121, 157] width 219 height 20
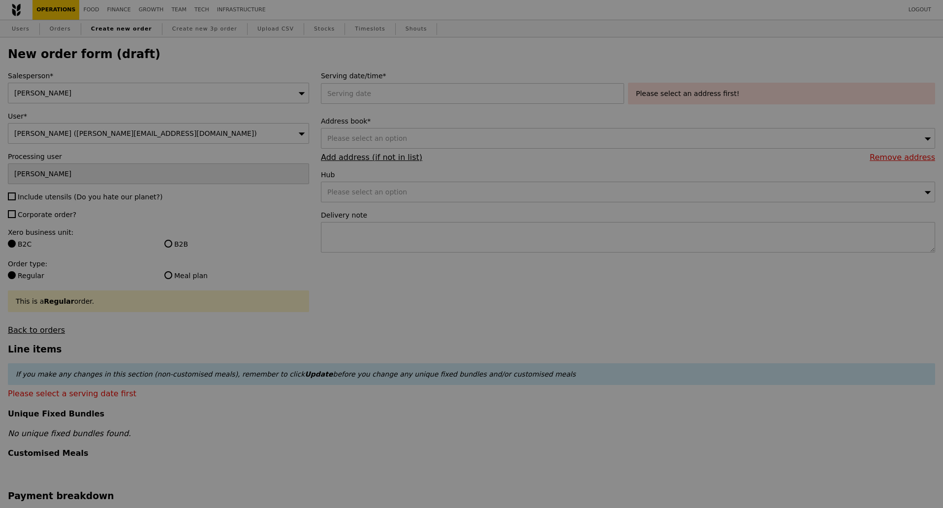
type input "Confirm"
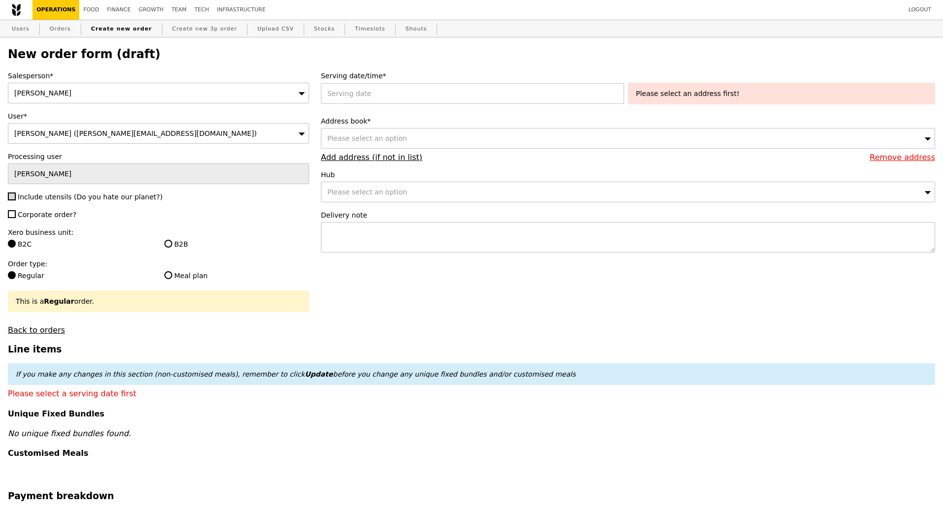
click at [11, 195] on input "Include utensils (Do you hate our planet?)" at bounding box center [12, 196] width 8 height 8
checkbox input "true"
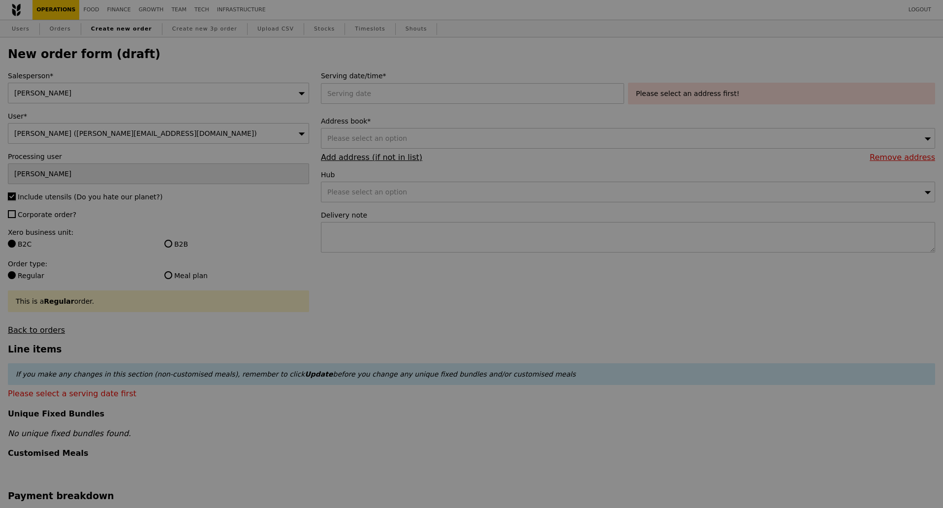
type input "Confirm"
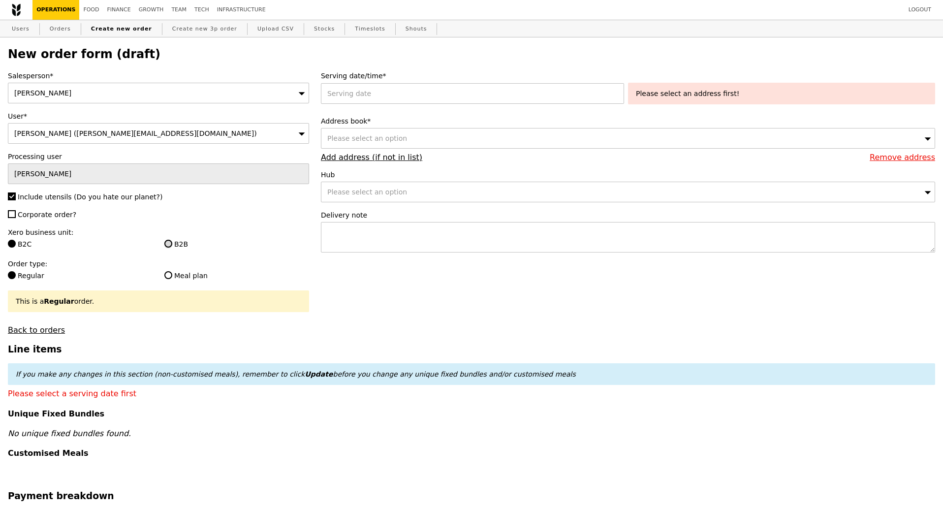
click at [168, 247] on input "B2B" at bounding box center [168, 244] width 8 height 8
radio input "true"
type input "Loading..."
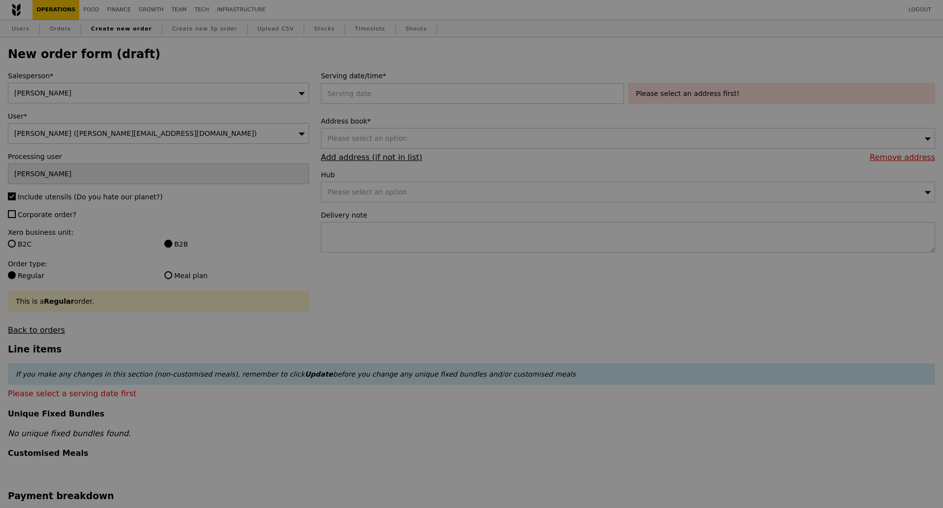
type input "13.76"
type input "15.00"
type input "Confirm"
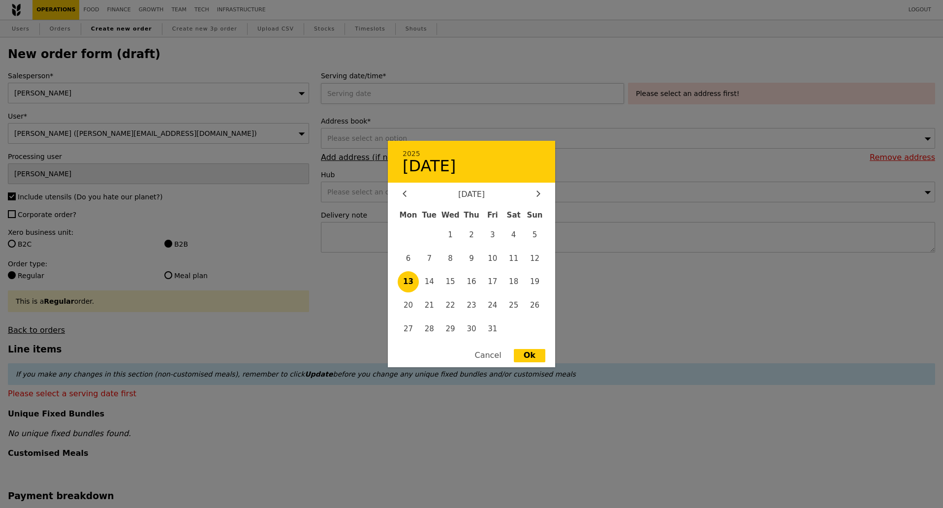
click at [375, 93] on div "2025 October 13 October 2025 Mon Tue Wed Thu Fri Sat Sun 1 2 3 4 5 6 7 8 9 10 1…" at bounding box center [474, 93] width 307 height 21
click at [473, 284] on span "16" at bounding box center [471, 281] width 21 height 21
type input "16 Oct 2025"
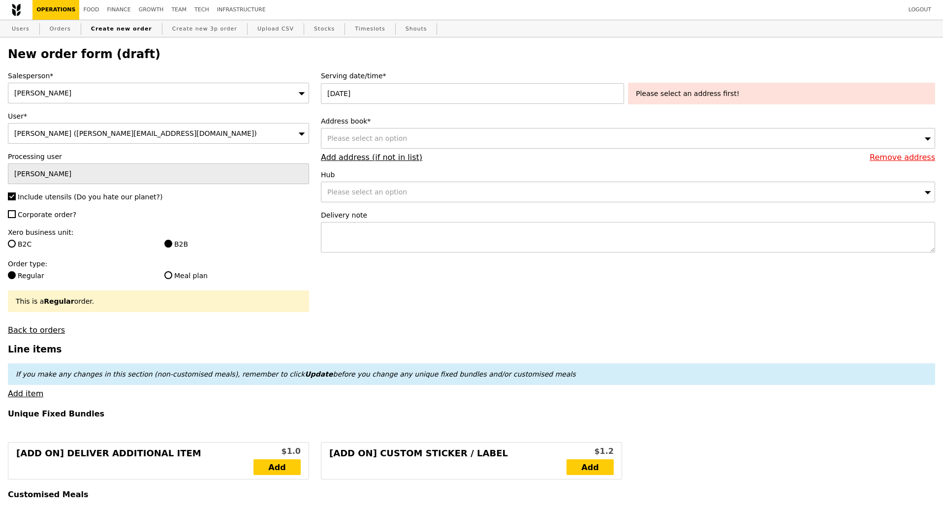
click at [435, 138] on div "Please select an option" at bounding box center [628, 138] width 614 height 21
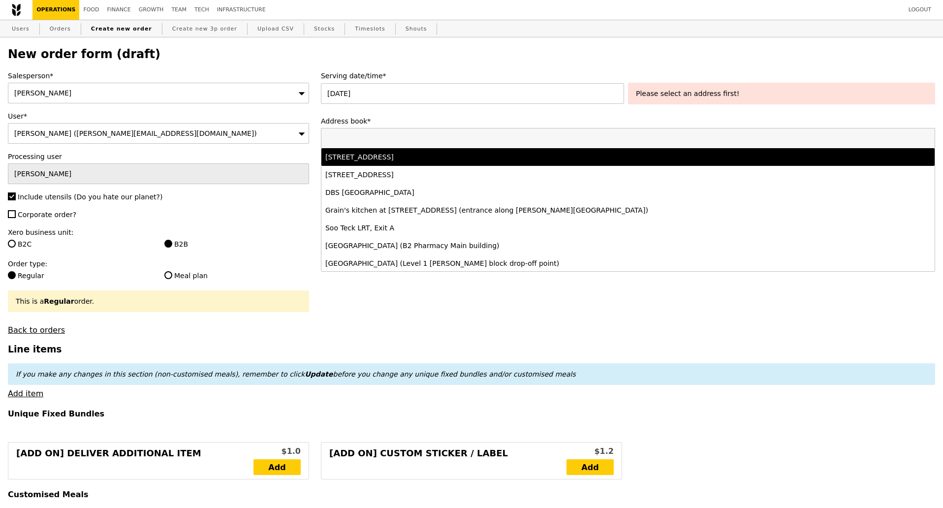
click at [411, 156] on div "11 North Buona Vista Drive, #-, Singapore 138589" at bounding box center [552, 157] width 454 height 10
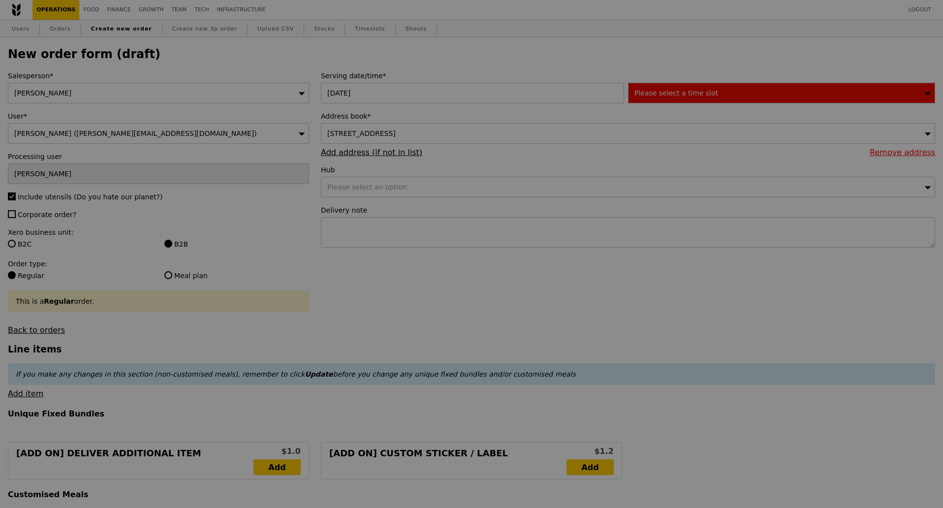
click at [671, 97] on span "Please select a time slot" at bounding box center [676, 93] width 84 height 8
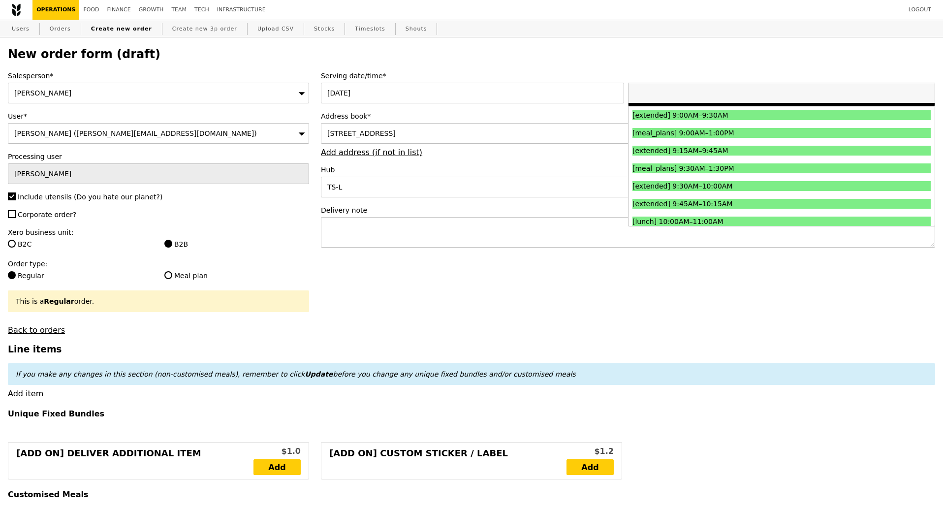
scroll to position [185, 0]
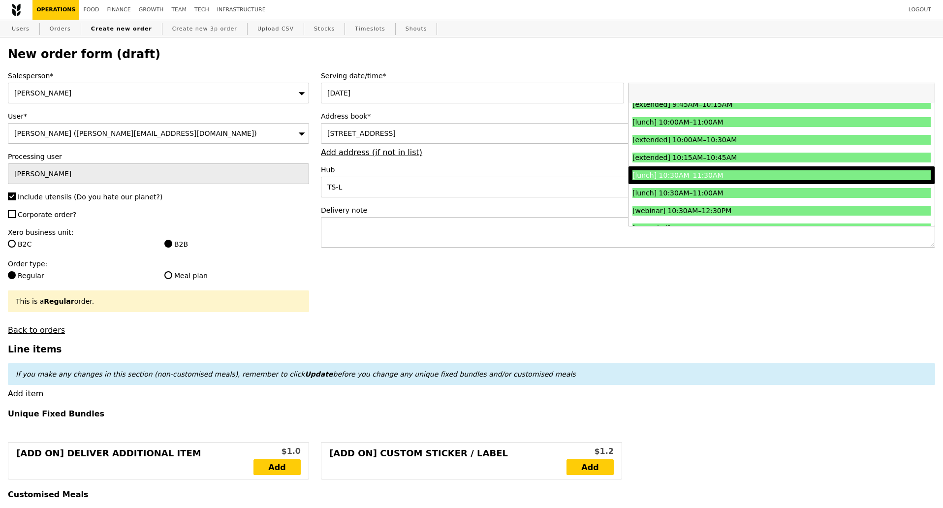
click at [726, 176] on div "[lunch] 10:30AM–11:30AM" at bounding box center [744, 175] width 224 height 10
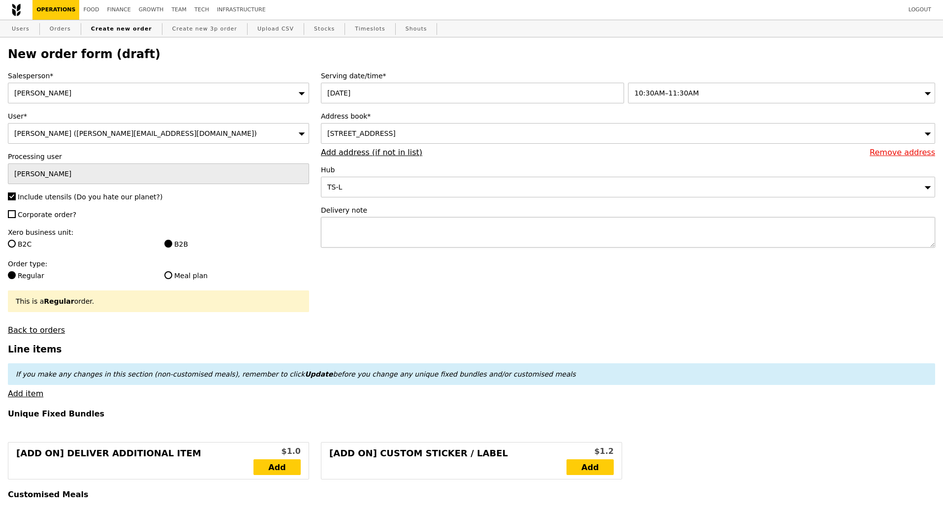
type input "Confirm"
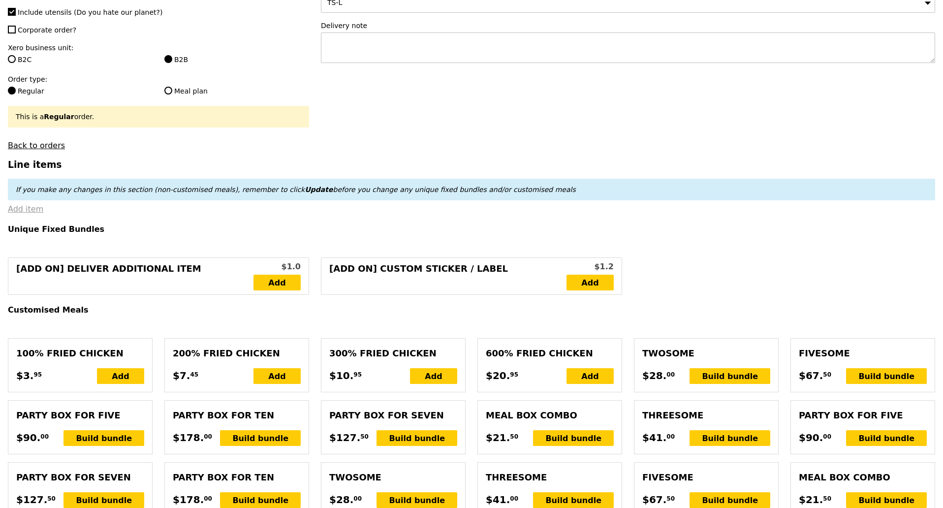
click at [31, 214] on link "Add item" at bounding box center [25, 208] width 35 height 9
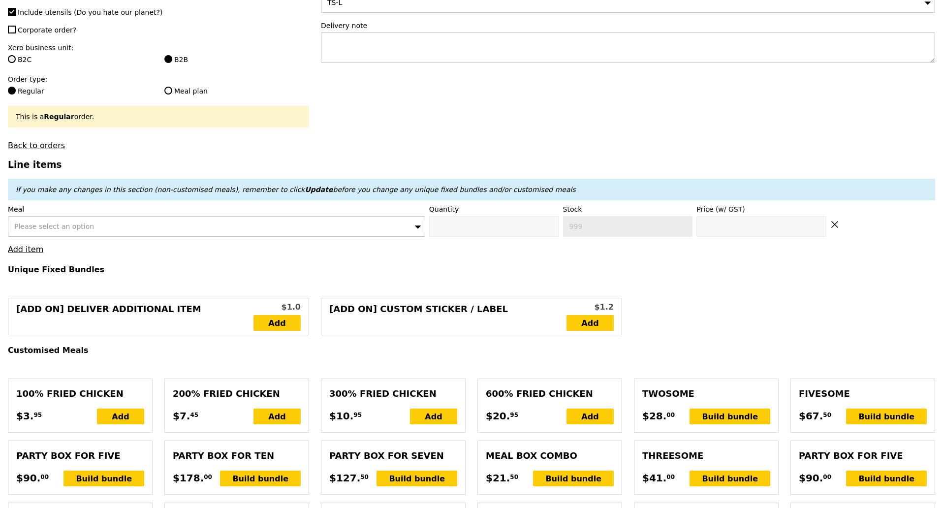
scroll to position [246, 0]
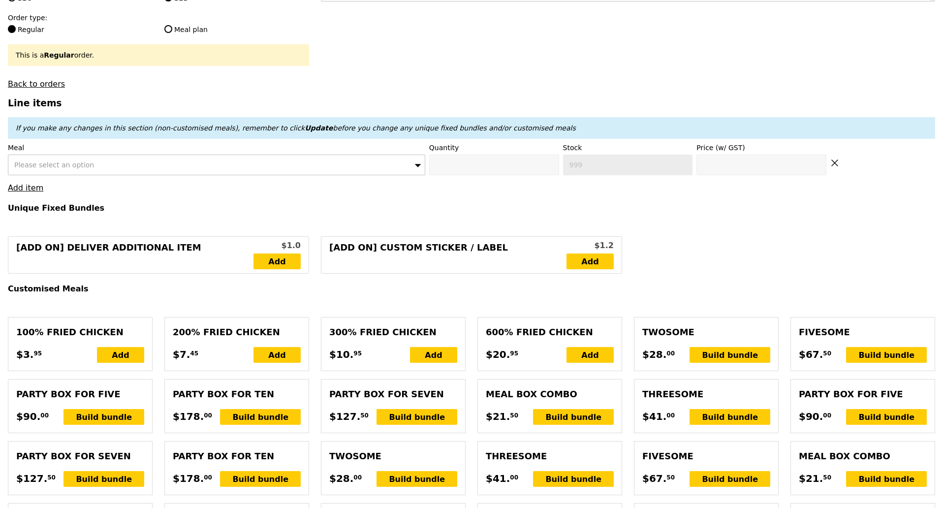
click at [124, 168] on div "Please select an option" at bounding box center [216, 165] width 417 height 21
type input "Honey Duo Mustard Chicken"
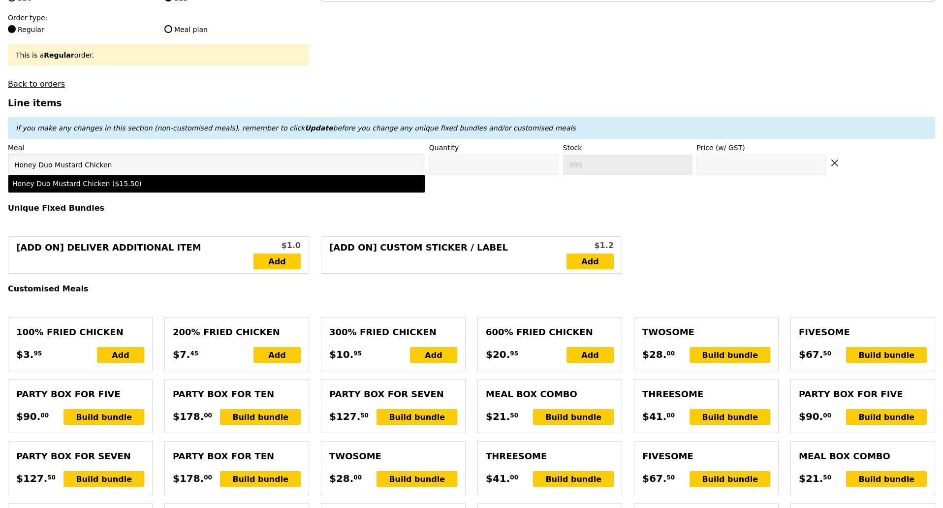
click at [121, 185] on div "Honey Duo Mustard Chicken ($15.50)" at bounding box center [165, 184] width 306 height 10
type input "Confirm anyway"
type input "0"
type input "485"
type input "15.5"
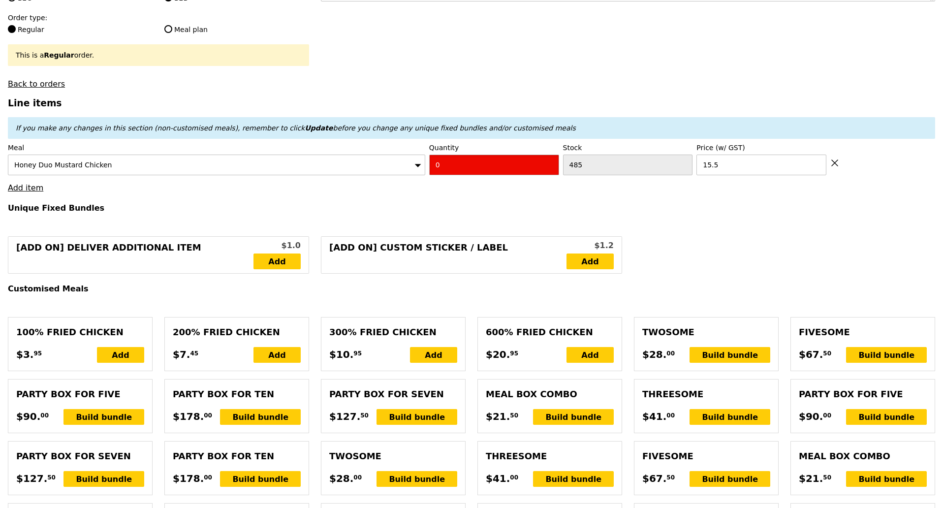
click at [451, 172] on input "0" at bounding box center [494, 165] width 130 height 21
type input "Confirm"
type input "5"
click at [435, 213] on h4 "Unique Fixed Bundles" at bounding box center [471, 207] width 927 height 9
type input "Loading..."
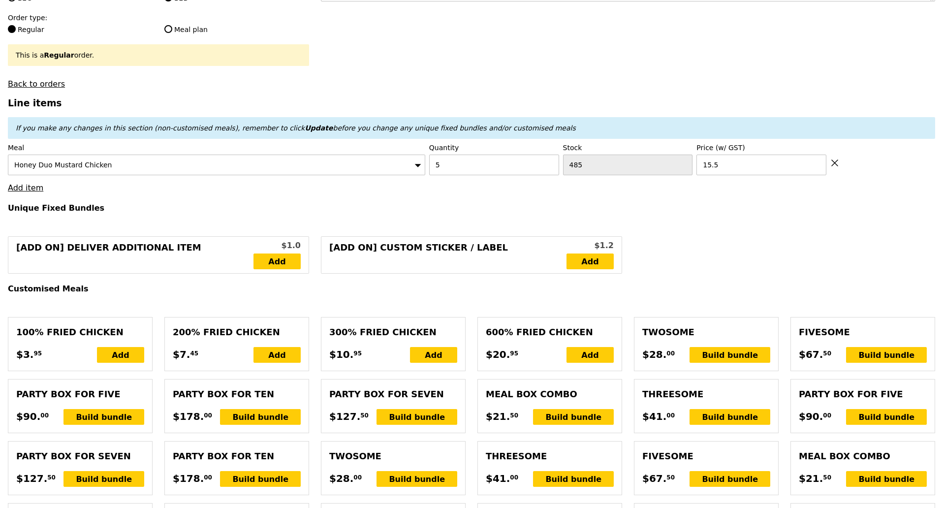
type input "77.50"
type input "6.97"
type input "7.60"
type input "85.10"
type input "Confirm"
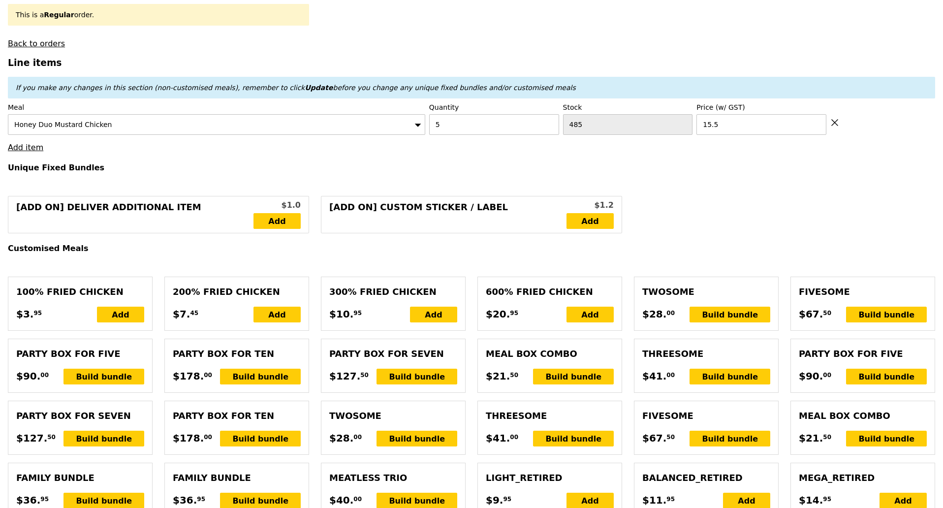
scroll to position [308, 0]
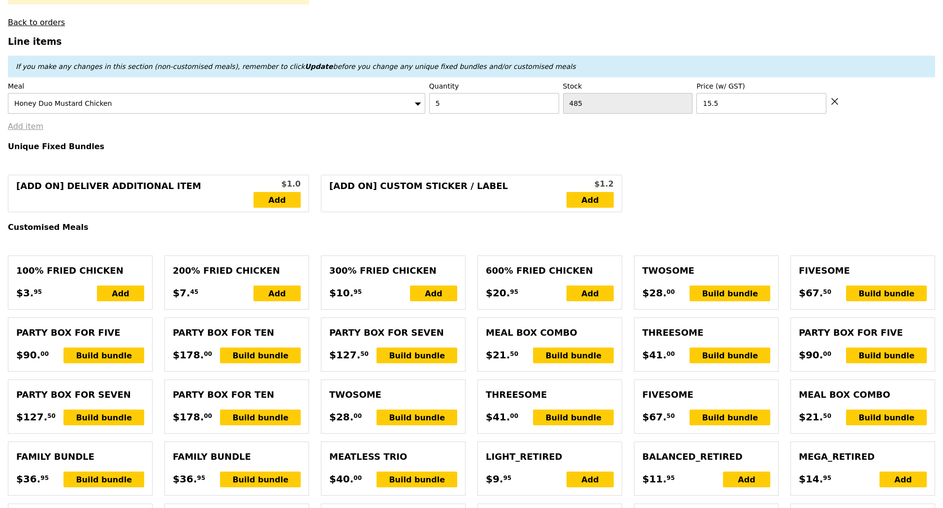
click at [34, 131] on link "Add item" at bounding box center [25, 126] width 35 height 9
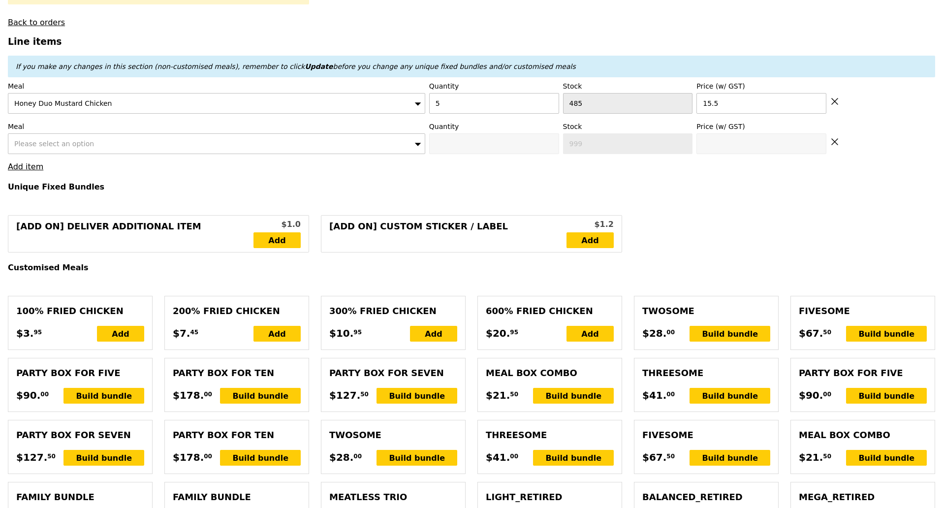
click at [68, 148] on span "Please select an option" at bounding box center [54, 144] width 80 height 8
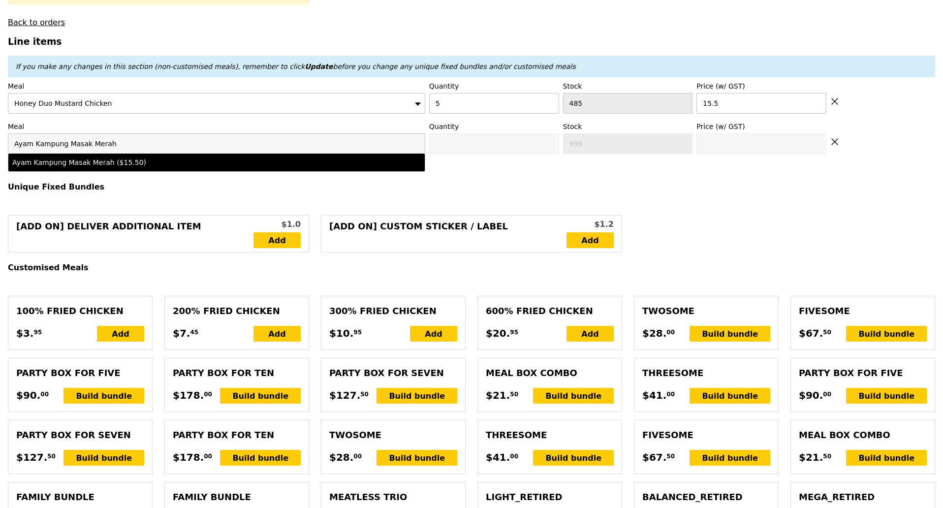
type input "Ayam Kampung Masak Merah"
click at [79, 161] on li "Ayam Kampung Masak Merah ($15.50)" at bounding box center [216, 163] width 416 height 18
type input "Confirm anyway"
type input "0"
type input "483"
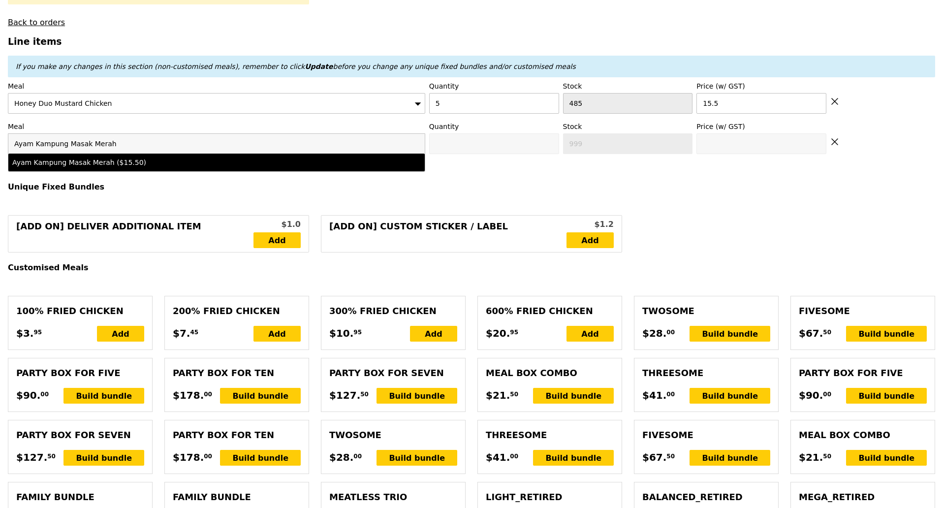
type input "15.5"
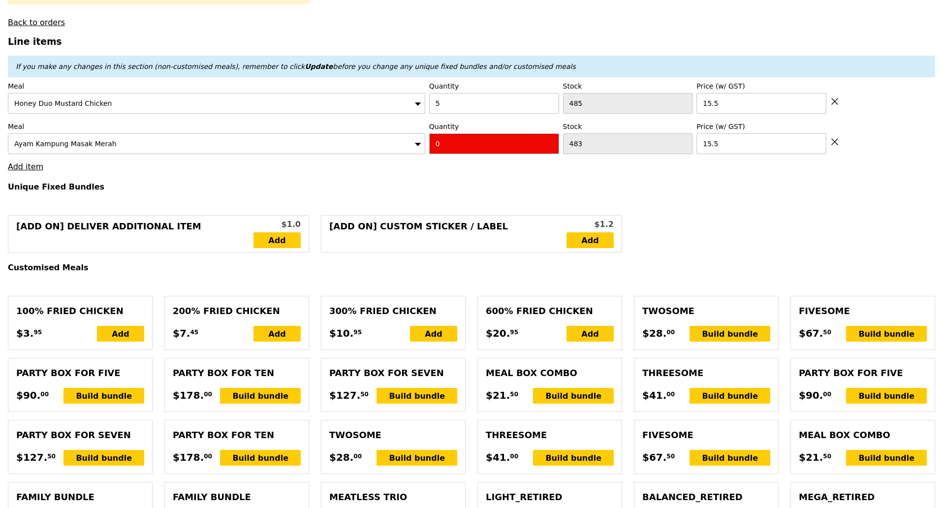
click at [459, 150] on input "0" at bounding box center [494, 143] width 130 height 21
type input "Confirm"
type input "3"
type input "Loading..."
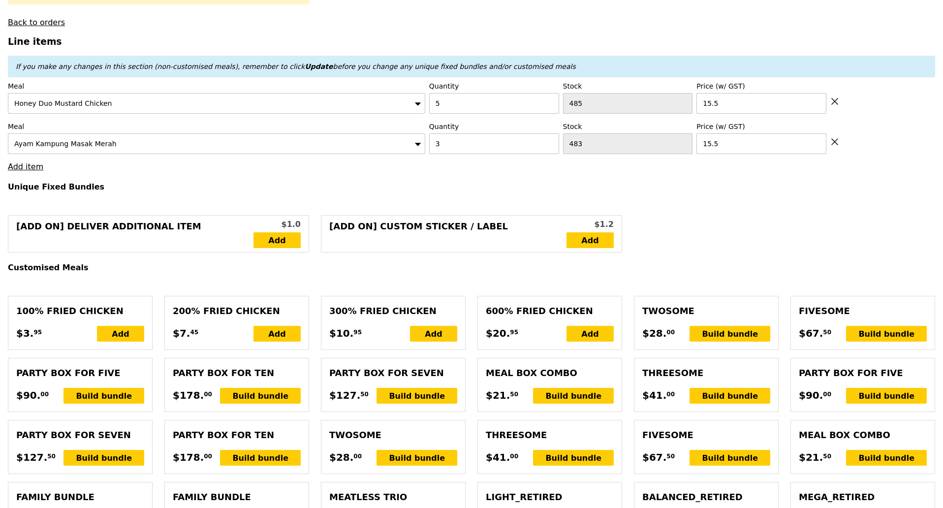
type input "124.00"
type input "3.62"
type input "3.95"
type input "127.95"
type input "Confirm"
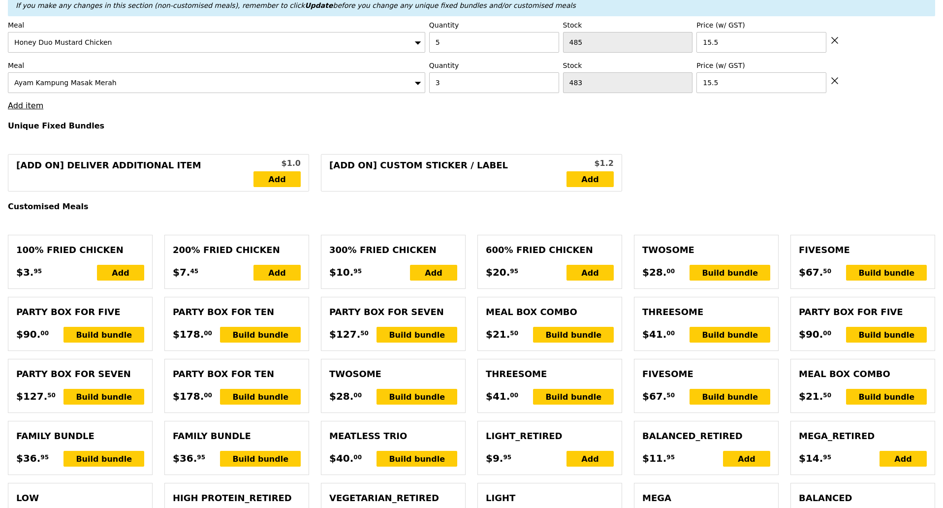
scroll to position [369, 0]
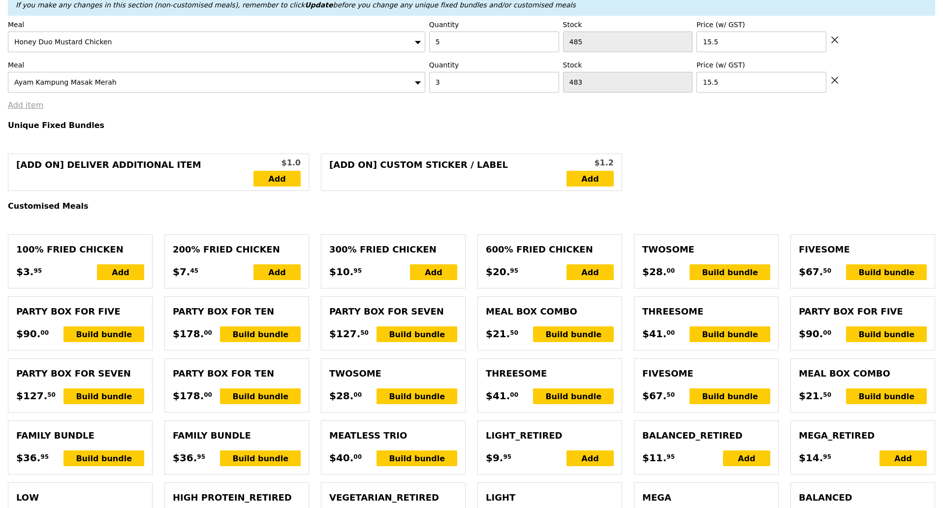
click at [24, 110] on link "Add item" at bounding box center [25, 104] width 35 height 9
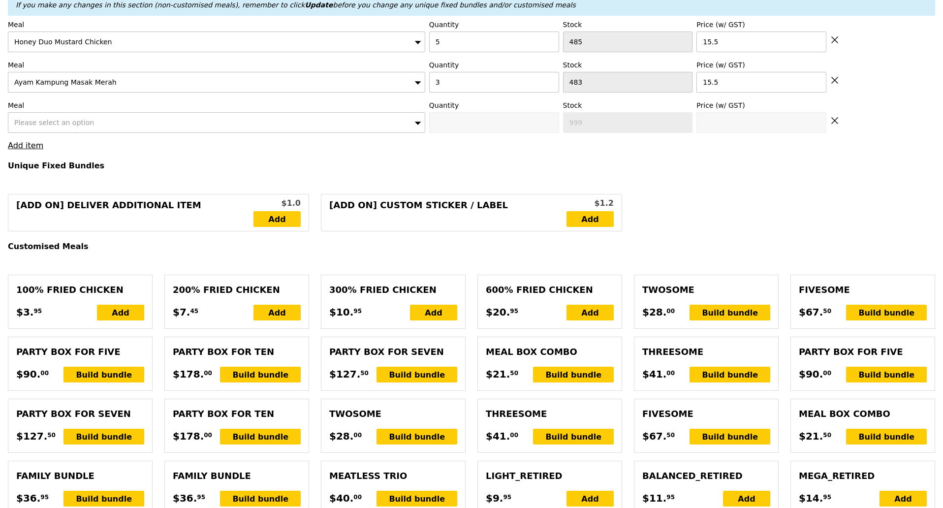
click at [60, 125] on span "Please select an option" at bounding box center [54, 123] width 80 height 8
drag, startPoint x: 45, startPoint y: 125, endPoint x: 0, endPoint y: 126, distance: 45.3
click at [76, 126] on span "Please select an option" at bounding box center [54, 123] width 80 height 8
click at [44, 124] on input "Mentaiko Salmon" at bounding box center [216, 123] width 416 height 20
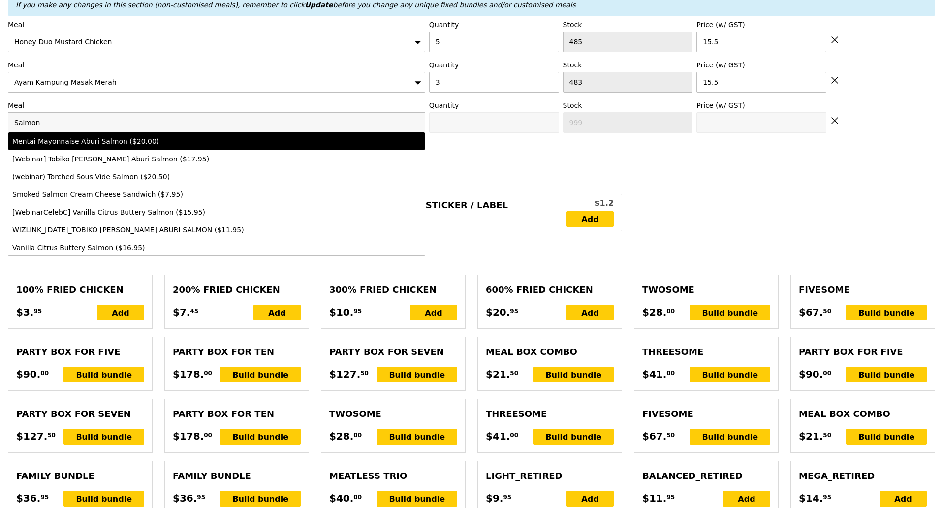
type input "Salmon"
click at [132, 146] on div "Mentai Mayonnaise Aburi Salmon ($20.00)" at bounding box center [165, 141] width 306 height 10
type input "Confirm anyway"
type input "0"
type input "488"
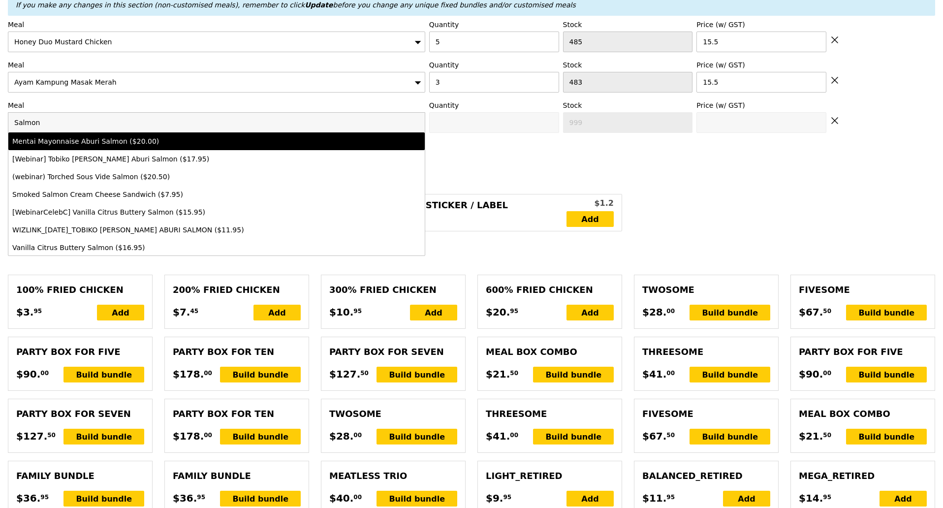
type input "20.0"
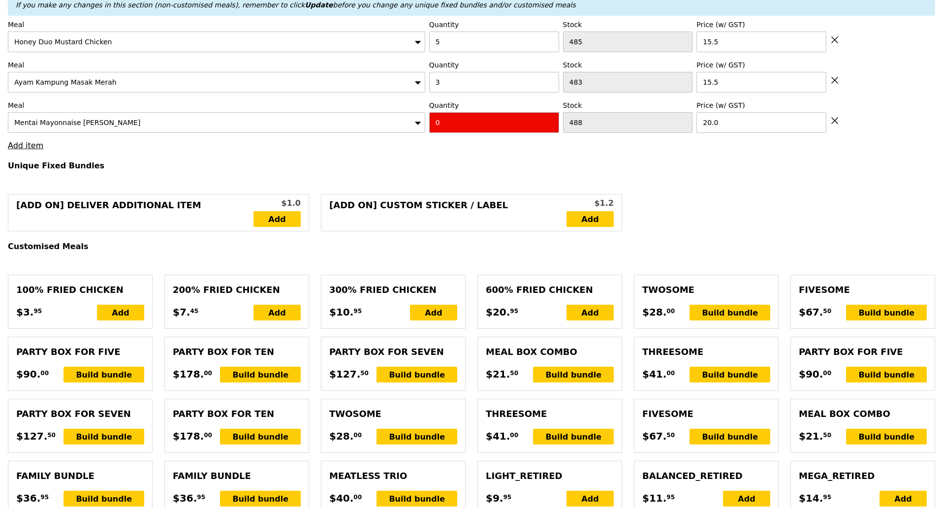
click at [481, 128] on input "0" at bounding box center [494, 122] width 130 height 21
type input "Confirm"
type input "7"
type input "Loading..."
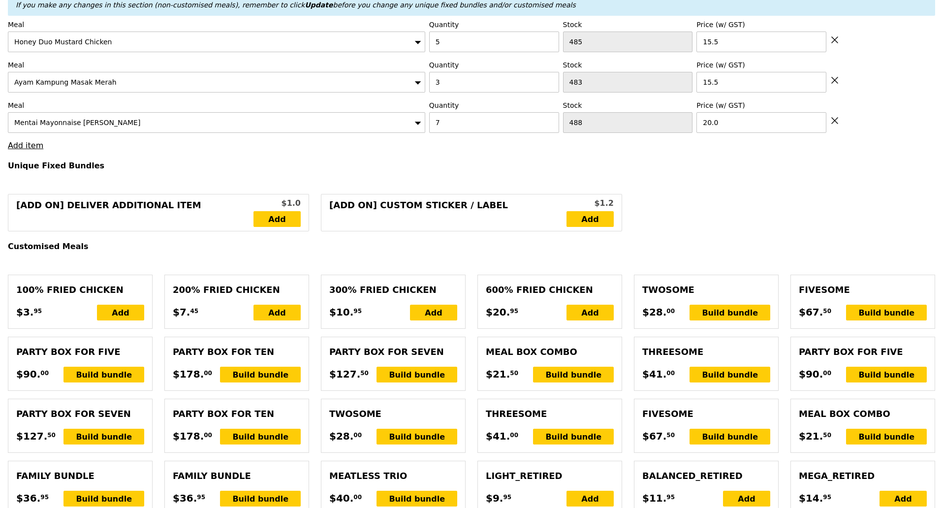
type input "264.00"
type input "267.95"
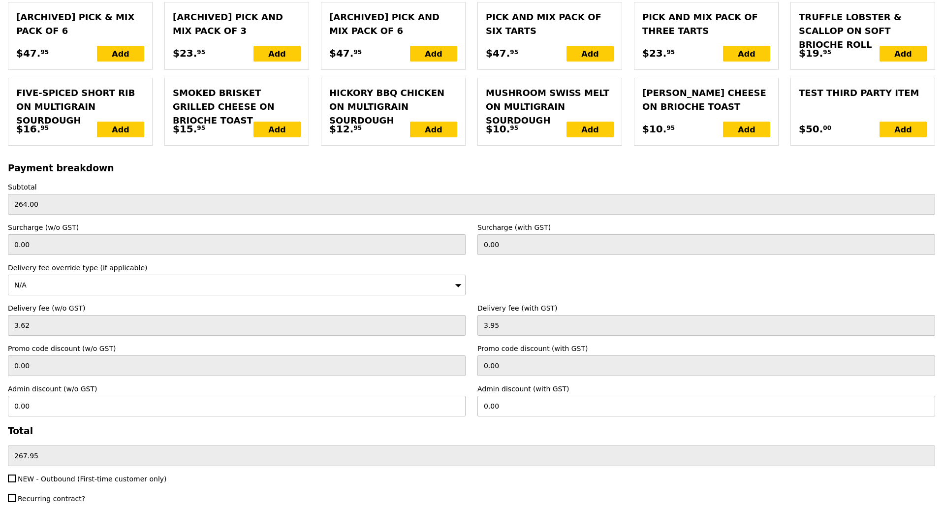
scroll to position [2175, 0]
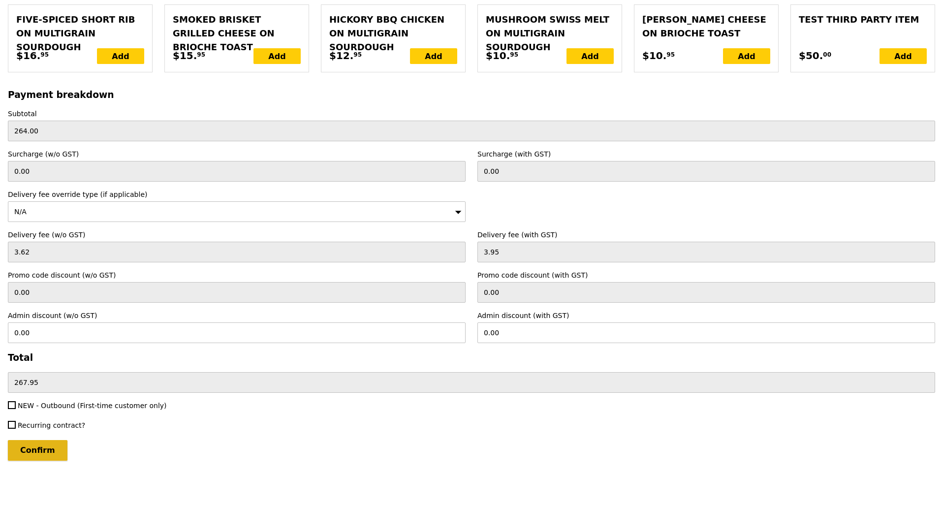
click at [38, 451] on input "Confirm" at bounding box center [38, 450] width 60 height 21
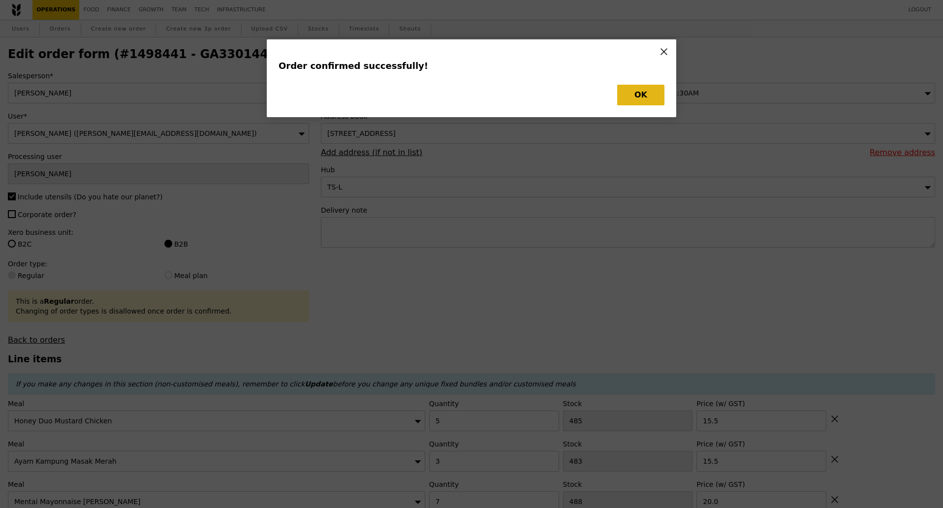
click at [635, 97] on button "OK" at bounding box center [640, 95] width 47 height 21
type input "Loading..."
type input "7"
type input "488"
type input "20.00"
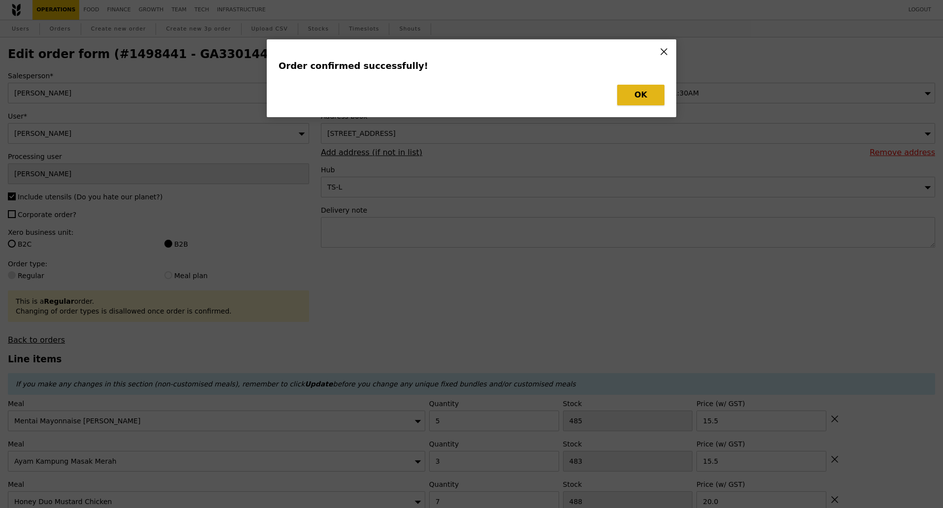
type input "15.50"
type input "5"
type input "485"
type input "15.50"
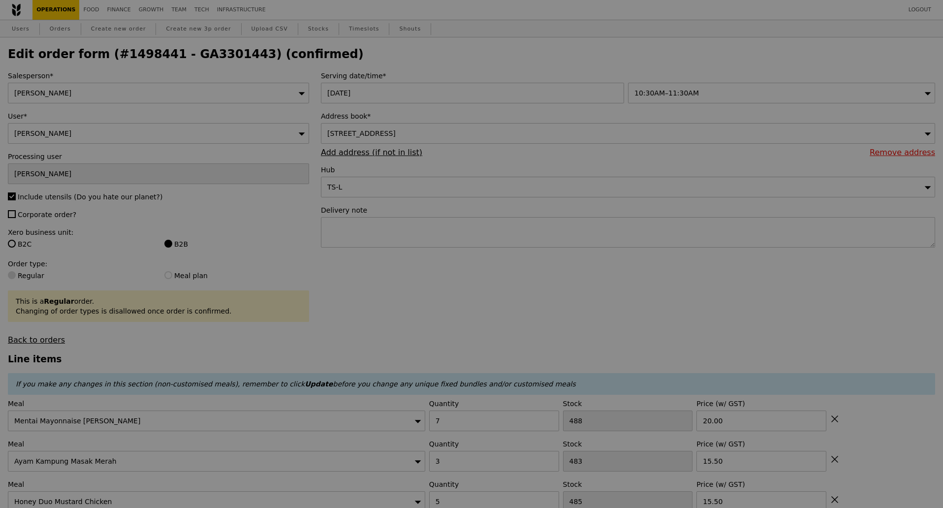
type input "481"
type input "480"
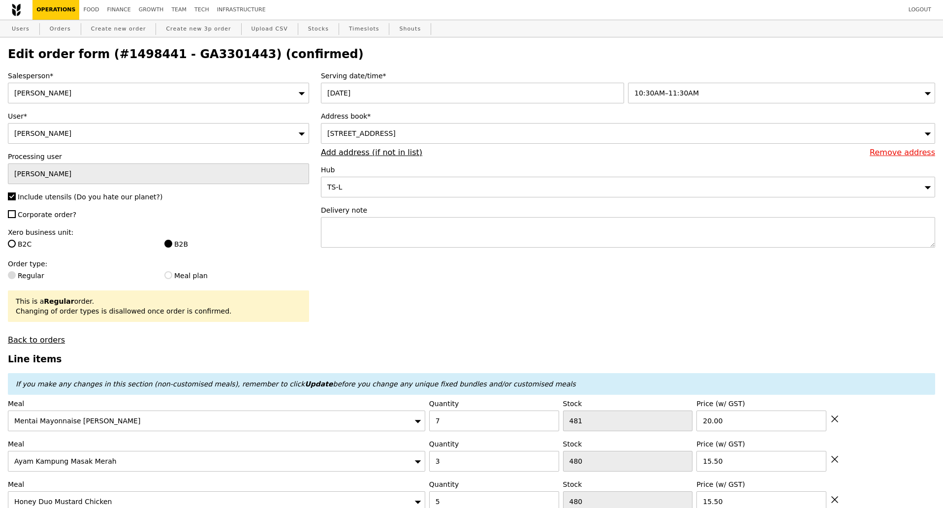
type input "Update"
click at [212, 57] on h2 "Edit order form (#1498441 - GA3301443) (confirmed)" at bounding box center [471, 54] width 927 height 14
copy h2 "GA3301443"
click at [57, 30] on link "Orders" at bounding box center [60, 29] width 29 height 18
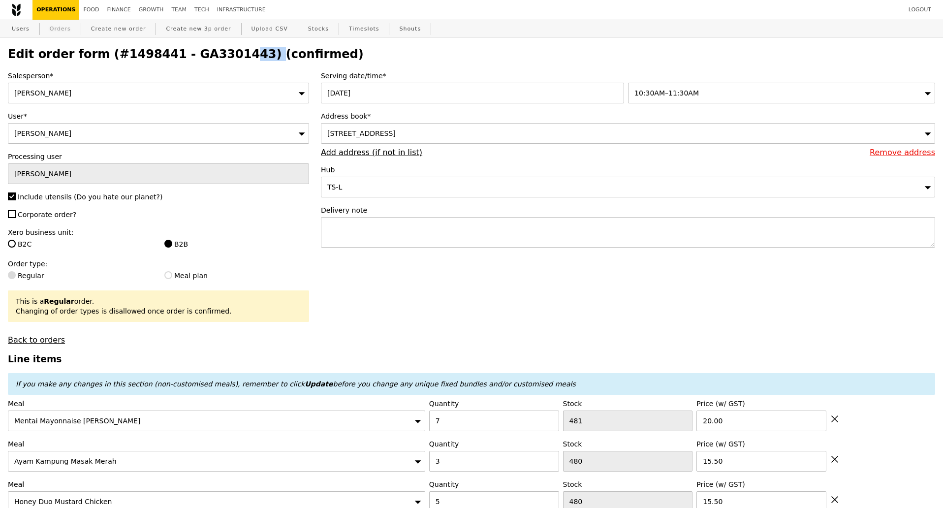
select select "100"
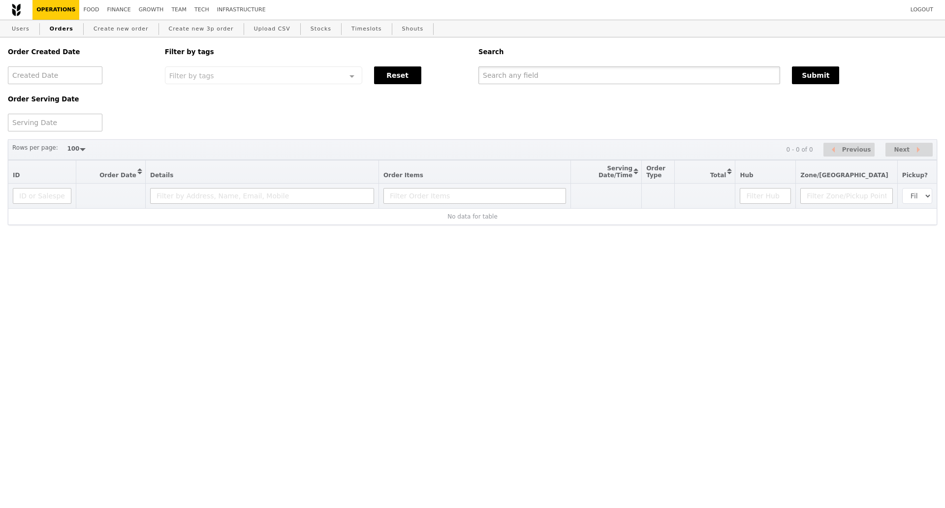
click at [532, 84] on input "text" at bounding box center [629, 75] width 302 height 18
paste input "GA3301443"
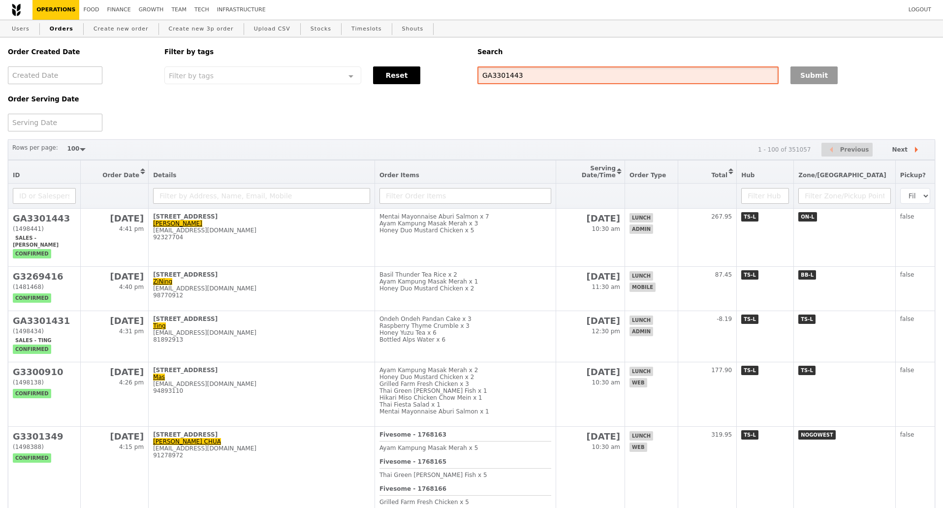
type input "GA3301443"
click at [796, 77] on button "Submit" at bounding box center [813, 75] width 47 height 18
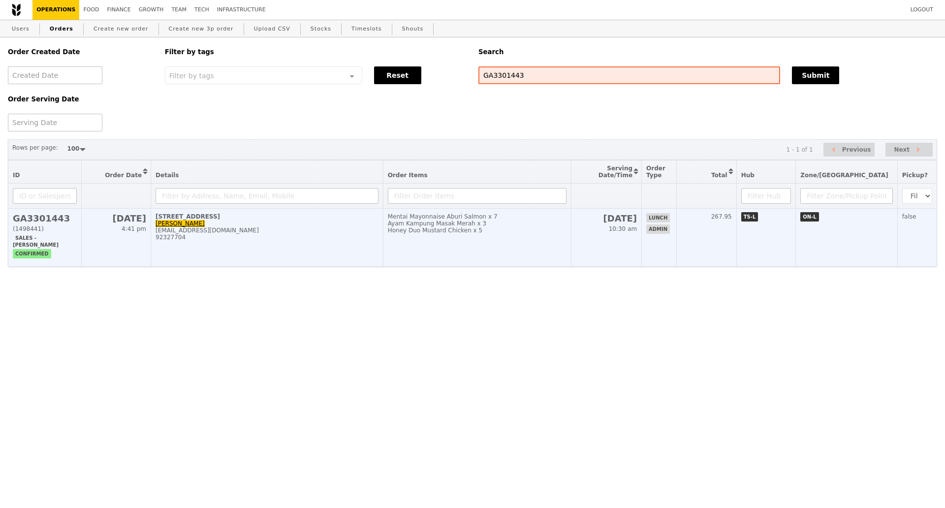
click at [229, 234] on div "lim.g.1@pg.com" at bounding box center [267, 230] width 223 height 7
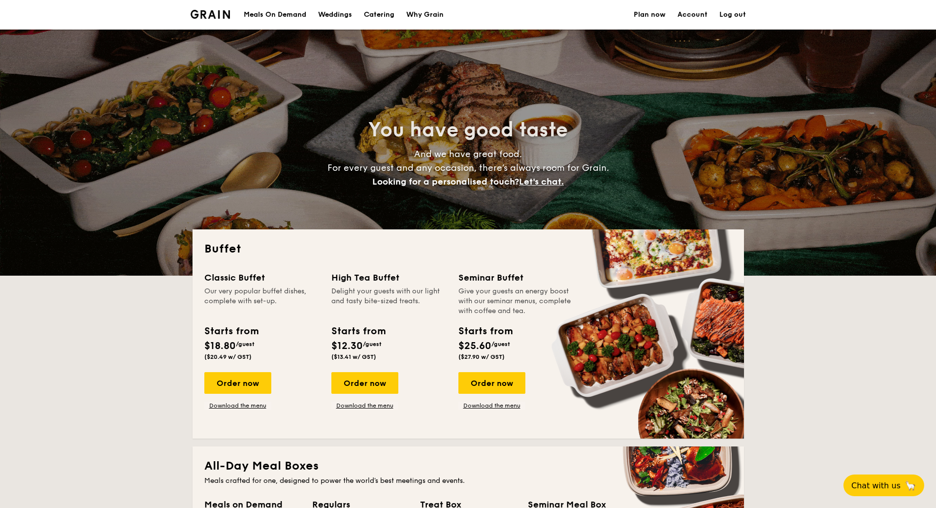
select select
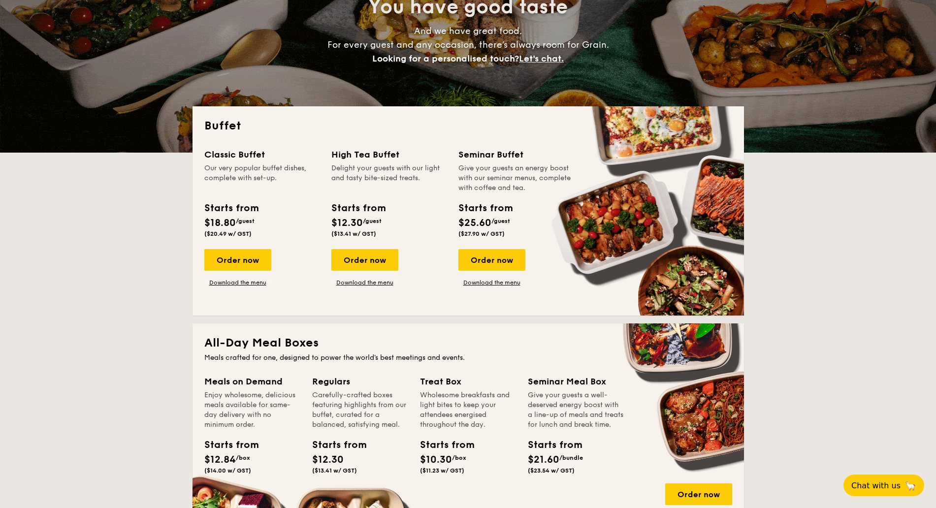
click at [236, 21] on div "You have good taste And we have great food. For every guest and any occasion, t…" at bounding box center [467, 29] width 551 height 246
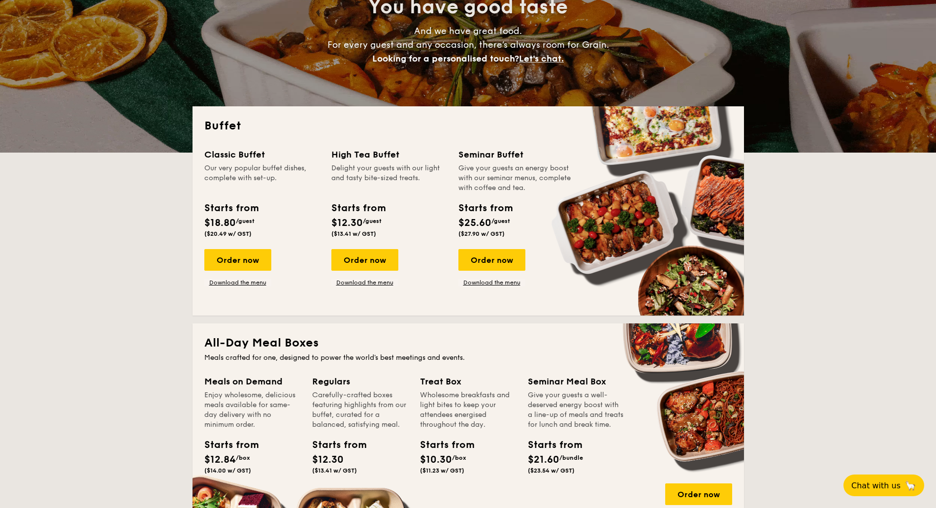
scroll to position [0, 0]
